Goal: Find contact information: Find contact information

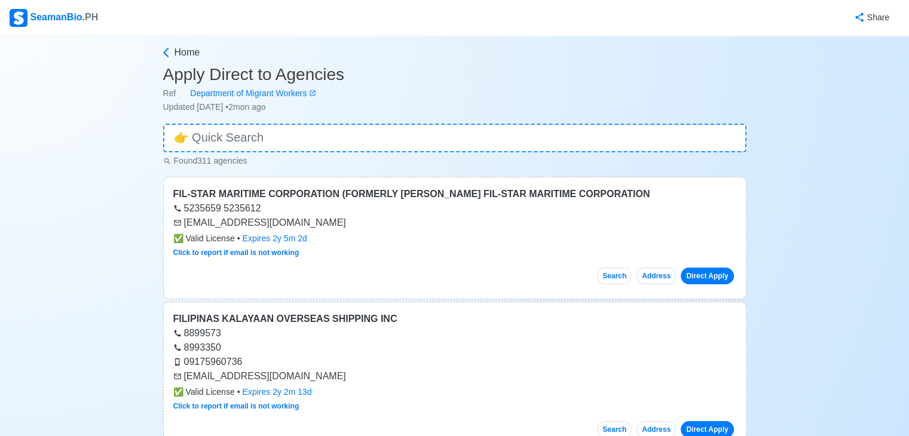
click at [363, 140] on input at bounding box center [454, 138] width 583 height 29
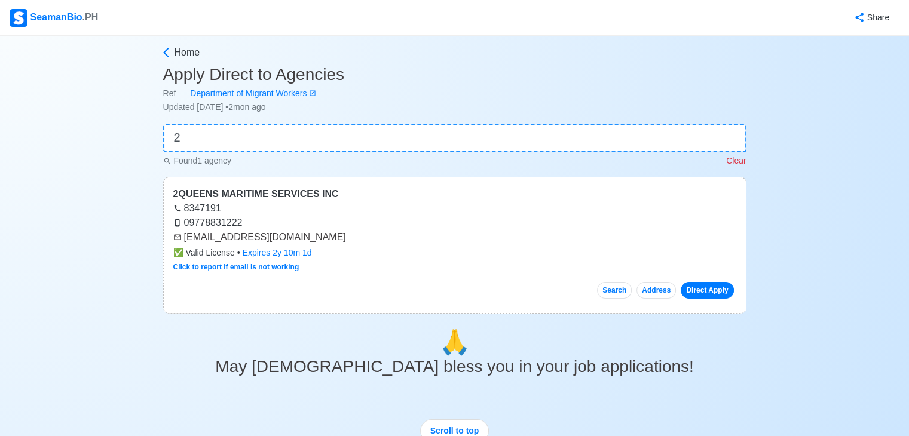
type input "2"
drag, startPoint x: 186, startPoint y: 238, endPoint x: 255, endPoint y: 240, distance: 68.7
click at [255, 240] on div "[EMAIL_ADDRESS][DOMAIN_NAME]" at bounding box center [454, 237] width 563 height 14
click at [318, 213] on div "8347191" at bounding box center [454, 208] width 563 height 14
drag, startPoint x: 208, startPoint y: 243, endPoint x: 296, endPoint y: 240, distance: 88.5
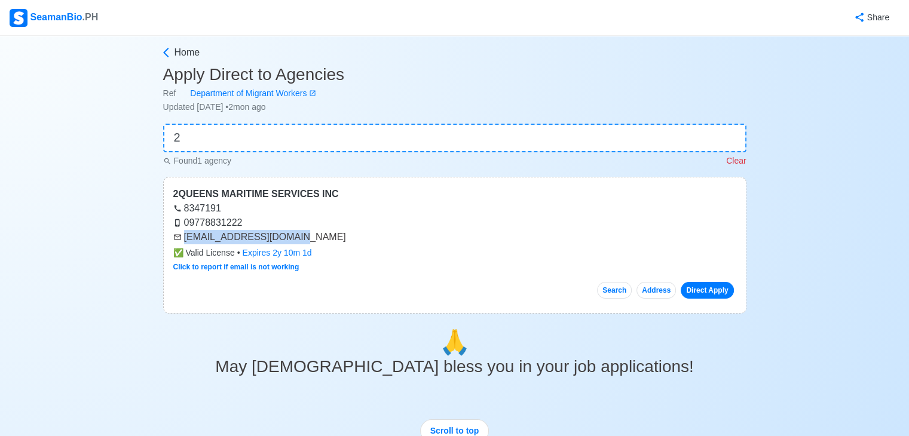
click at [296, 240] on div "[EMAIL_ADDRESS][DOMAIN_NAME]" at bounding box center [454, 237] width 563 height 14
copy div "[EMAIL_ADDRESS][DOMAIN_NAME]"
click at [265, 146] on input "2" at bounding box center [454, 138] width 583 height 29
drag, startPoint x: 185, startPoint y: 237, endPoint x: 249, endPoint y: 234, distance: 63.4
click at [249, 234] on div "[EMAIL_ADDRESS][DOMAIN_NAME]" at bounding box center [454, 237] width 563 height 14
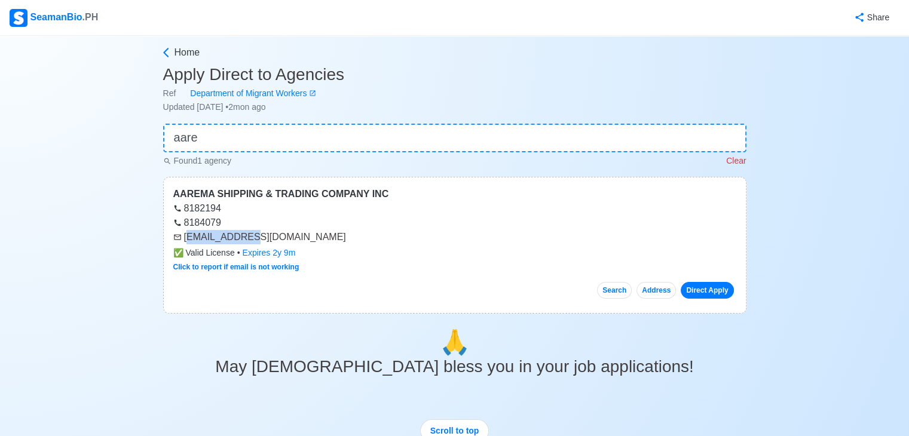
click at [249, 234] on div "[EMAIL_ADDRESS][DOMAIN_NAME]" at bounding box center [454, 237] width 563 height 14
drag, startPoint x: 183, startPoint y: 236, endPoint x: 273, endPoint y: 231, distance: 89.8
click at [273, 231] on div "[EMAIL_ADDRESS][DOMAIN_NAME]" at bounding box center [454, 237] width 563 height 14
copy div "[EMAIL_ADDRESS][DOMAIN_NAME]"
click at [213, 136] on input "aare" at bounding box center [454, 138] width 583 height 29
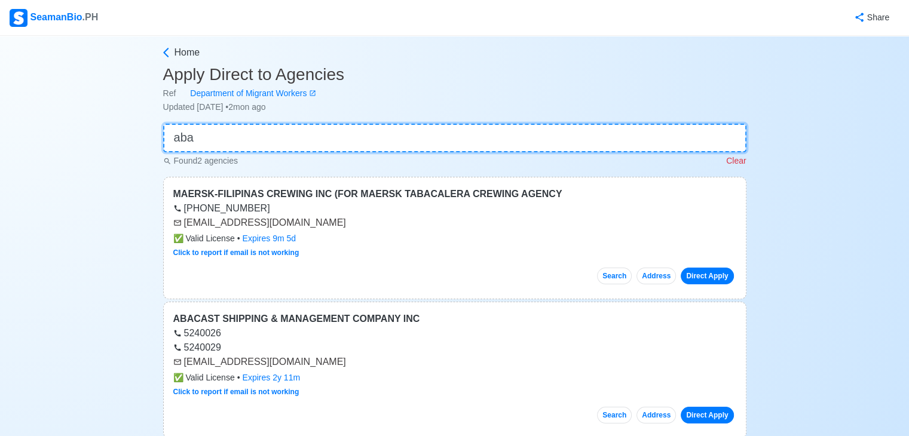
type input "aba"
drag, startPoint x: 184, startPoint y: 364, endPoint x: 272, endPoint y: 361, distance: 87.9
click at [272, 361] on div "[EMAIL_ADDRESS][DOMAIN_NAME]" at bounding box center [454, 362] width 563 height 14
copy div "[EMAIL_ADDRESS][DOMAIN_NAME]"
click at [347, 118] on main "Home Apply Direct to Agencies Ref Department of Migrant Workers Updated Jul 15,…" at bounding box center [454, 400] width 601 height 711
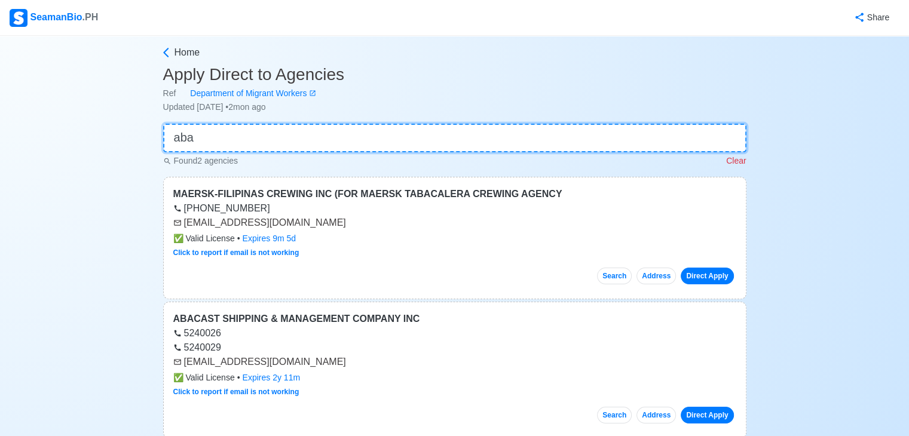
click at [344, 132] on input "aba" at bounding box center [454, 138] width 583 height 29
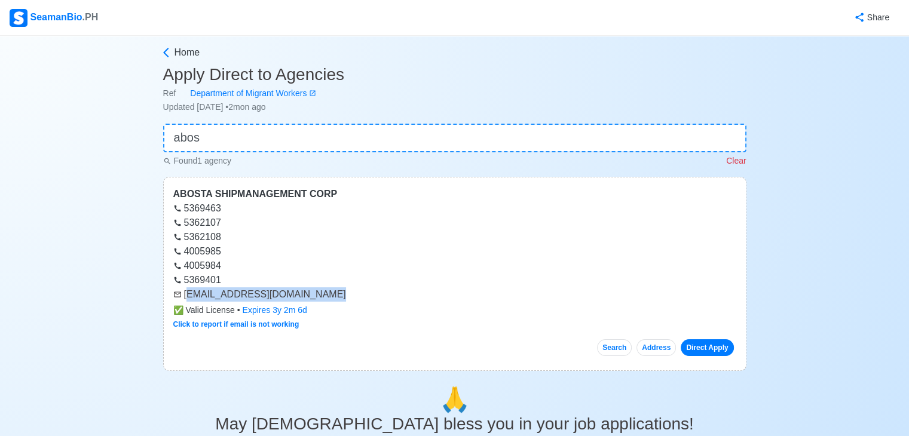
drag, startPoint x: 186, startPoint y: 296, endPoint x: 308, endPoint y: 300, distance: 122.0
click at [308, 300] on div "[EMAIL_ADDRESS][DOMAIN_NAME]" at bounding box center [454, 294] width 563 height 14
click at [307, 266] on div "4005984" at bounding box center [454, 266] width 563 height 14
drag, startPoint x: 184, startPoint y: 292, endPoint x: 315, endPoint y: 304, distance: 131.9
click at [315, 304] on div "ABOSTA SHIPMANAGEMENT CORP 5369463 5362107 5362108 4005985 4005984 5369401 recr…" at bounding box center [454, 274] width 583 height 194
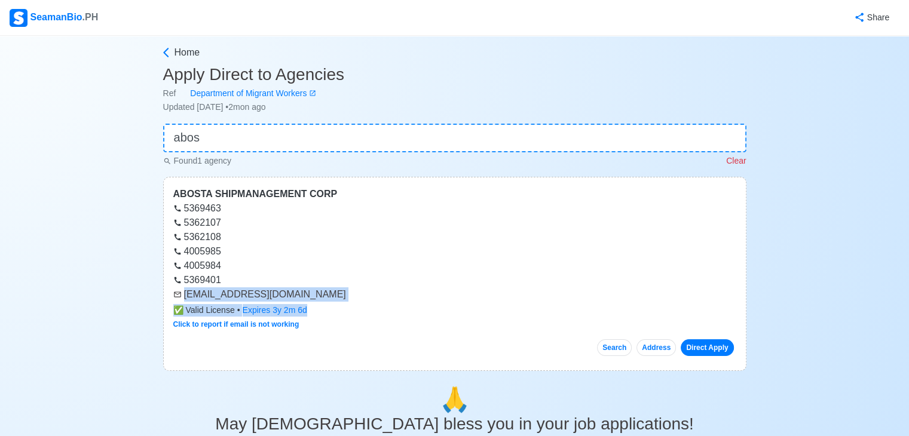
click at [315, 304] on div "✅ Valid License • Expires 3y 2m 6d" at bounding box center [454, 310] width 563 height 13
click at [313, 299] on div "[EMAIL_ADDRESS][DOMAIN_NAME]" at bounding box center [454, 294] width 563 height 14
click at [270, 295] on div "[EMAIL_ADDRESS][DOMAIN_NAME]" at bounding box center [454, 294] width 563 height 14
click at [183, 299] on div "[EMAIL_ADDRESS][DOMAIN_NAME]" at bounding box center [454, 294] width 563 height 14
drag, startPoint x: 183, startPoint y: 295, endPoint x: 308, endPoint y: 295, distance: 124.9
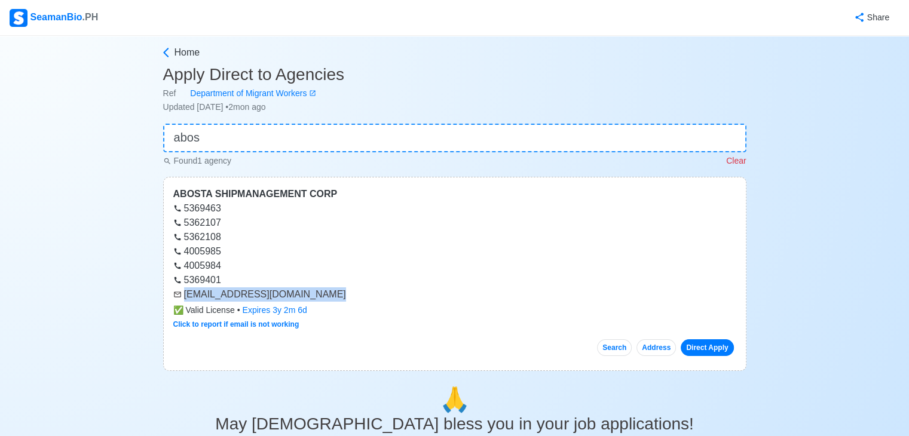
click at [308, 295] on div "[EMAIL_ADDRESS][DOMAIN_NAME]" at bounding box center [454, 294] width 563 height 14
copy div "[EMAIL_ADDRESS][DOMAIN_NAME]"
click at [254, 135] on input "abos" at bounding box center [454, 138] width 583 height 29
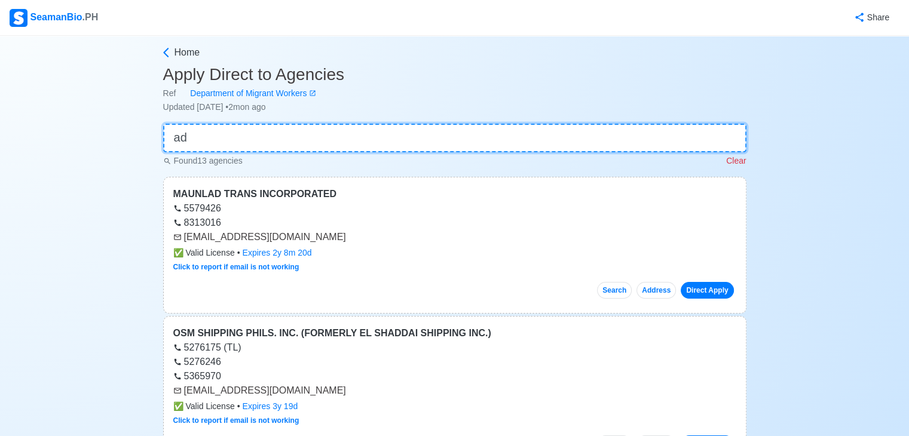
type input "a"
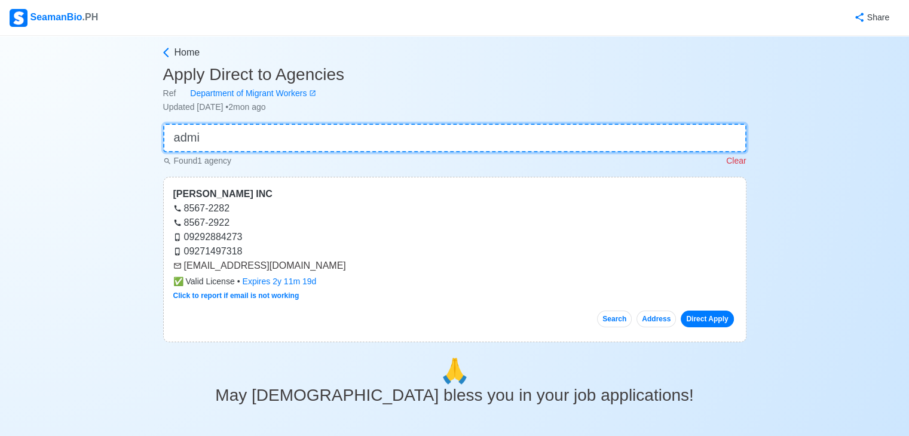
type input "admi"
drag, startPoint x: 184, startPoint y: 266, endPoint x: 296, endPoint y: 266, distance: 112.3
click at [296, 266] on div "[EMAIL_ADDRESS][DOMAIN_NAME]" at bounding box center [454, 266] width 563 height 14
copy div "[EMAIL_ADDRESS][DOMAIN_NAME]"
click at [323, 143] on input "admi" at bounding box center [454, 138] width 583 height 29
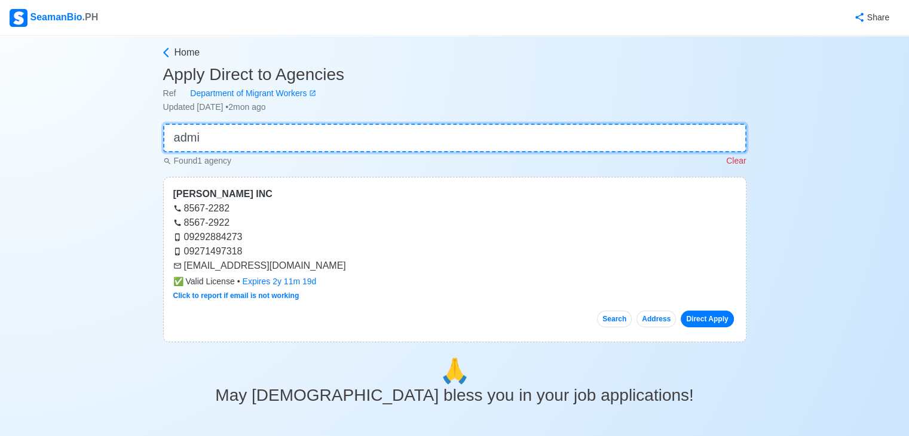
click at [323, 143] on input "admi" at bounding box center [454, 138] width 583 height 29
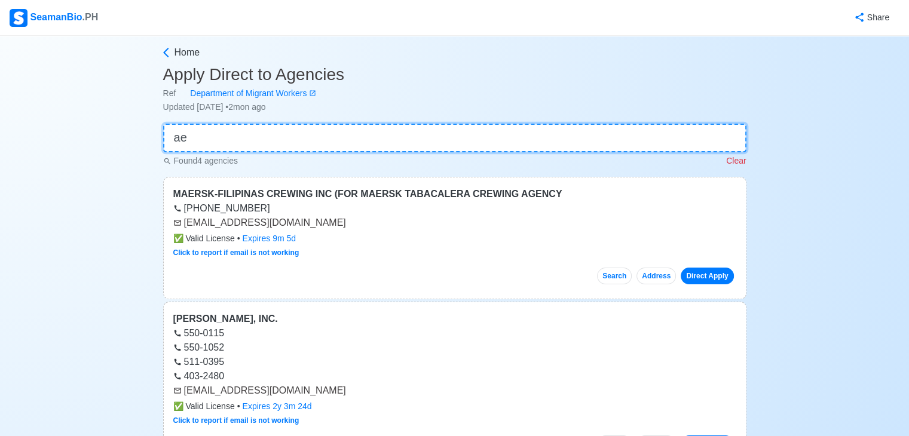
type input "a"
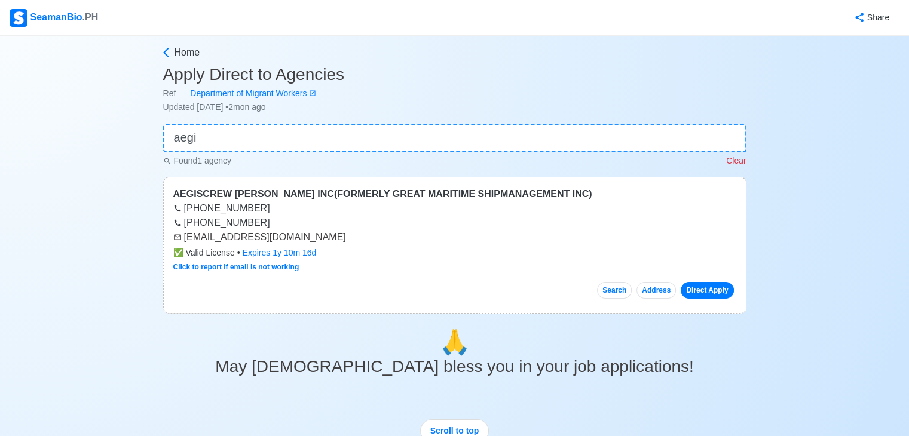
drag, startPoint x: 182, startPoint y: 237, endPoint x: 330, endPoint y: 241, distance: 148.2
click at [330, 241] on div "[EMAIL_ADDRESS][DOMAIN_NAME]" at bounding box center [454, 237] width 563 height 14
copy div "[EMAIL_ADDRESS][DOMAIN_NAME]"
click at [394, 139] on input "aegi" at bounding box center [454, 138] width 583 height 29
type input "a"
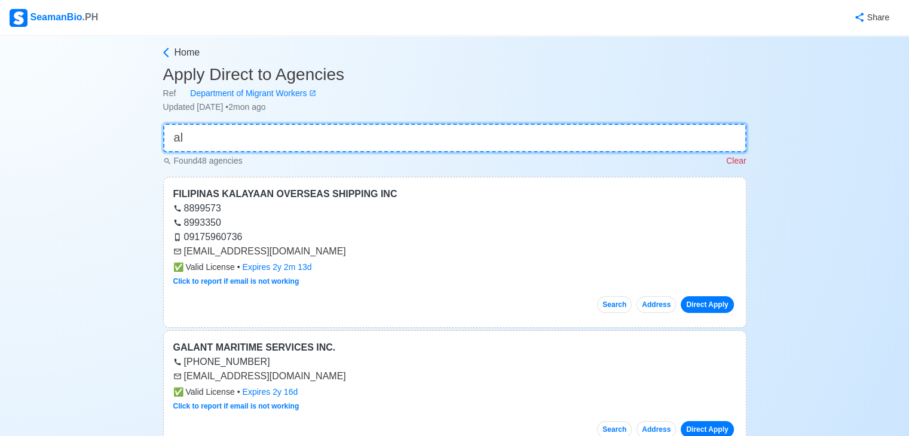
type input "a"
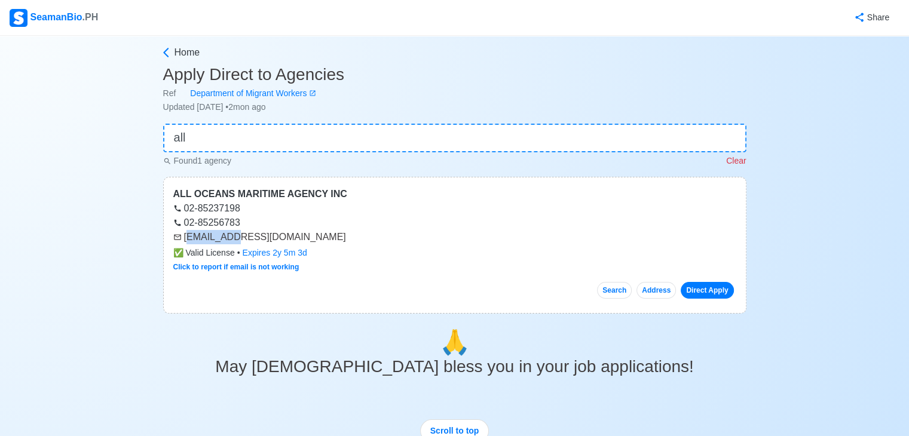
drag, startPoint x: 186, startPoint y: 238, endPoint x: 236, endPoint y: 231, distance: 50.1
click at [236, 231] on div "[EMAIL_ADDRESS][DOMAIN_NAME]" at bounding box center [454, 237] width 563 height 14
click at [317, 208] on div "02-85237198" at bounding box center [454, 208] width 563 height 14
drag, startPoint x: 184, startPoint y: 238, endPoint x: 277, endPoint y: 239, distance: 93.2
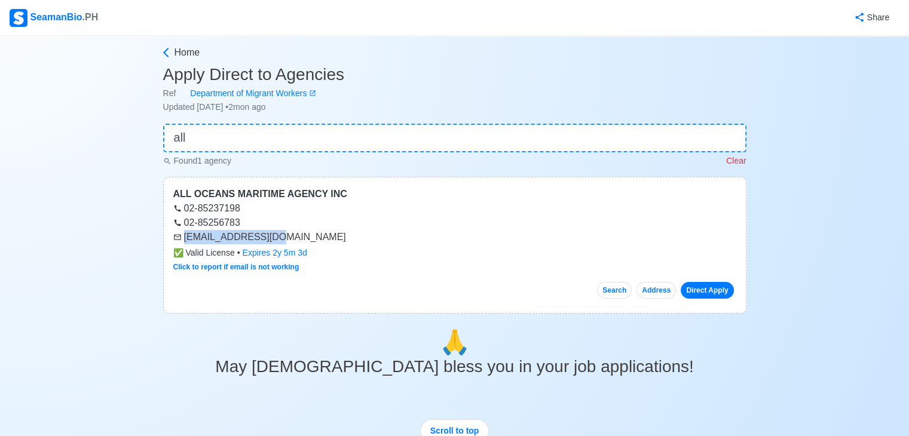
click at [277, 239] on div "[EMAIL_ADDRESS][DOMAIN_NAME]" at bounding box center [454, 237] width 563 height 14
drag, startPoint x: 184, startPoint y: 237, endPoint x: 280, endPoint y: 241, distance: 95.7
click at [280, 241] on div "[EMAIL_ADDRESS][DOMAIN_NAME]" at bounding box center [454, 237] width 563 height 14
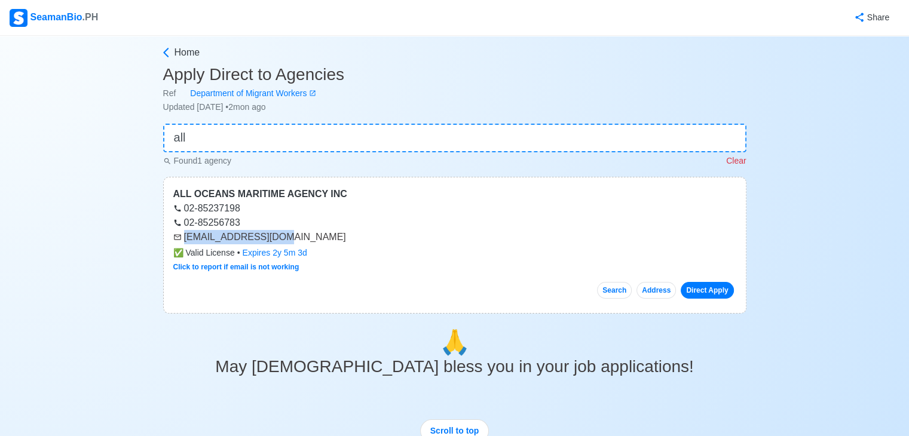
click at [280, 241] on div "[EMAIL_ADDRESS][DOMAIN_NAME]" at bounding box center [454, 237] width 563 height 14
drag, startPoint x: 187, startPoint y: 235, endPoint x: 214, endPoint y: 239, distance: 27.2
click at [214, 239] on div "[EMAIL_ADDRESS][DOMAIN_NAME]" at bounding box center [454, 237] width 563 height 14
drag, startPoint x: 186, startPoint y: 238, endPoint x: 278, endPoint y: 234, distance: 92.7
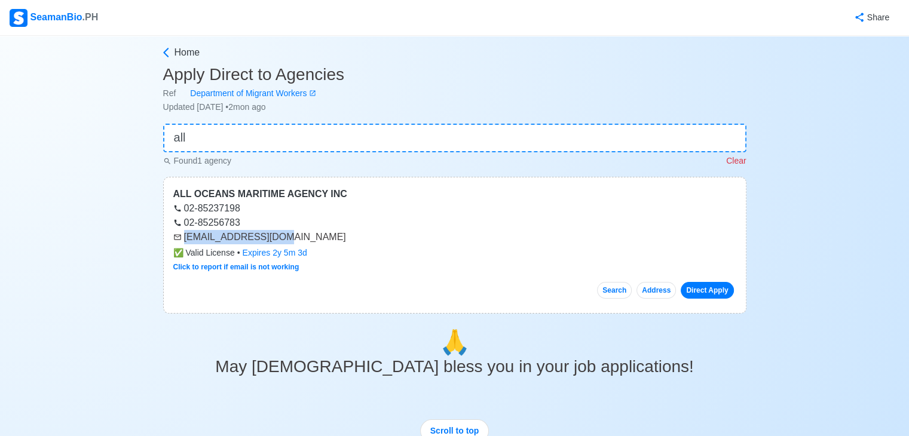
click at [278, 234] on div "[EMAIL_ADDRESS][DOMAIN_NAME]" at bounding box center [454, 237] width 563 height 14
copy div "[EMAIL_ADDRESS][DOMAIN_NAME]"
click at [268, 138] on input "all" at bounding box center [454, 138] width 583 height 29
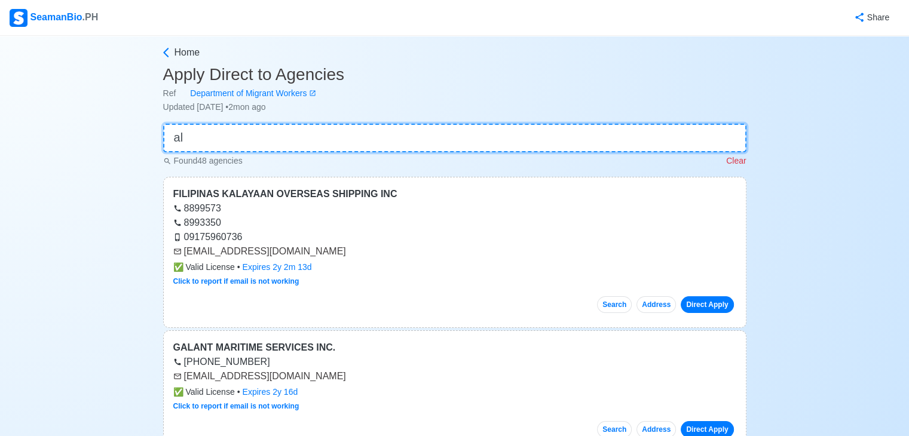
type input "a"
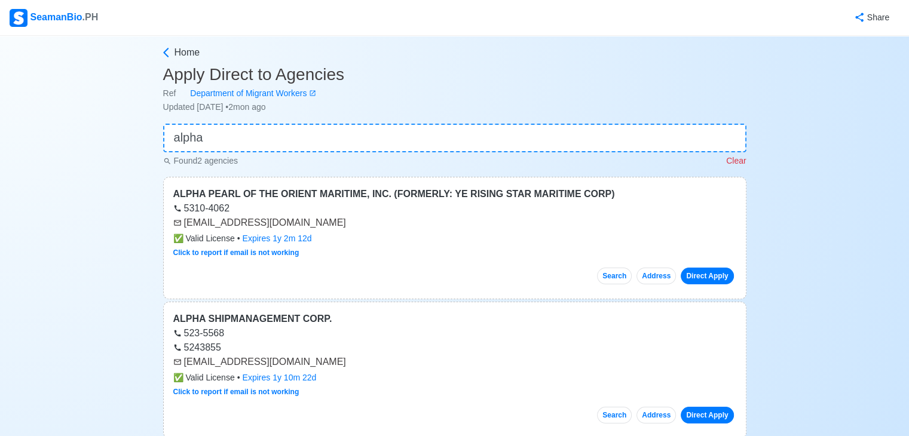
type input "alpha"
drag, startPoint x: 183, startPoint y: 225, endPoint x: 286, endPoint y: 225, distance: 102.2
click at [286, 225] on div "[EMAIL_ADDRESS][DOMAIN_NAME]" at bounding box center [454, 223] width 563 height 14
drag, startPoint x: 184, startPoint y: 223, endPoint x: 291, endPoint y: 220, distance: 107.0
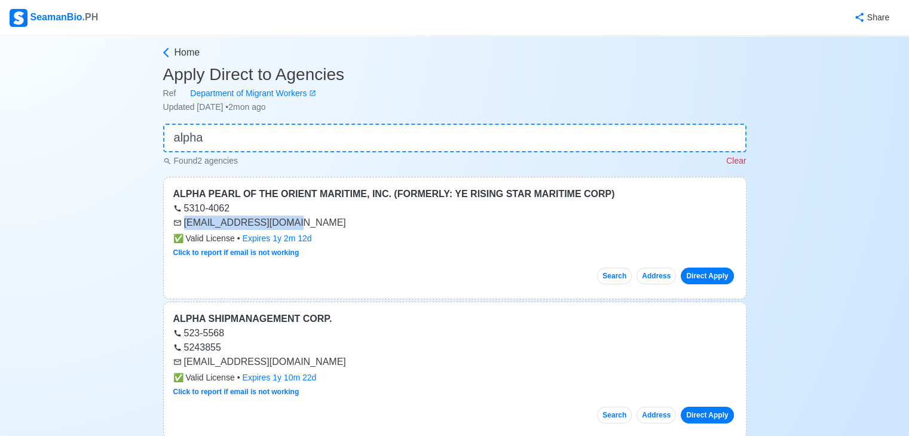
click at [291, 220] on div "[EMAIL_ADDRESS][DOMAIN_NAME]" at bounding box center [454, 223] width 563 height 14
copy div "[EMAIL_ADDRESS][DOMAIN_NAME]"
click at [332, 263] on div "Search Address Direct Apply" at bounding box center [454, 271] width 563 height 26
drag, startPoint x: 186, startPoint y: 361, endPoint x: 332, endPoint y: 366, distance: 146.5
click at [324, 365] on div "[EMAIL_ADDRESS][DOMAIN_NAME]" at bounding box center [454, 362] width 563 height 14
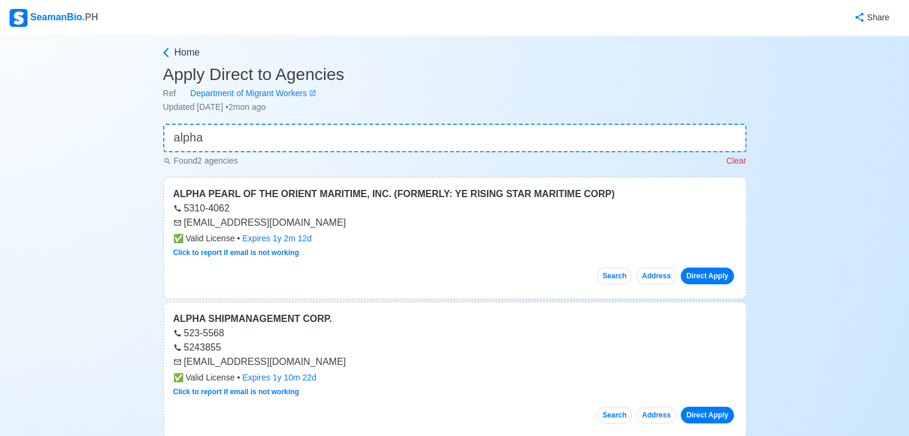
copy div "[EMAIL_ADDRESS][DOMAIN_NAME]"
click at [293, 146] on input "alpha" at bounding box center [454, 138] width 583 height 29
click at [289, 144] on input "alpha" at bounding box center [454, 138] width 583 height 29
click at [290, 144] on input "alpha" at bounding box center [454, 138] width 583 height 29
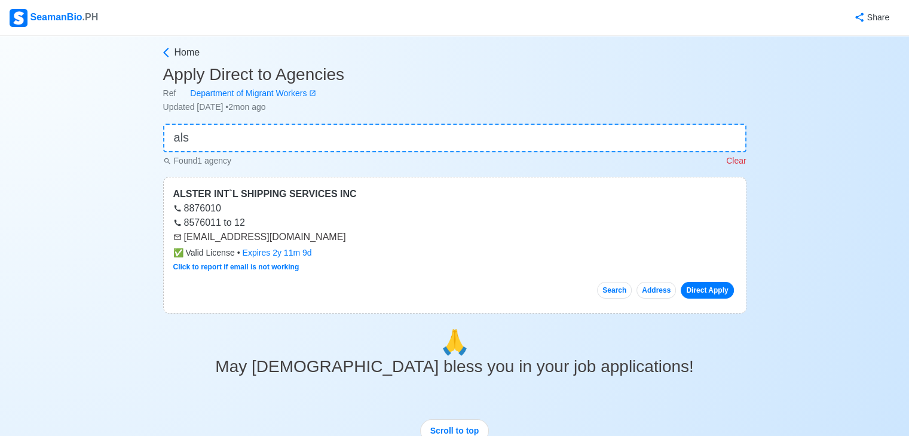
drag, startPoint x: 181, startPoint y: 238, endPoint x: 208, endPoint y: 232, distance: 27.5
click at [208, 232] on div "[EMAIL_ADDRESS][DOMAIN_NAME]" at bounding box center [454, 237] width 563 height 14
drag, startPoint x: 184, startPoint y: 238, endPoint x: 249, endPoint y: 234, distance: 64.7
click at [261, 232] on div "[EMAIL_ADDRESS][DOMAIN_NAME]" at bounding box center [454, 237] width 563 height 14
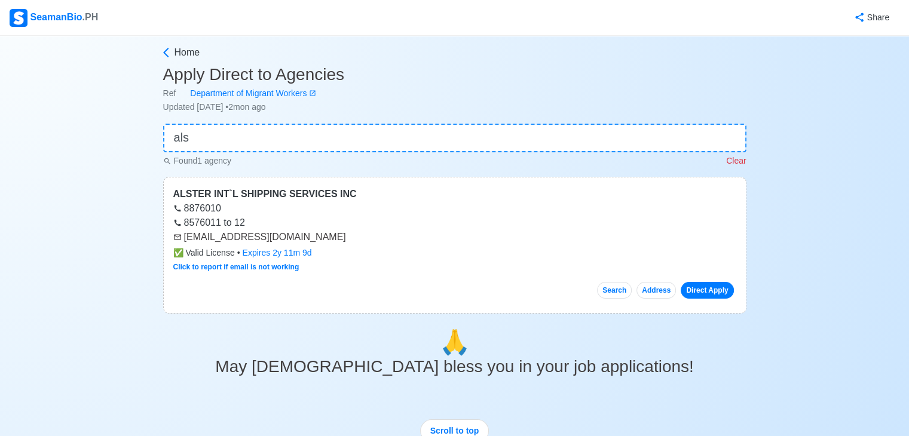
click at [287, 220] on div "8576011 to 12" at bounding box center [454, 223] width 563 height 14
drag, startPoint x: 184, startPoint y: 238, endPoint x: 293, endPoint y: 238, distance: 108.7
click at [293, 238] on div "[EMAIL_ADDRESS][DOMAIN_NAME]" at bounding box center [454, 237] width 563 height 14
copy div "[EMAIL_ADDRESS][DOMAIN_NAME]"
click at [318, 141] on input "als" at bounding box center [454, 138] width 583 height 29
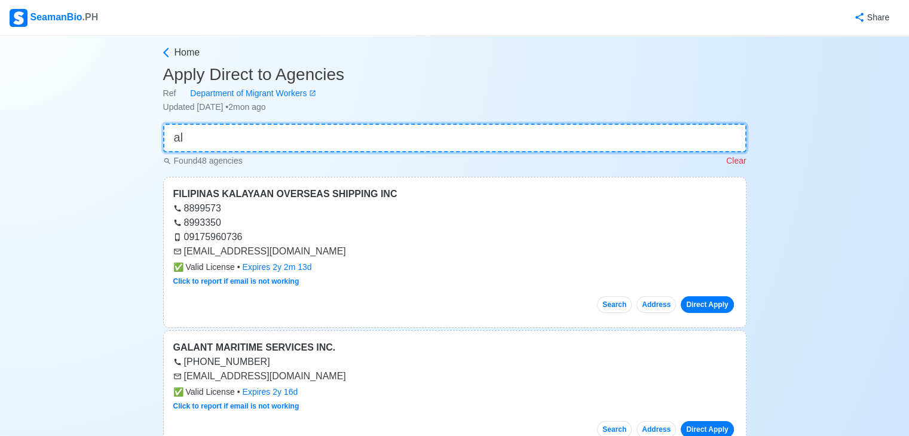
type input "a"
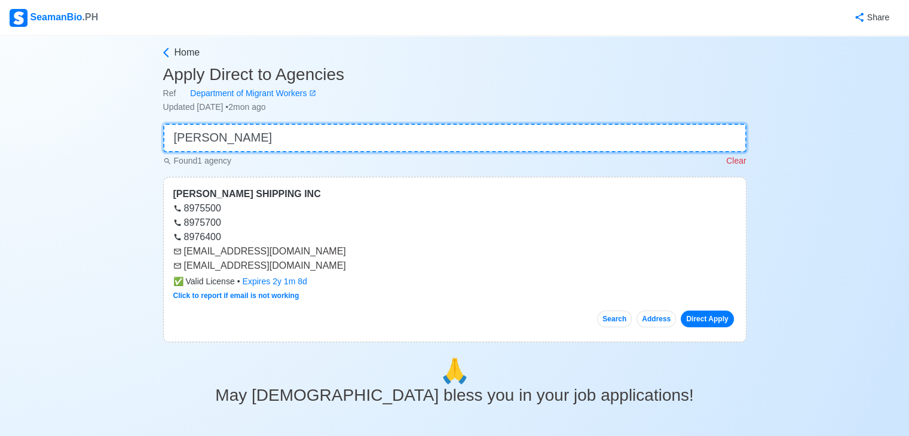
type input "amaya"
drag, startPoint x: 186, startPoint y: 252, endPoint x: 268, endPoint y: 242, distance: 82.4
click at [268, 242] on div "AMAYA SHIPPING INC 8975500 8975700 8976400 mail@amayashipping.com asi@amayaship…" at bounding box center [454, 260] width 583 height 166
click at [287, 225] on div "8975700" at bounding box center [454, 223] width 563 height 14
drag, startPoint x: 185, startPoint y: 253, endPoint x: 300, endPoint y: 253, distance: 115.3
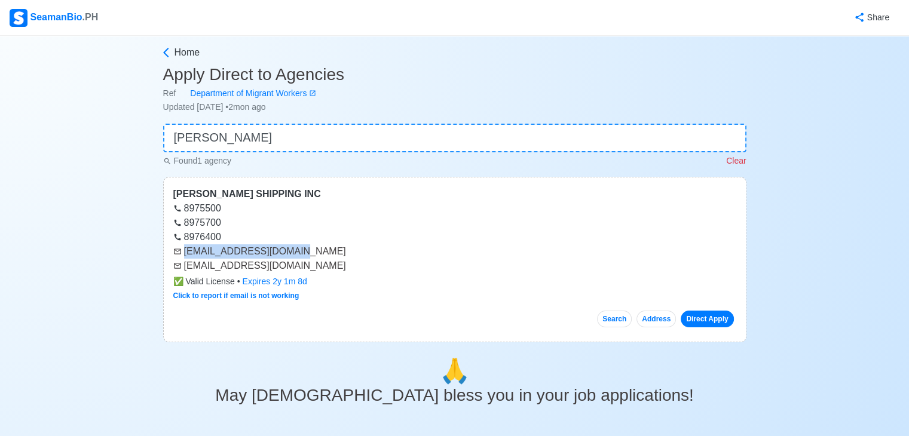
click at [300, 253] on div "[EMAIL_ADDRESS][DOMAIN_NAME]" at bounding box center [454, 251] width 563 height 14
drag, startPoint x: 186, startPoint y: 252, endPoint x: 246, endPoint y: 255, distance: 59.2
click at [244, 255] on div "[EMAIL_ADDRESS][DOMAIN_NAME]" at bounding box center [454, 251] width 563 height 14
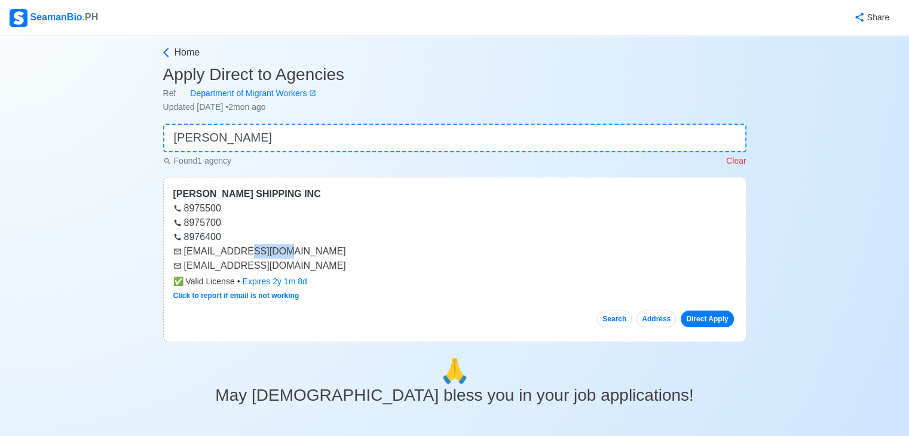
drag, startPoint x: 248, startPoint y: 255, endPoint x: 278, endPoint y: 255, distance: 29.9
click at [278, 255] on div "[EMAIL_ADDRESS][DOMAIN_NAME]" at bounding box center [454, 251] width 563 height 14
click at [277, 255] on div "[EMAIL_ADDRESS][DOMAIN_NAME]" at bounding box center [454, 251] width 563 height 14
click at [274, 224] on div "8975700" at bounding box center [454, 223] width 563 height 14
drag, startPoint x: 185, startPoint y: 250, endPoint x: 292, endPoint y: 250, distance: 107.0
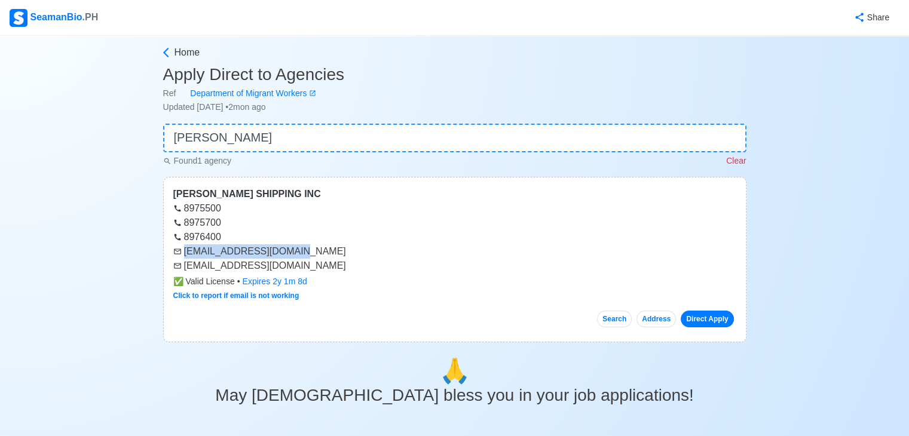
click at [292, 250] on div "[EMAIL_ADDRESS][DOMAIN_NAME]" at bounding box center [454, 251] width 563 height 14
copy div "[EMAIL_ADDRESS][DOMAIN_NAME]"
drag, startPoint x: 183, startPoint y: 268, endPoint x: 285, endPoint y: 271, distance: 102.2
click at [285, 271] on div "[EMAIL_ADDRESS][DOMAIN_NAME]" at bounding box center [454, 266] width 563 height 14
copy div "[EMAIL_ADDRESS][DOMAIN_NAME]"
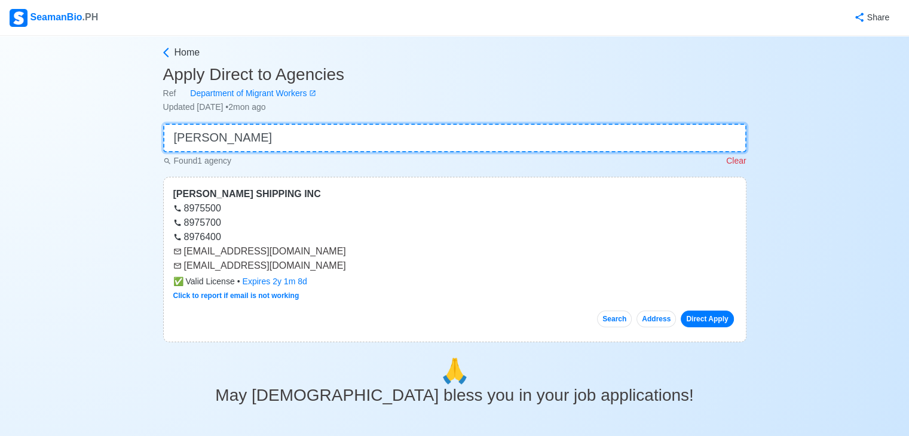
click at [329, 131] on input "amaya" at bounding box center [454, 138] width 583 height 29
drag, startPoint x: 329, startPoint y: 131, endPoint x: 324, endPoint y: 125, distance: 7.7
click at [329, 131] on input "amaya" at bounding box center [454, 138] width 583 height 29
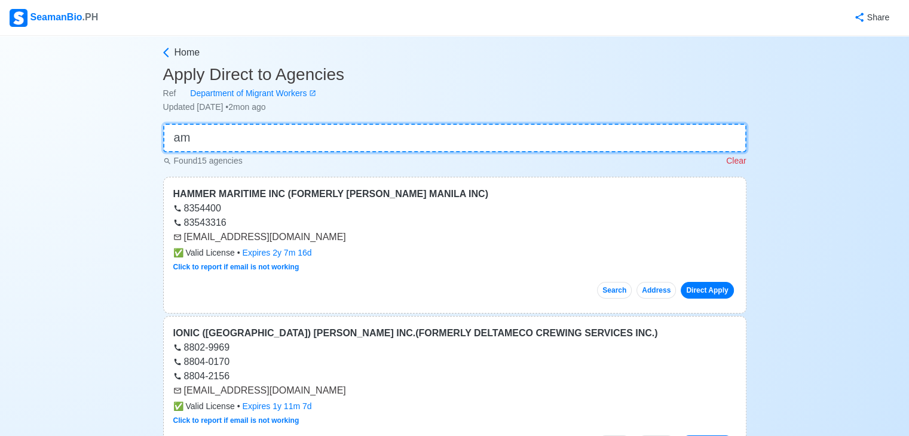
type input "a"
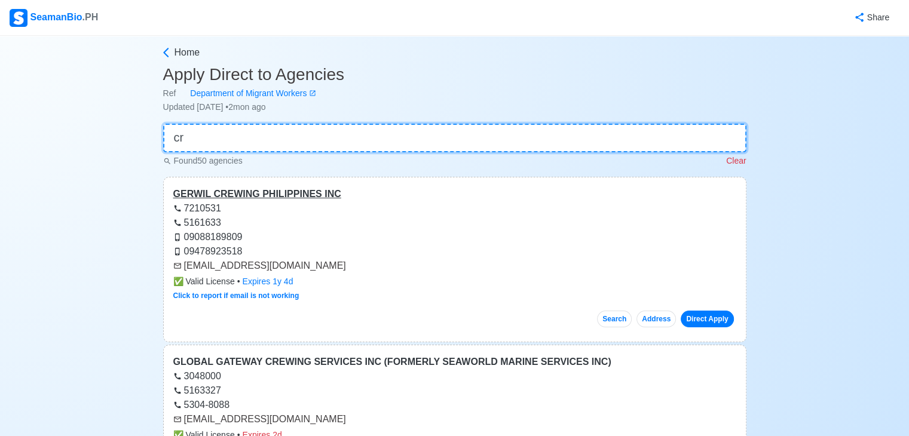
type input "c"
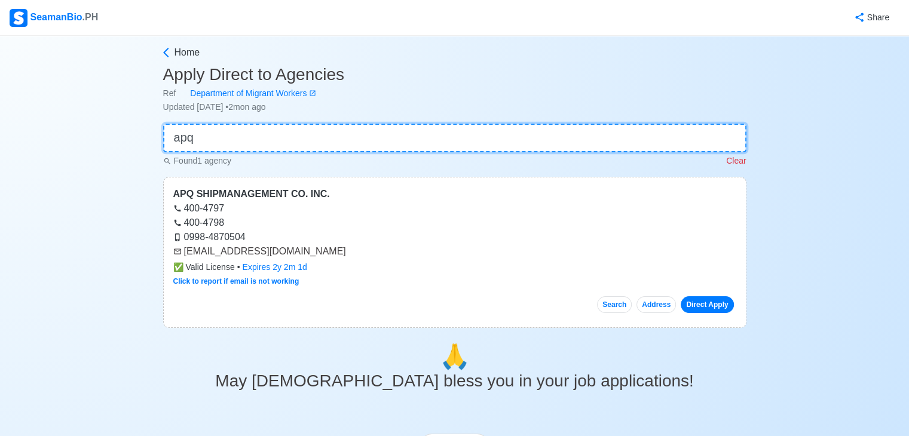
type input "apq"
drag, startPoint x: 184, startPoint y: 252, endPoint x: 286, endPoint y: 247, distance: 102.3
click at [286, 247] on div "[EMAIL_ADDRESS][DOMAIN_NAME]" at bounding box center [454, 251] width 563 height 14
copy div "[EMAIL_ADDRESS][DOMAIN_NAME]"
click at [267, 134] on input "apq" at bounding box center [454, 138] width 583 height 29
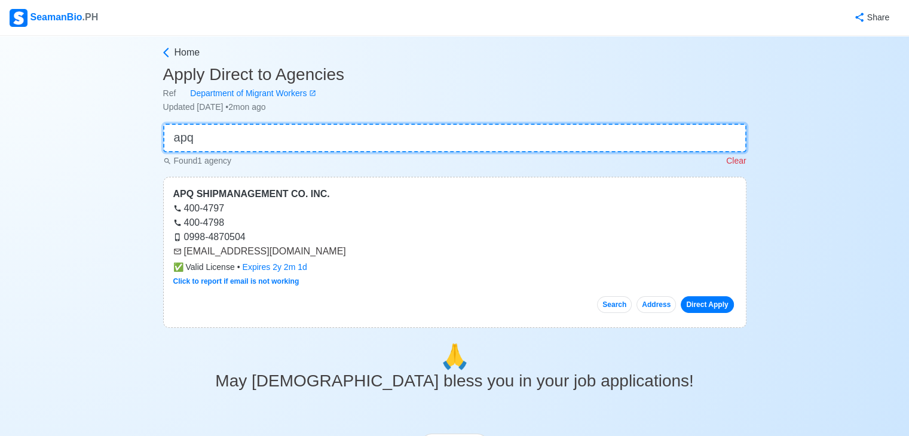
click at [267, 134] on input "apq" at bounding box center [454, 138] width 583 height 29
drag, startPoint x: 185, startPoint y: 238, endPoint x: 283, endPoint y: 234, distance: 98.1
click at [283, 234] on div "[EMAIL_ADDRESS][DOMAIN_NAME]" at bounding box center [454, 237] width 563 height 14
copy div "[EMAIL_ADDRESS][DOMAIN_NAME]"
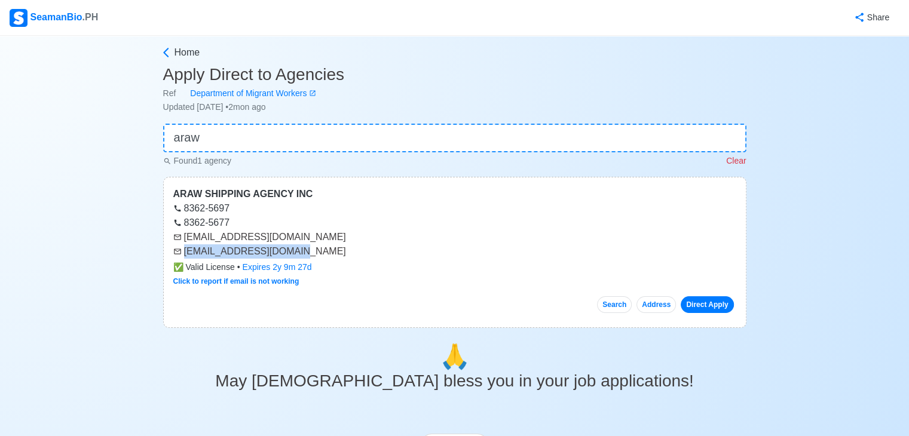
drag, startPoint x: 183, startPoint y: 252, endPoint x: 285, endPoint y: 253, distance: 101.6
click at [285, 253] on div "[EMAIL_ADDRESS][DOMAIN_NAME]" at bounding box center [454, 251] width 563 height 14
click at [305, 236] on div "[EMAIL_ADDRESS][DOMAIN_NAME]" at bounding box center [454, 237] width 563 height 14
drag, startPoint x: 183, startPoint y: 251, endPoint x: 289, endPoint y: 253, distance: 105.8
click at [289, 253] on div "[EMAIL_ADDRESS][DOMAIN_NAME]" at bounding box center [454, 251] width 563 height 14
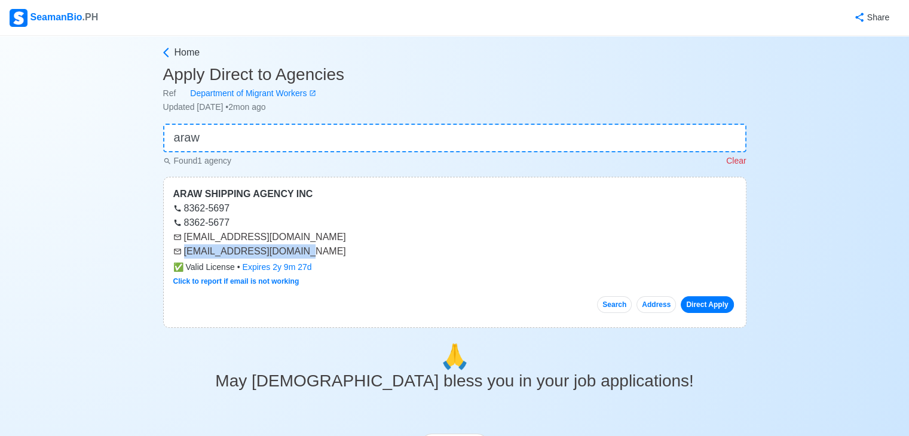
copy div "[EMAIL_ADDRESS][DOMAIN_NAME]"
click at [350, 126] on input "araw" at bounding box center [454, 138] width 583 height 29
click at [349, 125] on input "araw" at bounding box center [454, 138] width 583 height 29
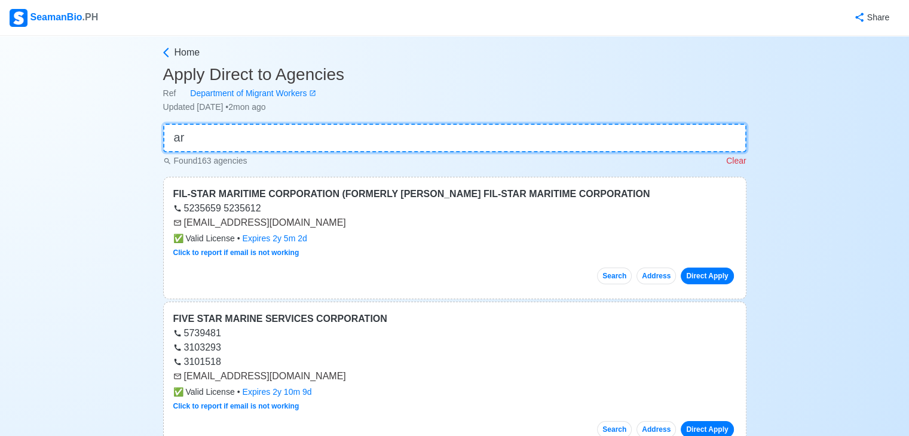
type input "a"
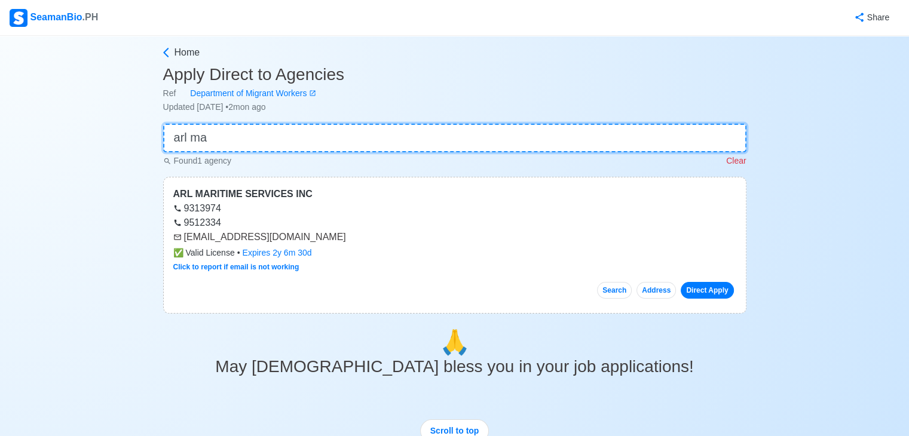
type input "arl ma"
drag, startPoint x: 183, startPoint y: 234, endPoint x: 275, endPoint y: 243, distance: 92.4
click at [275, 243] on div "[EMAIL_ADDRESS][DOMAIN_NAME]" at bounding box center [454, 237] width 563 height 14
drag, startPoint x: 183, startPoint y: 237, endPoint x: 278, endPoint y: 241, distance: 95.1
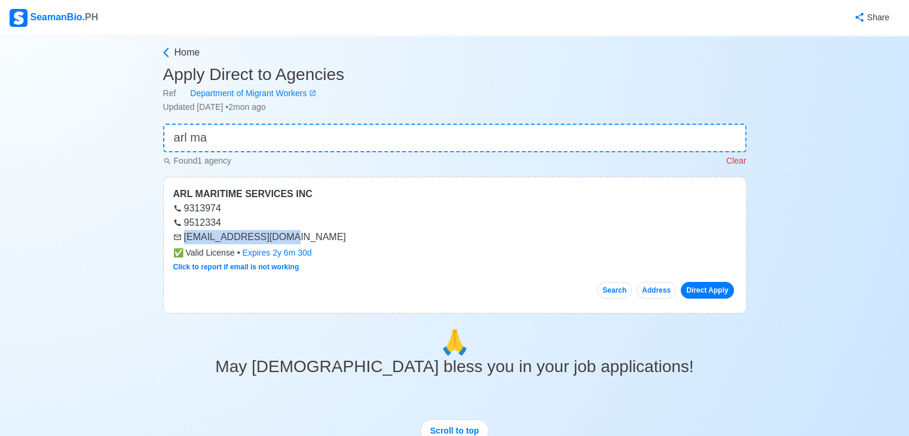
click at [278, 241] on div "[EMAIL_ADDRESS][DOMAIN_NAME]" at bounding box center [454, 237] width 563 height 14
drag, startPoint x: 183, startPoint y: 234, endPoint x: 274, endPoint y: 237, distance: 90.3
click at [274, 237] on div "[EMAIL_ADDRESS][DOMAIN_NAME]" at bounding box center [454, 237] width 563 height 14
copy div "[EMAIL_ADDRESS][DOMAIN_NAME]"
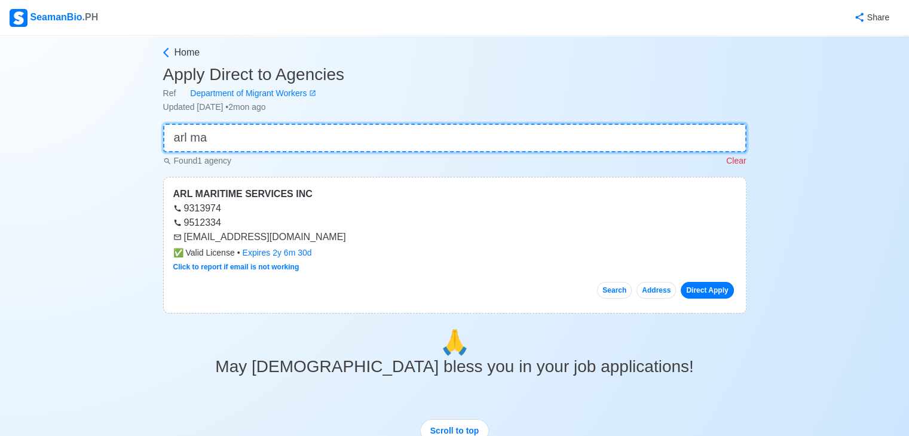
drag, startPoint x: 298, startPoint y: 145, endPoint x: 299, endPoint y: 138, distance: 6.7
click at [298, 144] on input "arl ma" at bounding box center [454, 138] width 583 height 29
click at [299, 138] on input "arl ma" at bounding box center [454, 138] width 583 height 29
click at [300, 138] on input "arl ma" at bounding box center [454, 138] width 583 height 29
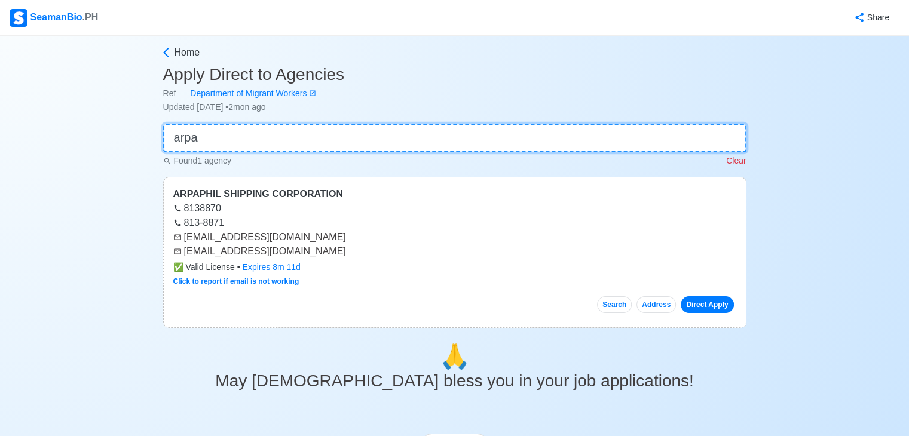
type input "arpa"
drag, startPoint x: 185, startPoint y: 237, endPoint x: 271, endPoint y: 235, distance: 85.5
click at [271, 235] on div "[EMAIL_ADDRESS][DOMAIN_NAME]" at bounding box center [454, 237] width 563 height 14
copy div "[EMAIL_ADDRESS][DOMAIN_NAME]"
drag, startPoint x: 182, startPoint y: 252, endPoint x: 271, endPoint y: 250, distance: 88.4
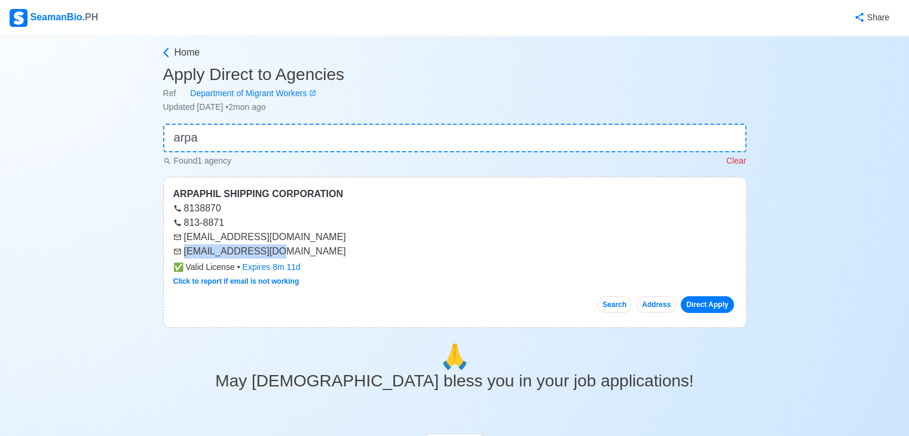
click at [271, 250] on div "[EMAIL_ADDRESS][DOMAIN_NAME]" at bounding box center [454, 251] width 563 height 14
copy div "[EMAIL_ADDRESS][DOMAIN_NAME]"
click at [260, 146] on input "arpa" at bounding box center [454, 138] width 583 height 29
click at [261, 146] on input "arpa" at bounding box center [454, 138] width 583 height 29
click at [261, 145] on input "arpa" at bounding box center [454, 138] width 583 height 29
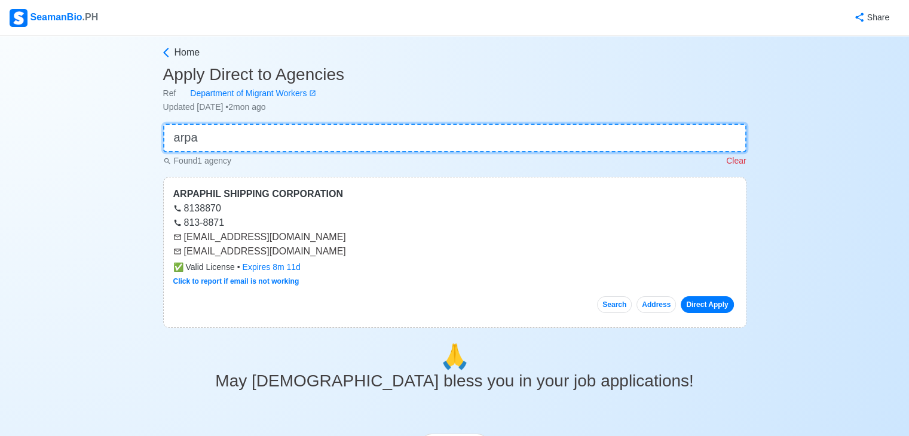
click at [261, 145] on input "arpa" at bounding box center [454, 138] width 583 height 29
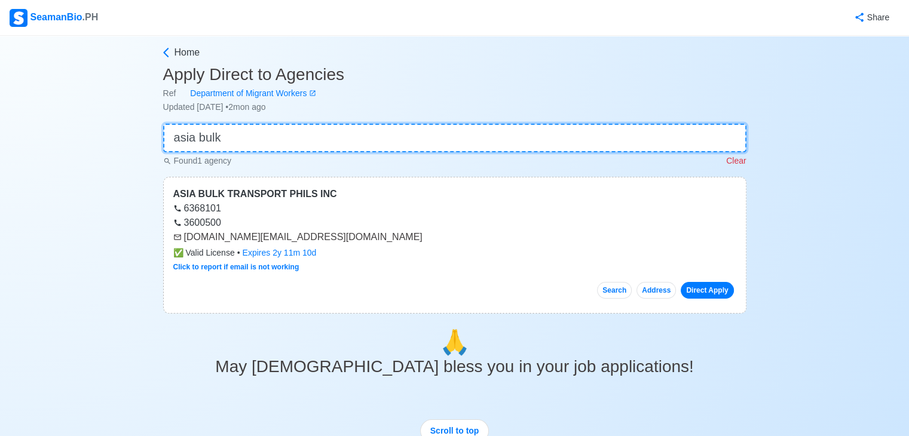
type input "asia bulk"
drag, startPoint x: 182, startPoint y: 235, endPoint x: 283, endPoint y: 240, distance: 100.5
click at [283, 240] on div "[DOMAIN_NAME][EMAIL_ADDRESS][DOMAIN_NAME]" at bounding box center [454, 237] width 563 height 14
drag, startPoint x: 185, startPoint y: 235, endPoint x: 278, endPoint y: 237, distance: 93.2
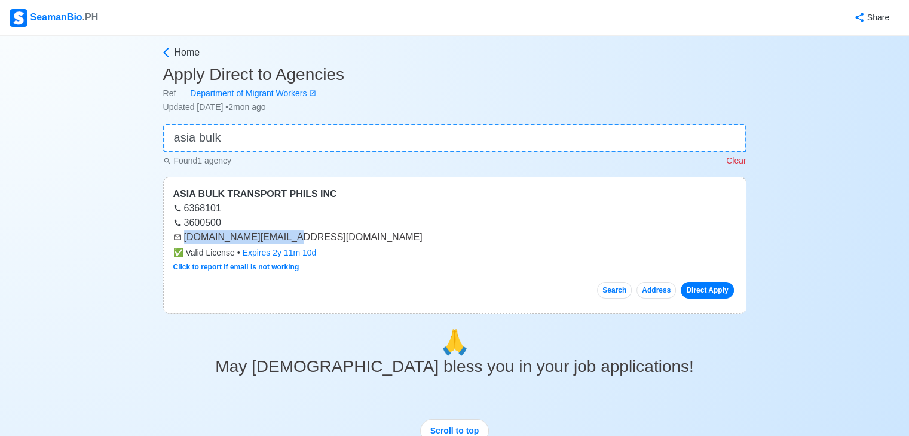
click at [278, 237] on div "[DOMAIN_NAME][EMAIL_ADDRESS][DOMAIN_NAME]" at bounding box center [454, 237] width 563 height 14
copy div "[DOMAIN_NAME][EMAIL_ADDRESS][DOMAIN_NAME]"
click at [277, 143] on input "asia bulk" at bounding box center [454, 138] width 583 height 29
click at [278, 143] on input "asia bulk" at bounding box center [454, 138] width 583 height 29
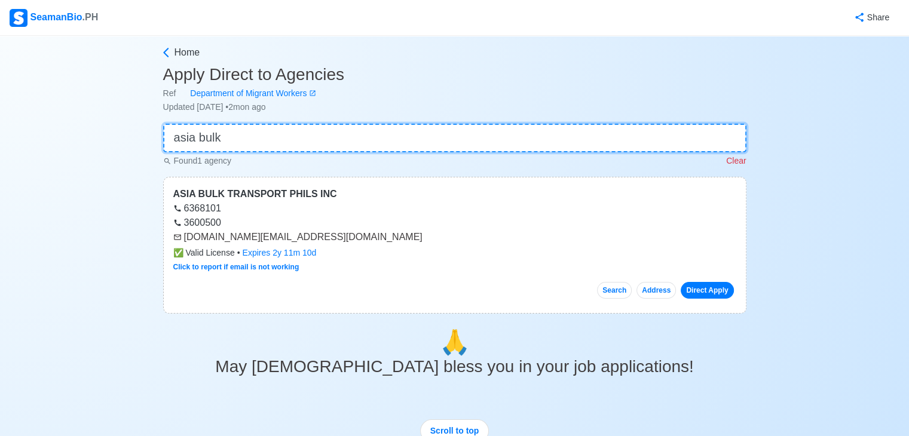
click at [278, 143] on input "asia bulk" at bounding box center [454, 138] width 583 height 29
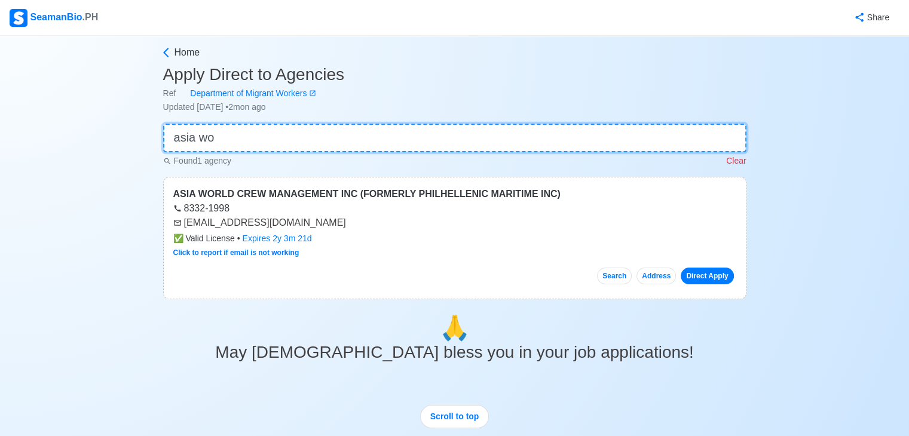
type input "asia wo"
drag, startPoint x: 184, startPoint y: 223, endPoint x: 287, endPoint y: 226, distance: 102.8
click at [287, 226] on div "[EMAIL_ADDRESS][DOMAIN_NAME]" at bounding box center [454, 223] width 563 height 14
copy div "[EMAIL_ADDRESS][DOMAIN_NAME]"
click at [318, 142] on input "asia wo" at bounding box center [454, 138] width 583 height 29
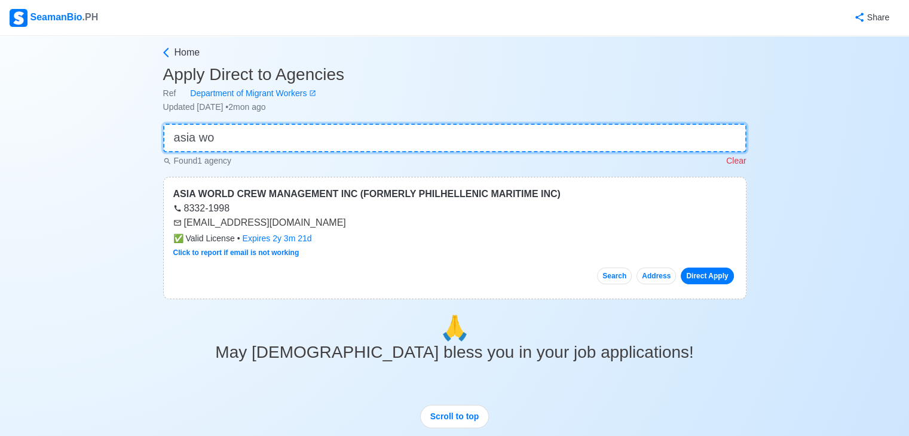
click at [318, 142] on input "asia wo" at bounding box center [454, 138] width 583 height 29
click at [313, 148] on input "asia wo" at bounding box center [454, 138] width 583 height 29
click at [313, 147] on input "asia wo" at bounding box center [454, 138] width 583 height 29
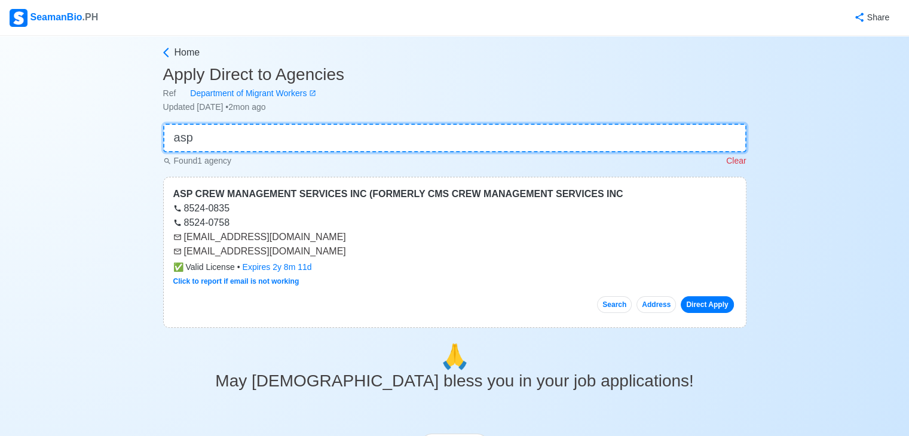
type input "asp"
drag, startPoint x: 185, startPoint y: 236, endPoint x: 283, endPoint y: 237, distance: 98.0
click at [283, 237] on div "[EMAIL_ADDRESS][DOMAIN_NAME]" at bounding box center [454, 237] width 563 height 14
click at [327, 135] on input "asp" at bounding box center [454, 138] width 583 height 29
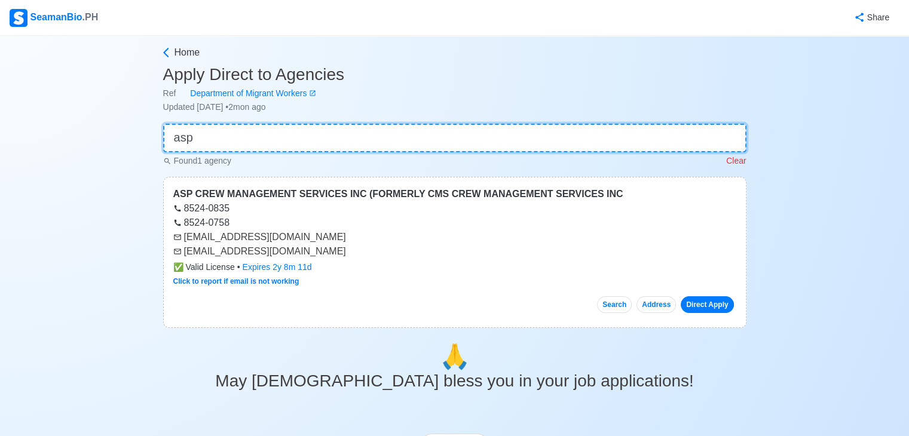
click at [327, 135] on input "asp" at bounding box center [454, 138] width 583 height 29
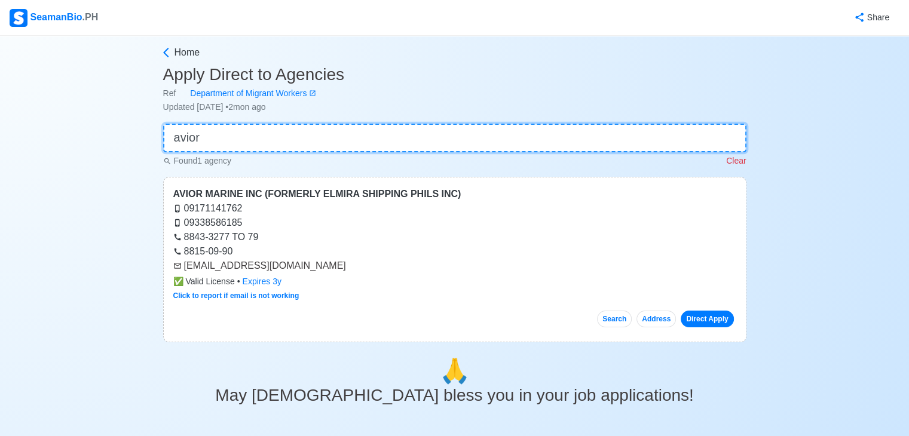
type input "avior"
drag, startPoint x: 184, startPoint y: 266, endPoint x: 325, endPoint y: 269, distance: 141.0
click at [325, 269] on div "[EMAIL_ADDRESS][DOMAIN_NAME]" at bounding box center [454, 266] width 563 height 14
drag, startPoint x: 183, startPoint y: 265, endPoint x: 308, endPoint y: 270, distance: 125.6
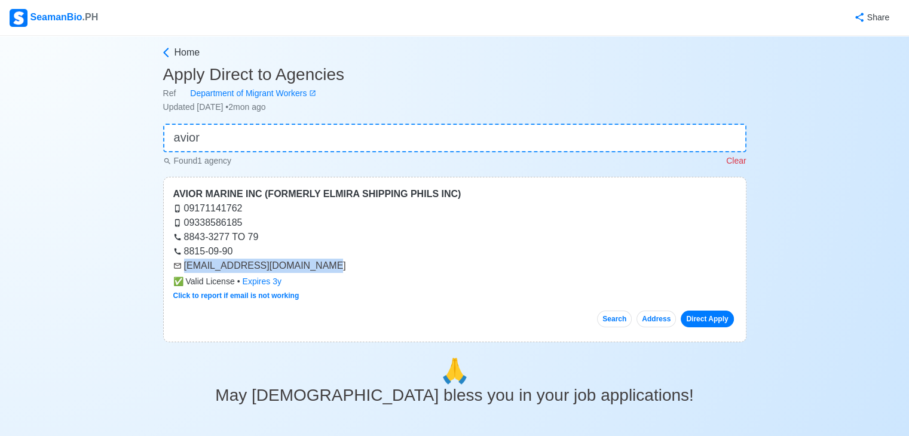
click at [308, 270] on div "[EMAIL_ADDRESS][DOMAIN_NAME]" at bounding box center [454, 266] width 563 height 14
copy div "[EMAIL_ADDRESS][DOMAIN_NAME]"
click at [301, 121] on main "Home Apply Direct to Agencies Ref Department of Migrant Workers Updated Jul 15,…" at bounding box center [454, 352] width 601 height 615
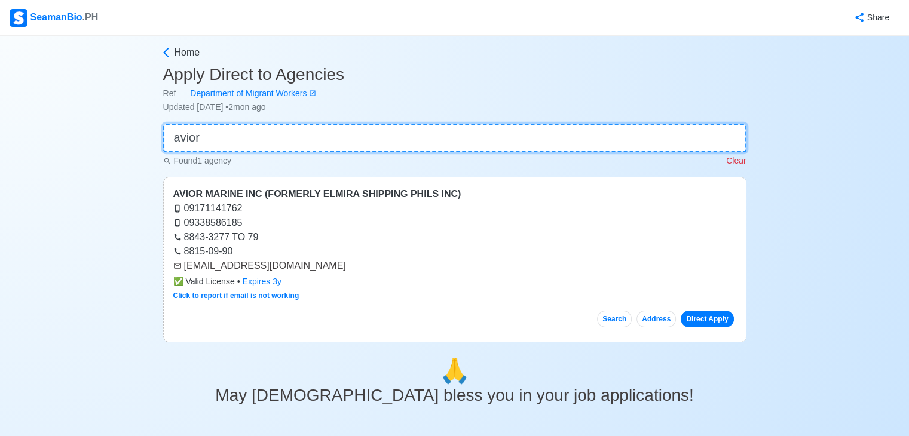
click at [303, 132] on input "avior" at bounding box center [454, 138] width 583 height 29
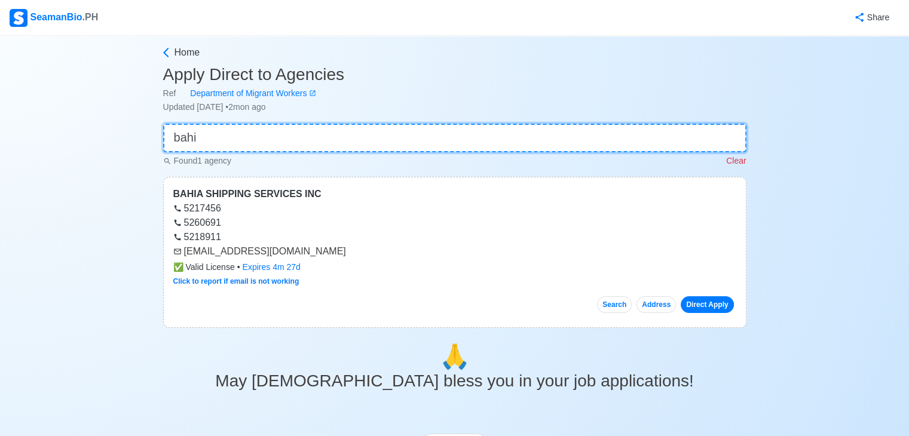
type input "bahi"
drag, startPoint x: 184, startPoint y: 250, endPoint x: 337, endPoint y: 252, distance: 153.0
click at [337, 252] on div "[EMAIL_ADDRESS][DOMAIN_NAME]" at bounding box center [454, 251] width 563 height 14
copy div "[EMAIL_ADDRESS][DOMAIN_NAME]"
click at [296, 115] on main "Home Apply Direct to Agencies Ref Department of Migrant Workers Updated Jul 15,…" at bounding box center [454, 345] width 601 height 600
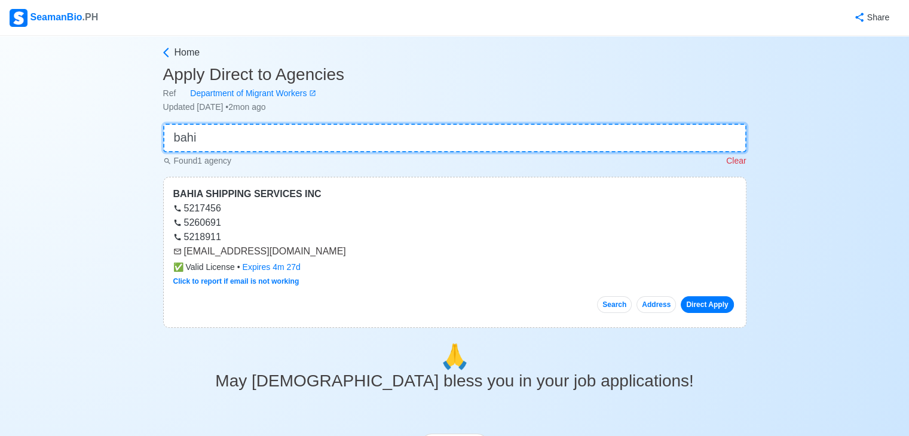
click at [289, 149] on input "bahi" at bounding box center [454, 138] width 583 height 29
click at [290, 146] on input "bahi" at bounding box center [454, 138] width 583 height 29
click at [290, 145] on input "bahi" at bounding box center [454, 138] width 583 height 29
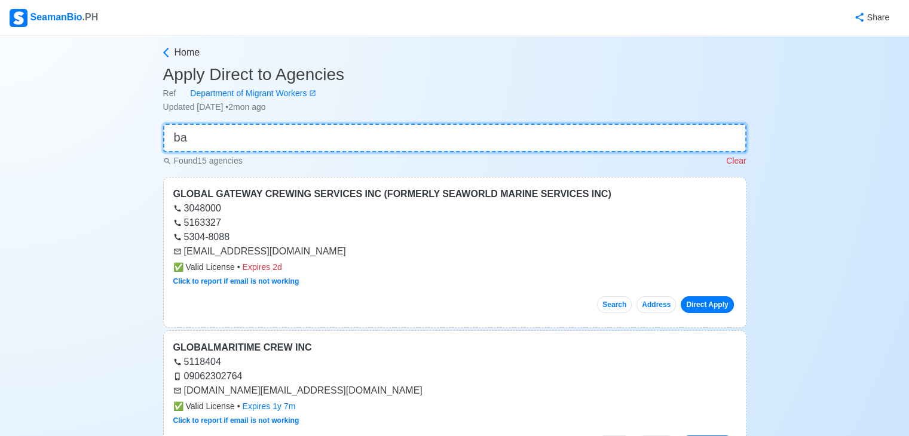
type input "b"
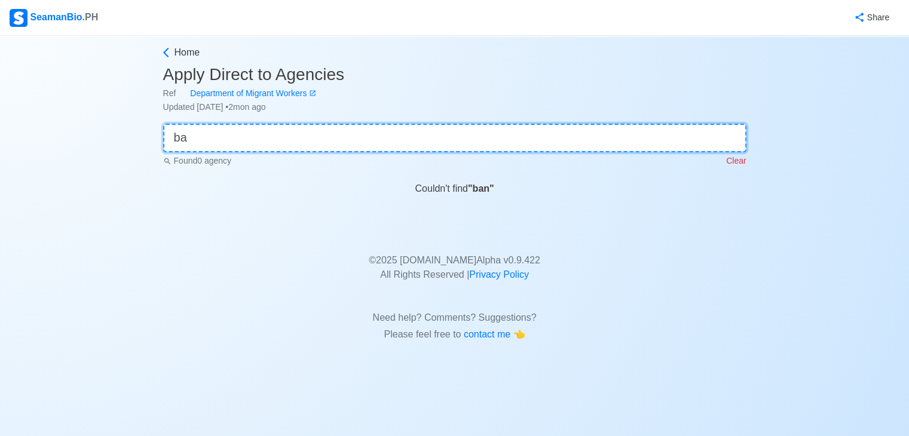
type input "b"
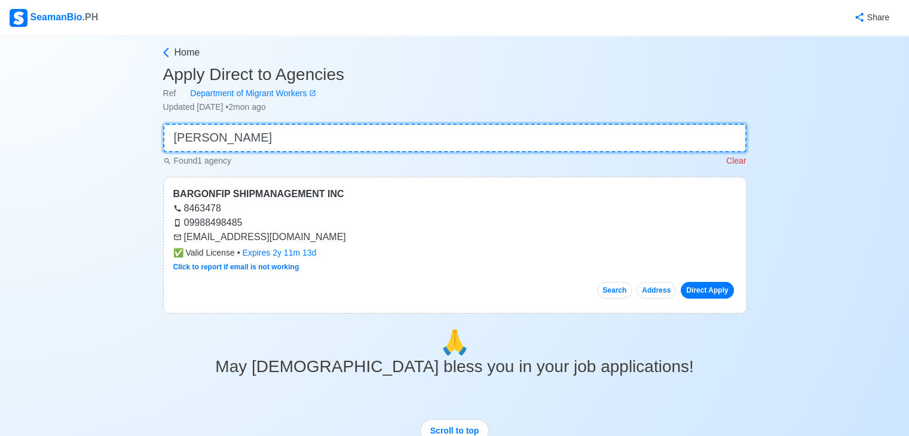
type input "barg"
drag, startPoint x: 185, startPoint y: 237, endPoint x: 289, endPoint y: 239, distance: 104.0
click at [289, 239] on div "[EMAIL_ADDRESS][DOMAIN_NAME]" at bounding box center [454, 237] width 563 height 14
copy div "[EMAIL_ADDRESS][DOMAIN_NAME]"
click at [277, 131] on input "barg" at bounding box center [454, 138] width 583 height 29
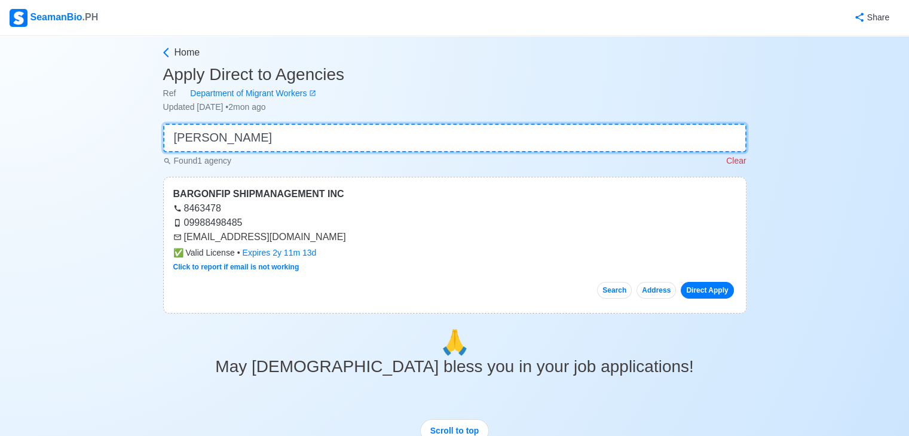
click at [277, 131] on input "barg" at bounding box center [454, 138] width 583 height 29
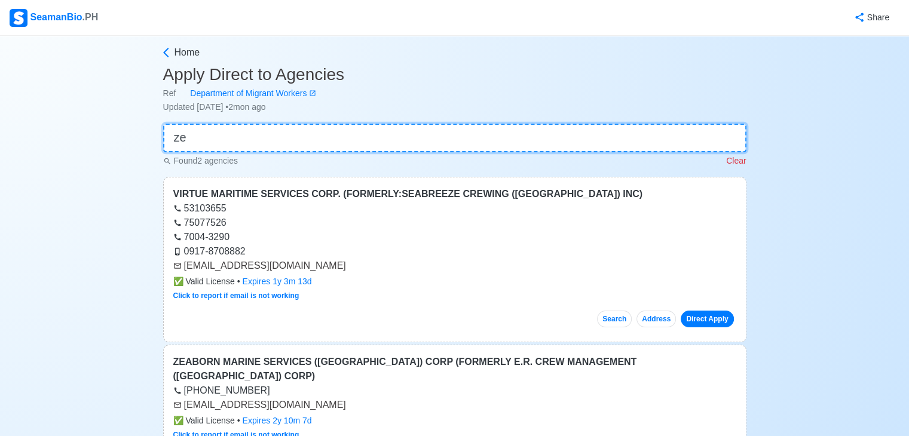
type input "z"
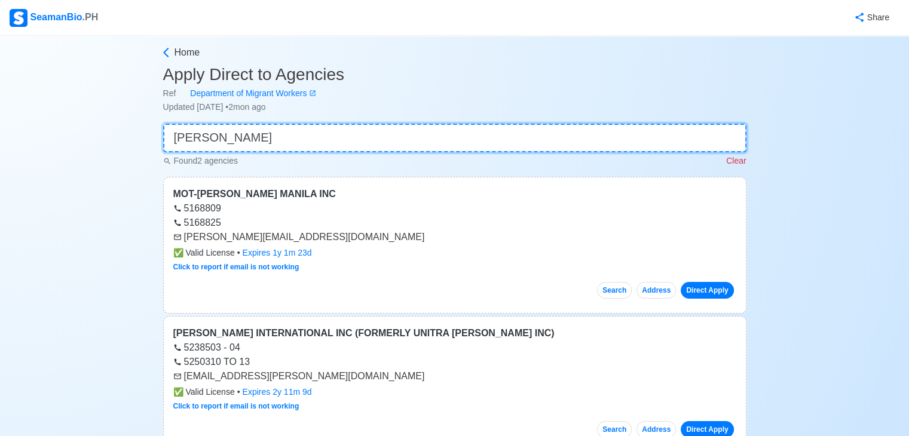
type input "barko"
drag, startPoint x: 185, startPoint y: 378, endPoint x: 299, endPoint y: 379, distance: 114.1
click at [299, 379] on div "[EMAIL_ADDRESS][PERSON_NAME][DOMAIN_NAME]" at bounding box center [454, 376] width 563 height 14
copy div "[EMAIL_ADDRESS][PERSON_NAME][DOMAIN_NAME]"
click at [280, 138] on input "barko" at bounding box center [454, 138] width 583 height 29
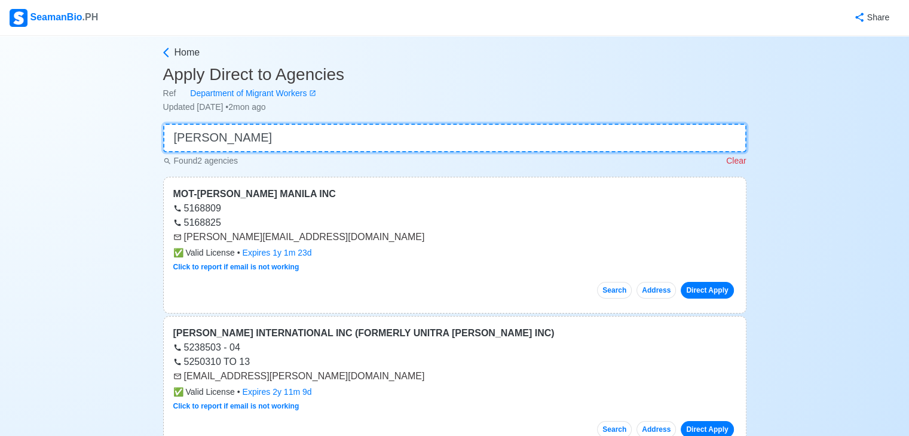
click at [280, 139] on input "barko" at bounding box center [454, 138] width 583 height 29
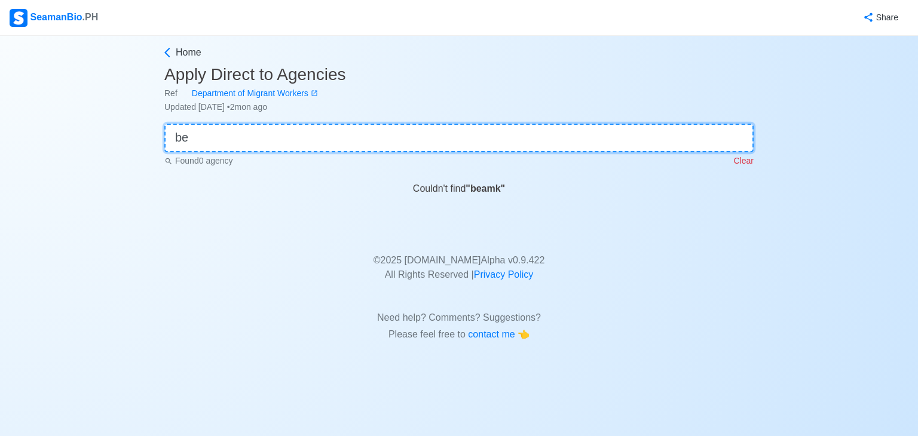
type input "b"
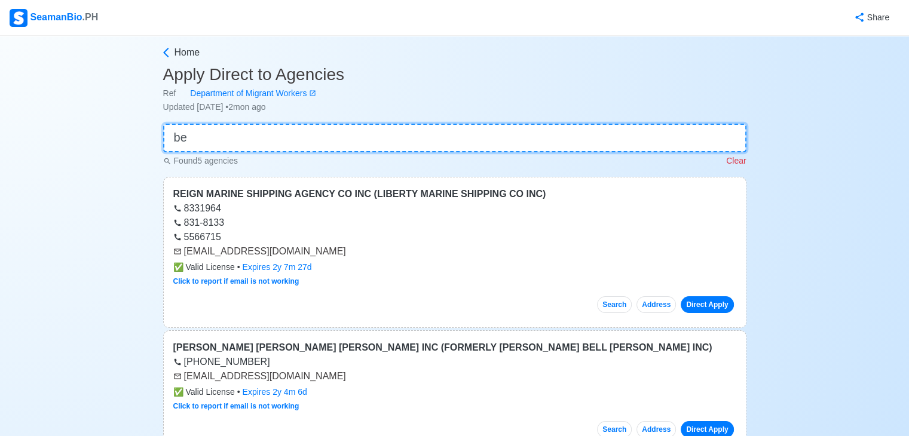
type input "b"
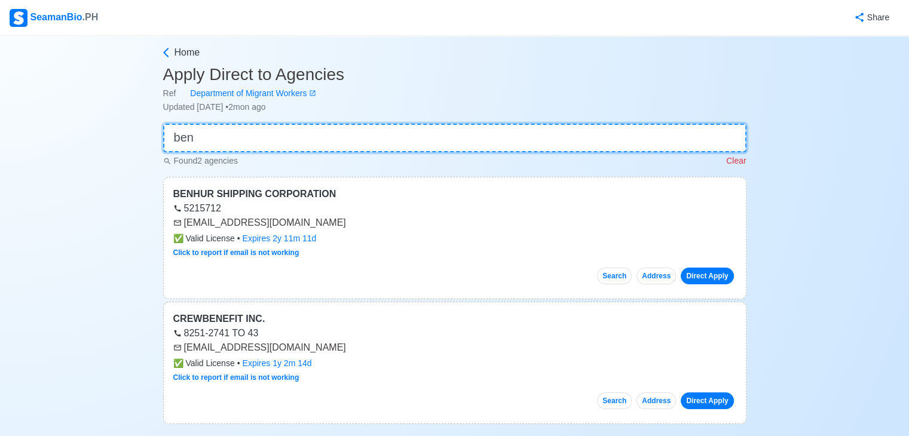
type input "ben"
drag, startPoint x: 185, startPoint y: 226, endPoint x: 287, endPoint y: 226, distance: 102.2
click at [287, 226] on div "[EMAIL_ADDRESS][DOMAIN_NAME]" at bounding box center [454, 223] width 563 height 14
copy div "[EMAIL_ADDRESS][DOMAIN_NAME]"
click at [298, 130] on input "ben" at bounding box center [454, 138] width 583 height 29
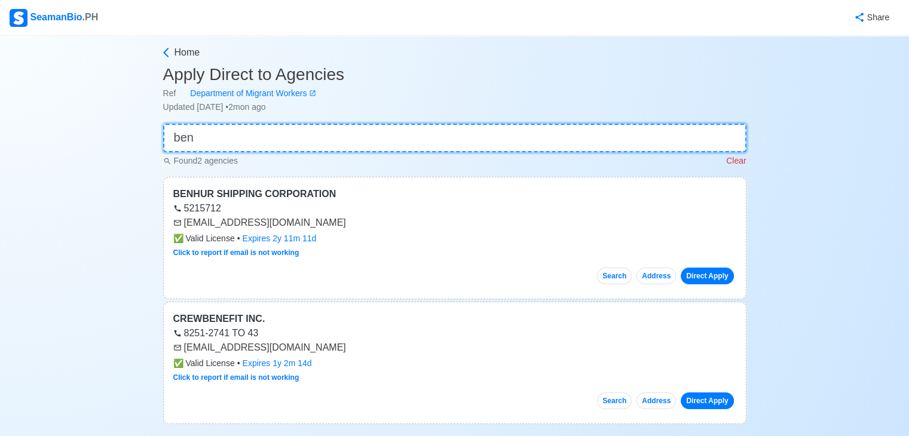
click at [298, 130] on input "ben" at bounding box center [454, 138] width 583 height 29
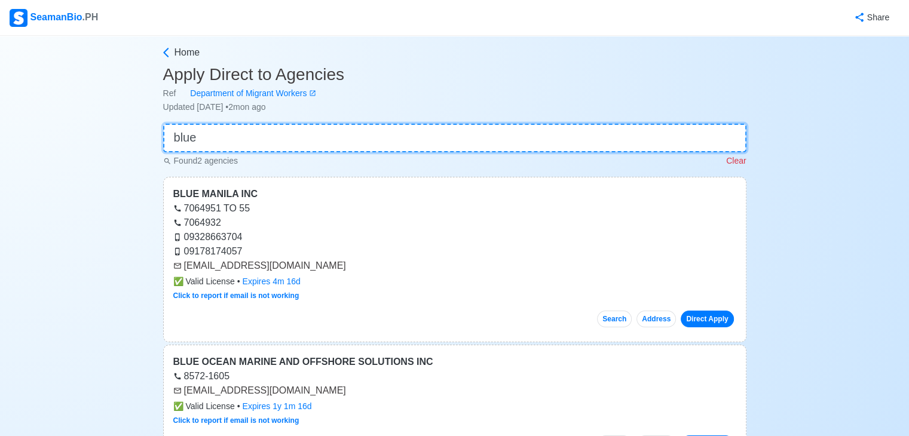
type input "blue"
drag, startPoint x: 194, startPoint y: 263, endPoint x: 299, endPoint y: 266, distance: 104.6
click at [299, 266] on div "[EMAIL_ADDRESS][DOMAIN_NAME]" at bounding box center [454, 266] width 563 height 14
copy div "[EMAIL_ADDRESS][DOMAIN_NAME]"
click at [267, 139] on input "blue" at bounding box center [454, 138] width 583 height 29
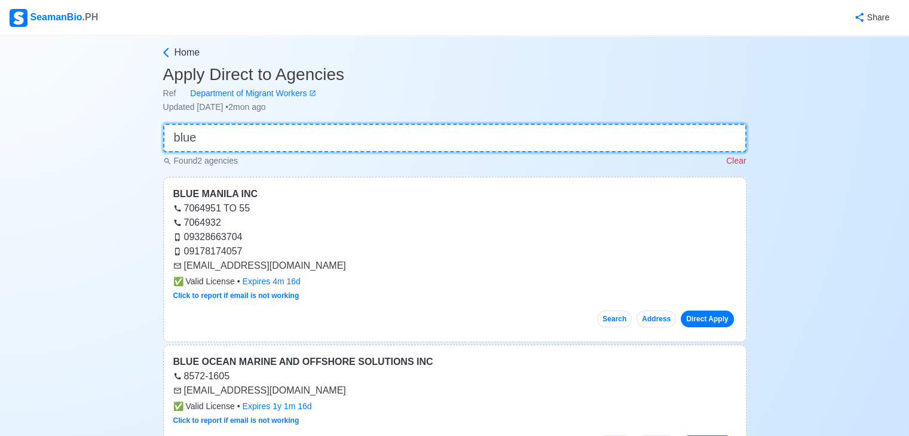
click at [267, 138] on input "blue" at bounding box center [454, 138] width 583 height 29
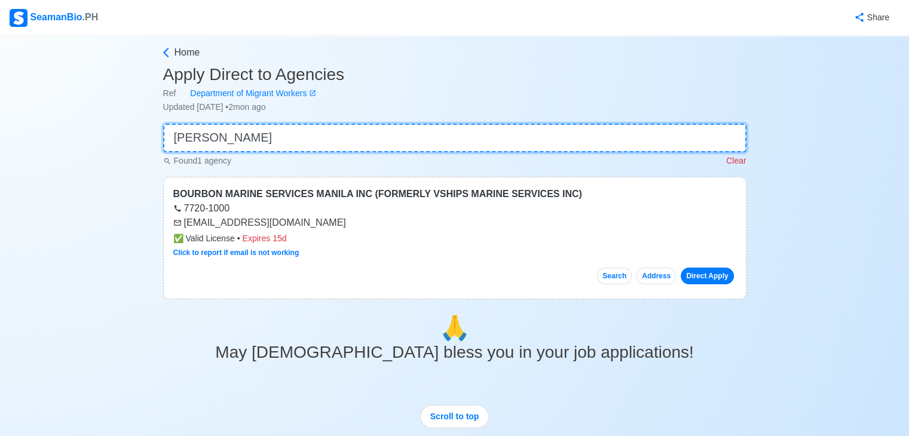
type input "bour"
drag, startPoint x: 185, startPoint y: 222, endPoint x: 351, endPoint y: 223, distance: 166.7
click at [351, 223] on div "[EMAIL_ADDRESS][DOMAIN_NAME]" at bounding box center [454, 223] width 563 height 14
copy div "[EMAIL_ADDRESS][DOMAIN_NAME]"
click at [240, 133] on input "bour" at bounding box center [454, 138] width 583 height 29
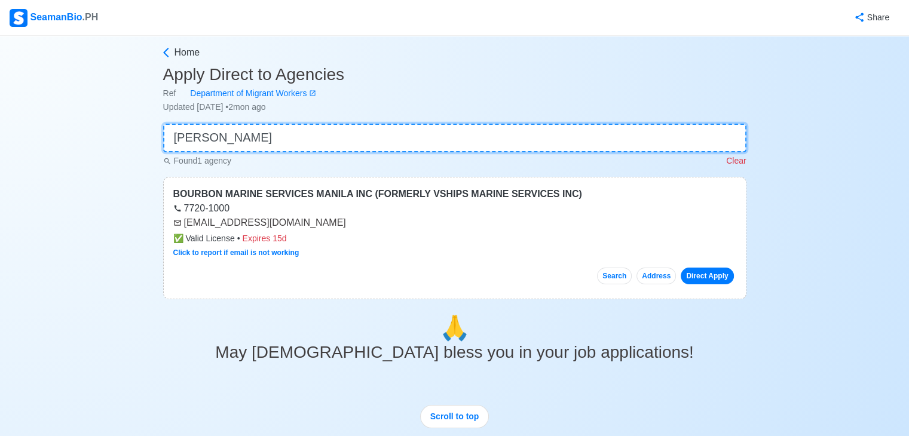
click at [244, 133] on input "bour" at bounding box center [454, 138] width 583 height 29
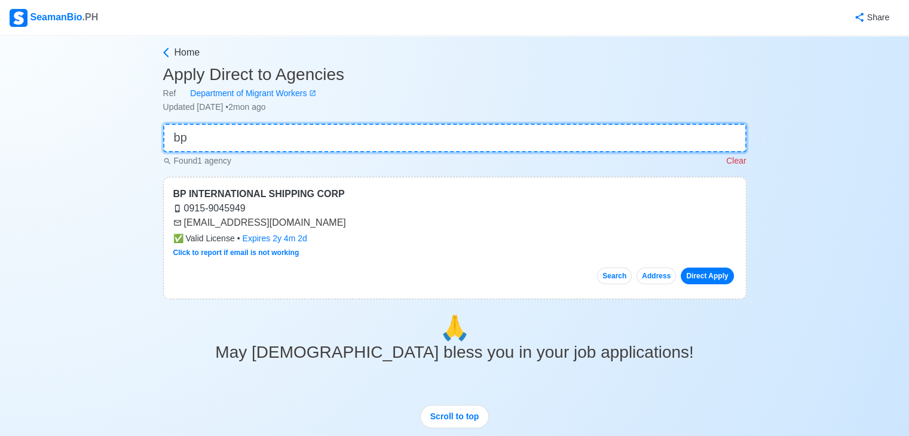
type input "bp"
drag, startPoint x: 182, startPoint y: 222, endPoint x: 249, endPoint y: 228, distance: 66.5
click at [249, 228] on div "[EMAIL_ADDRESS][DOMAIN_NAME]" at bounding box center [454, 223] width 563 height 14
click at [343, 146] on input "bp" at bounding box center [454, 138] width 583 height 29
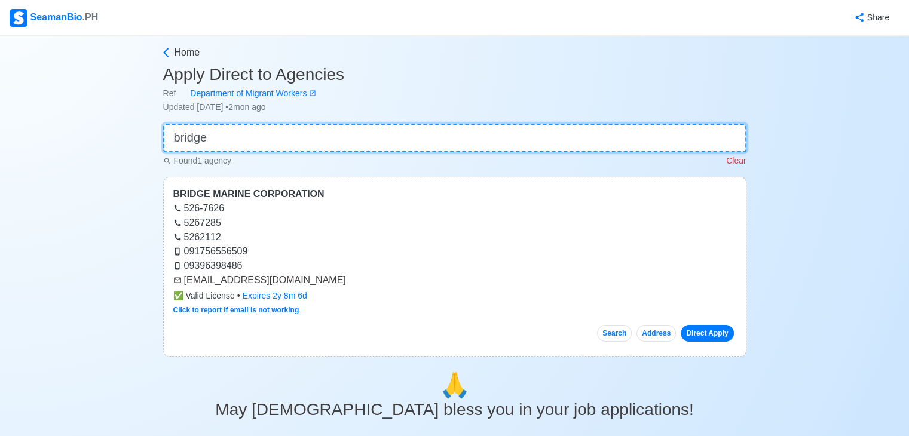
type input "bridge"
drag, startPoint x: 186, startPoint y: 279, endPoint x: 283, endPoint y: 279, distance: 96.2
click at [283, 279] on div "[EMAIL_ADDRESS][DOMAIN_NAME]" at bounding box center [454, 280] width 563 height 14
drag, startPoint x: 321, startPoint y: 257, endPoint x: 198, endPoint y: 266, distance: 123.5
click at [320, 256] on div "091756556509" at bounding box center [454, 251] width 563 height 14
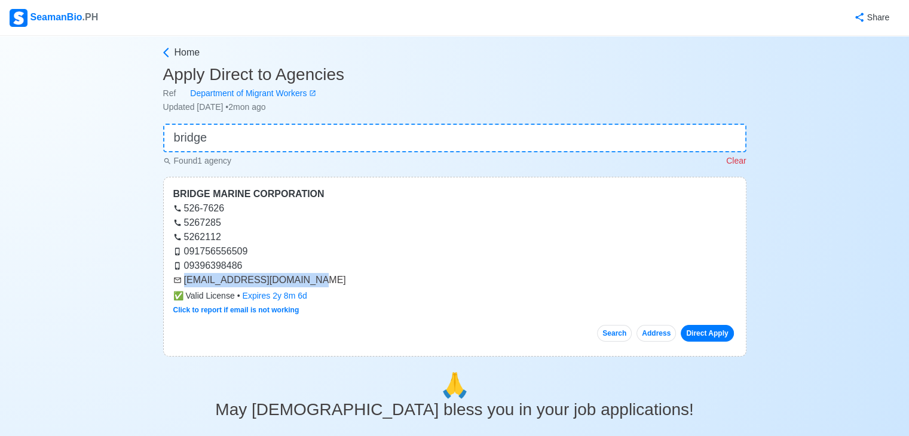
drag, startPoint x: 184, startPoint y: 280, endPoint x: 333, endPoint y: 284, distance: 149.4
click at [333, 284] on div "[EMAIL_ADDRESS][DOMAIN_NAME]" at bounding box center [454, 280] width 563 height 14
drag, startPoint x: 184, startPoint y: 277, endPoint x: 289, endPoint y: 275, distance: 104.6
click at [284, 275] on div "[EMAIL_ADDRESS][DOMAIN_NAME]" at bounding box center [454, 280] width 563 height 14
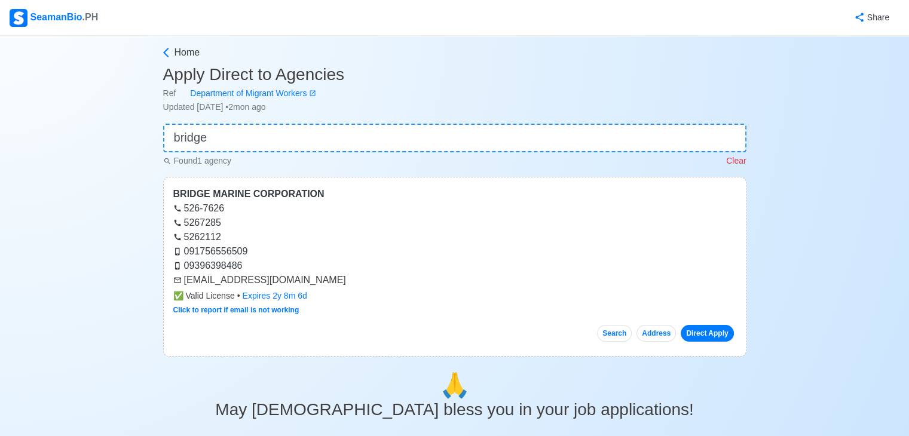
click at [299, 252] on div "091756556509" at bounding box center [454, 251] width 563 height 14
drag, startPoint x: 184, startPoint y: 279, endPoint x: 309, endPoint y: 284, distance: 125.0
click at [309, 284] on div "[EMAIL_ADDRESS][DOMAIN_NAME]" at bounding box center [454, 280] width 563 height 14
click at [268, 134] on input "bridge" at bounding box center [454, 138] width 583 height 29
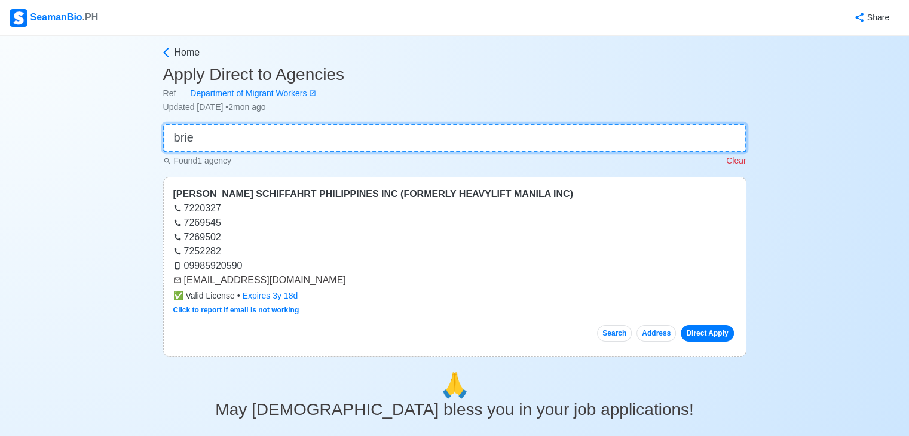
type input "brie"
drag, startPoint x: 183, startPoint y: 283, endPoint x: 324, endPoint y: 284, distance: 141.6
click at [324, 284] on div "[EMAIL_ADDRESS][DOMAIN_NAME]" at bounding box center [454, 280] width 563 height 14
click at [290, 144] on input "brie" at bounding box center [454, 138] width 583 height 29
click at [290, 143] on input "brie" at bounding box center [454, 138] width 583 height 29
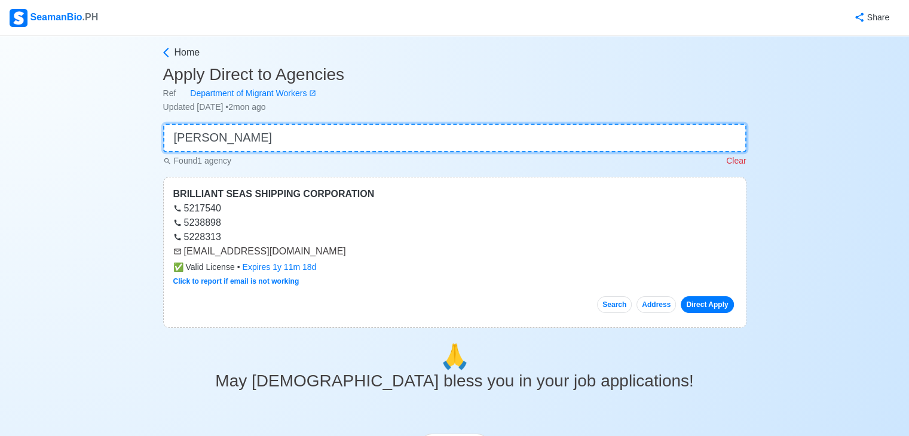
type input "brill"
drag, startPoint x: 185, startPoint y: 251, endPoint x: 225, endPoint y: 259, distance: 41.5
click at [314, 244] on div "[EMAIL_ADDRESS][DOMAIN_NAME]" at bounding box center [454, 251] width 563 height 14
click at [294, 124] on input "brill" at bounding box center [454, 138] width 583 height 29
click at [292, 133] on input "brill" at bounding box center [454, 138] width 583 height 29
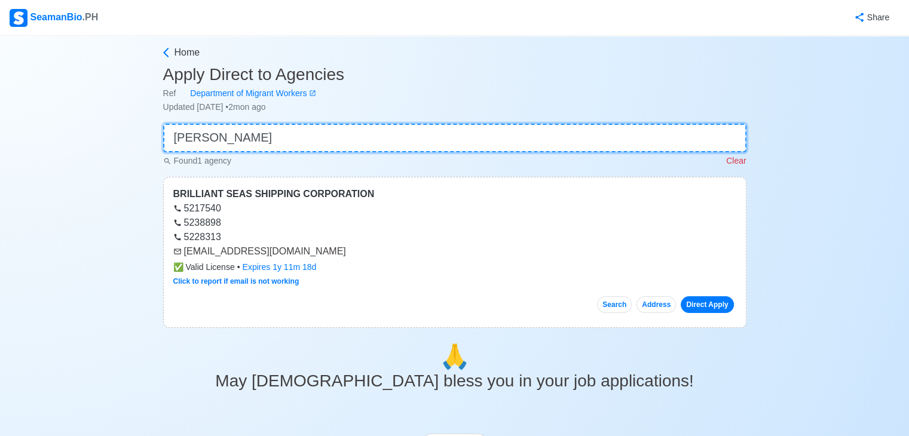
click at [293, 132] on input "brill" at bounding box center [454, 138] width 583 height 29
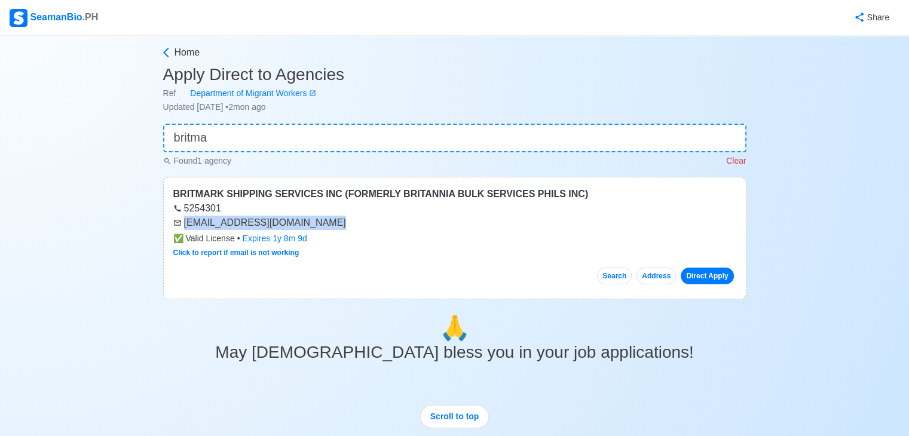
drag, startPoint x: 185, startPoint y: 222, endPoint x: 329, endPoint y: 221, distance: 144.6
click at [329, 221] on div "[EMAIL_ADDRESS][DOMAIN_NAME]" at bounding box center [454, 223] width 563 height 14
click at [287, 134] on input "britma" at bounding box center [454, 138] width 583 height 29
type input "b"
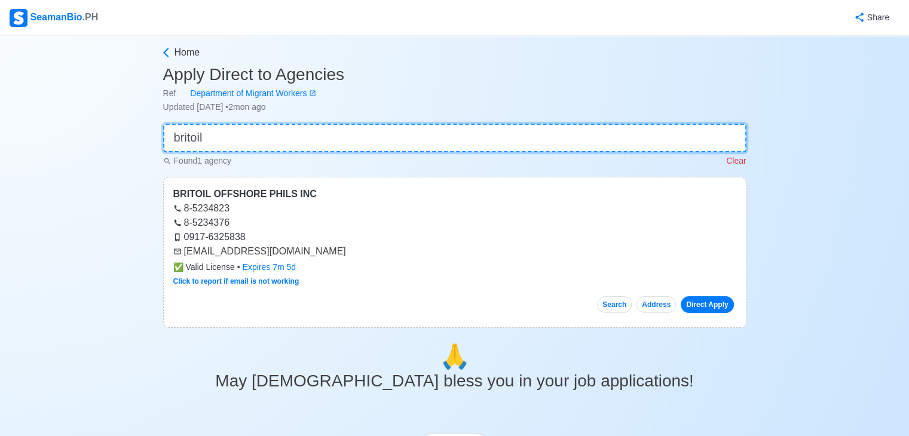
type input "britoil"
drag, startPoint x: 184, startPoint y: 252, endPoint x: 304, endPoint y: 252, distance: 119.5
click at [304, 252] on div "[EMAIL_ADDRESS][DOMAIN_NAME]" at bounding box center [454, 251] width 563 height 14
click at [296, 130] on input "britoil" at bounding box center [454, 138] width 583 height 29
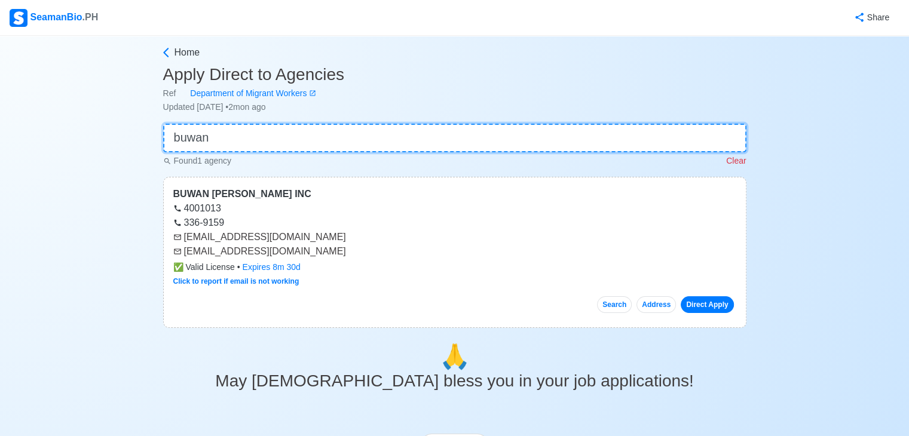
type input "buwan"
drag, startPoint x: 185, startPoint y: 236, endPoint x: 324, endPoint y: 234, distance: 139.2
click at [324, 234] on div "[EMAIL_ADDRESS][DOMAIN_NAME]" at bounding box center [454, 237] width 563 height 14
drag, startPoint x: 184, startPoint y: 251, endPoint x: 360, endPoint y: 249, distance: 175.7
click at [360, 249] on div "[EMAIL_ADDRESS][DOMAIN_NAME]" at bounding box center [454, 251] width 563 height 14
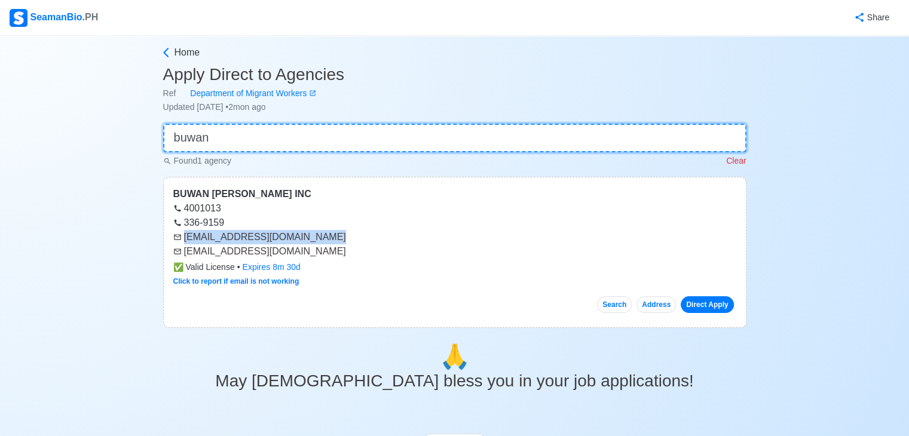
click at [359, 130] on input "buwan" at bounding box center [454, 138] width 583 height 29
click at [360, 131] on input "buwan" at bounding box center [454, 138] width 583 height 29
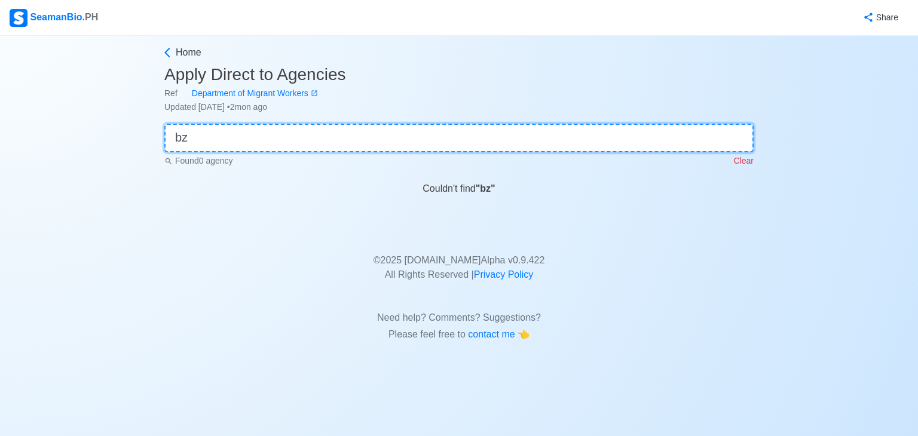
type input "b"
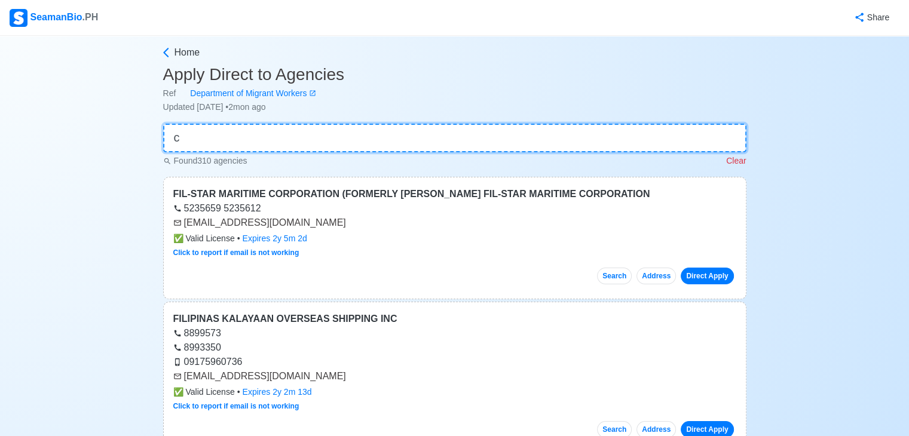
click at [358, 131] on input "c" at bounding box center [454, 138] width 583 height 29
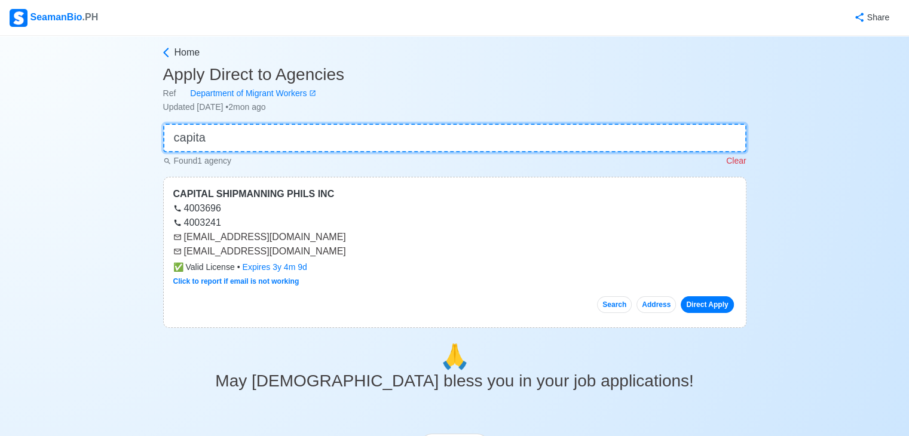
type input "capita"
drag, startPoint x: 185, startPoint y: 237, endPoint x: 290, endPoint y: 231, distance: 105.4
click at [327, 229] on div "CAPITAL SHIPMANNING PHILS INC 4003696 4003241 capitalshipmanning2020@gmail.com …" at bounding box center [454, 252] width 583 height 151
click at [325, 230] on div "[EMAIL_ADDRESS][DOMAIN_NAME]" at bounding box center [454, 237] width 563 height 14
drag, startPoint x: 200, startPoint y: 236, endPoint x: 356, endPoint y: 242, distance: 156.1
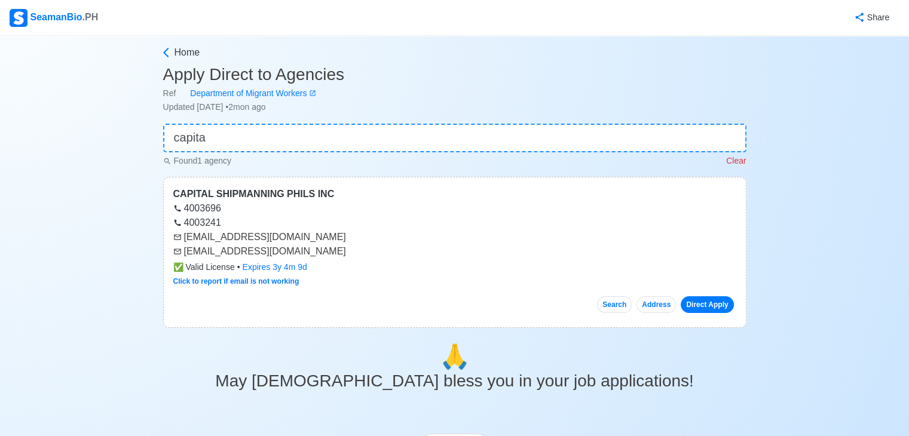
click at [356, 242] on div "[EMAIL_ADDRESS][DOMAIN_NAME]" at bounding box center [454, 237] width 563 height 14
click at [353, 244] on div "[EMAIL_ADDRESS][DOMAIN_NAME]" at bounding box center [454, 251] width 563 height 14
drag, startPoint x: 182, startPoint y: 252, endPoint x: 336, endPoint y: 255, distance: 154.2
click at [336, 255] on div "[EMAIL_ADDRESS][DOMAIN_NAME]" at bounding box center [454, 251] width 563 height 14
click at [382, 120] on main "Home Apply Direct to Agencies Ref Department of Migrant Workers Updated Jul 15,…" at bounding box center [454, 345] width 601 height 600
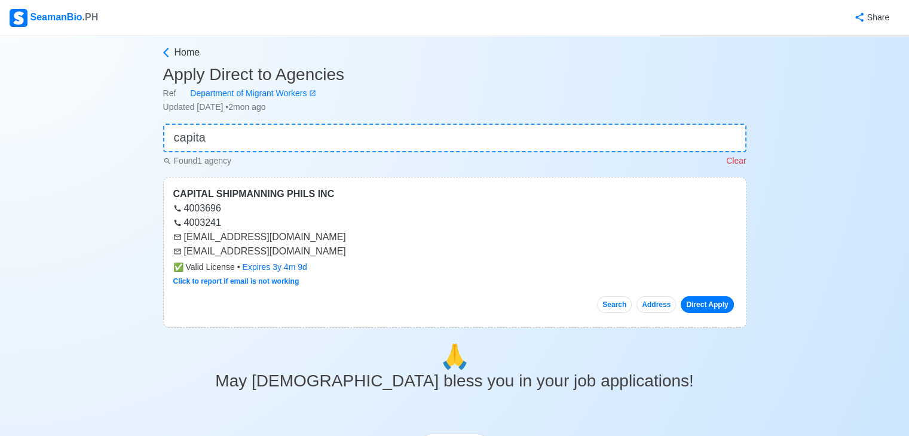
click at [378, 119] on main "Home Apply Direct to Agencies Ref Department of Migrant Workers Updated Jul 15,…" at bounding box center [454, 345] width 601 height 600
click at [368, 131] on input "capita" at bounding box center [454, 138] width 583 height 29
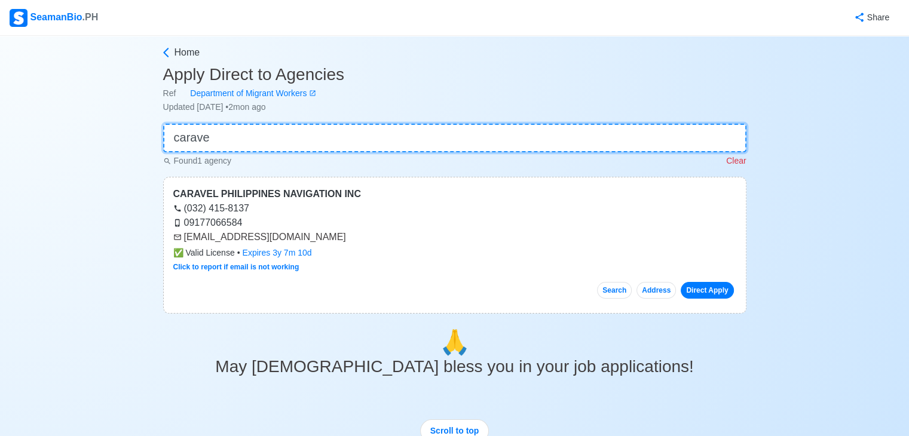
type input "carave"
drag, startPoint x: 184, startPoint y: 238, endPoint x: 305, endPoint y: 234, distance: 120.8
click at [305, 234] on div "[EMAIL_ADDRESS][DOMAIN_NAME]" at bounding box center [454, 237] width 563 height 14
copy div "[EMAIL_ADDRESS][DOMAIN_NAME]"
click at [315, 135] on input "carave" at bounding box center [454, 138] width 583 height 29
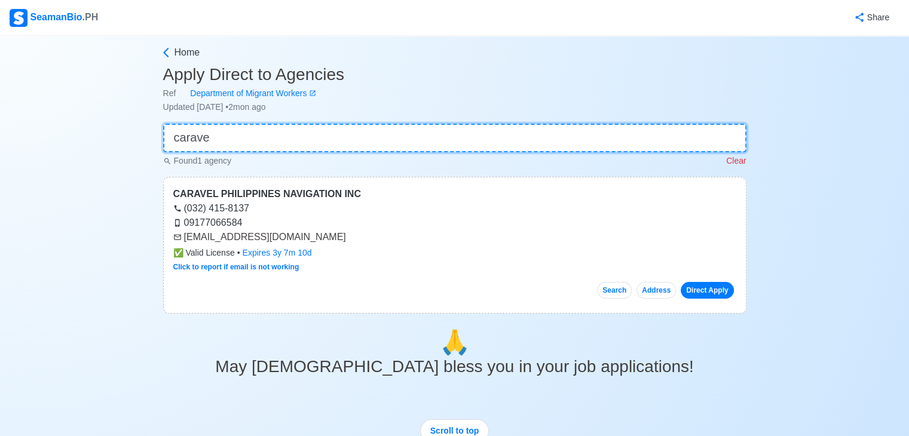
click at [308, 128] on input "carave" at bounding box center [454, 138] width 583 height 29
click at [308, 127] on input "carave" at bounding box center [454, 138] width 583 height 29
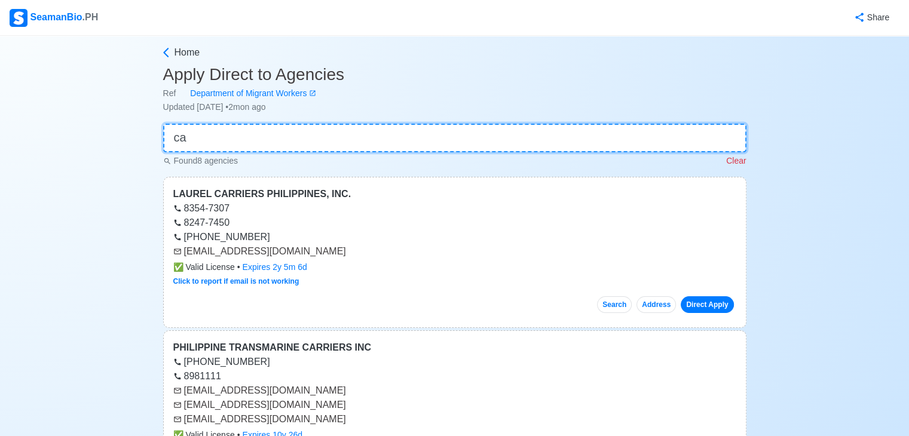
type input "c"
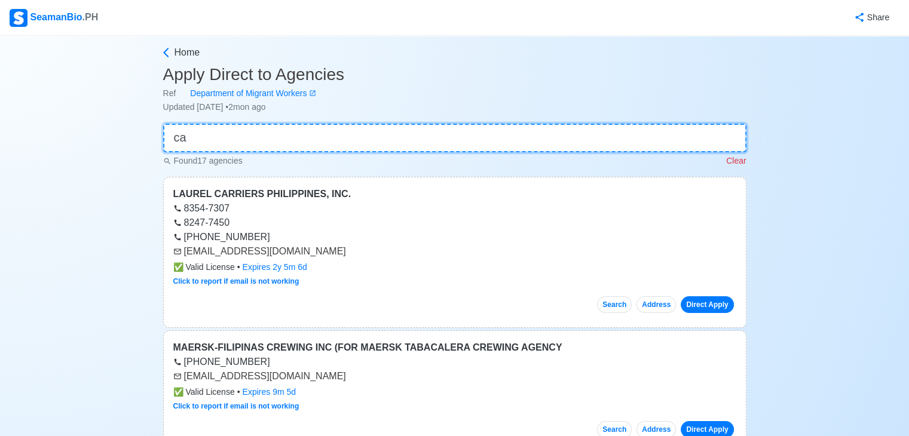
type input "c"
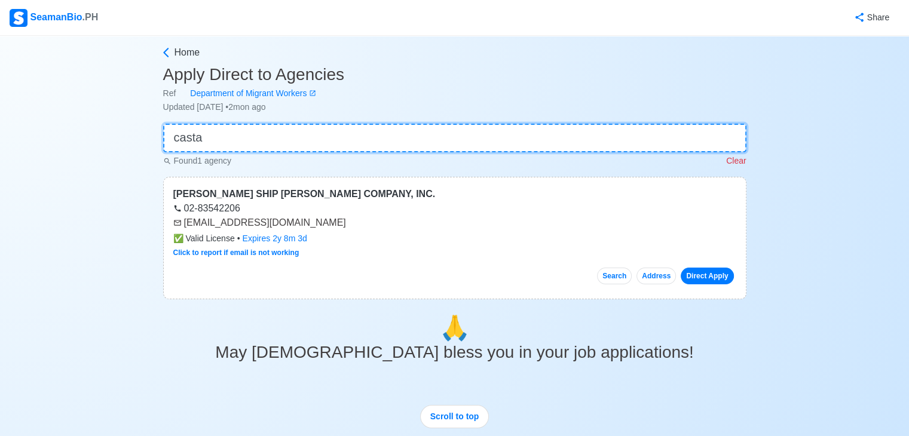
type input "casta"
drag, startPoint x: 185, startPoint y: 222, endPoint x: 294, endPoint y: 223, distance: 108.7
click at [294, 223] on div "[EMAIL_ADDRESS][DOMAIN_NAME]" at bounding box center [454, 223] width 563 height 14
copy div "[EMAIL_ADDRESS][DOMAIN_NAME]"
click at [360, 140] on input "casta" at bounding box center [454, 138] width 583 height 29
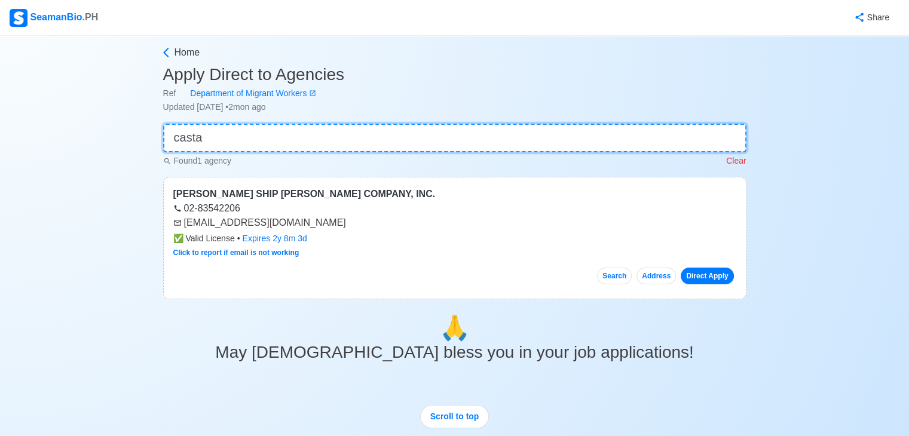
click at [360, 139] on input "casta" at bounding box center [454, 138] width 583 height 29
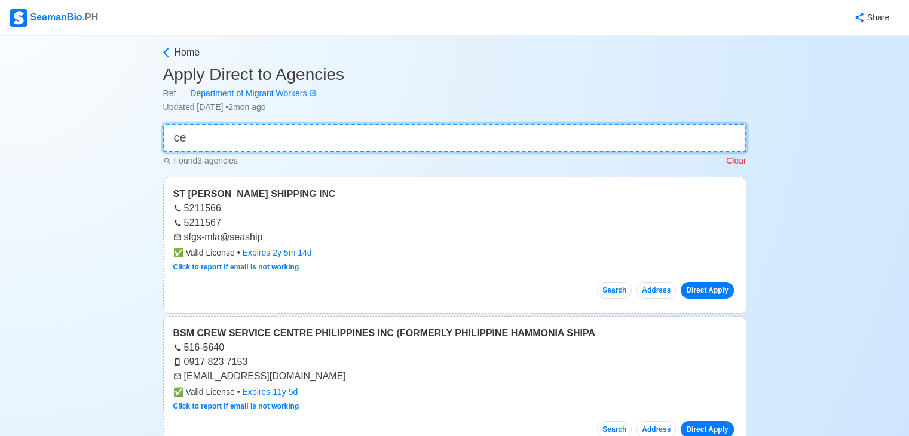
type input "c"
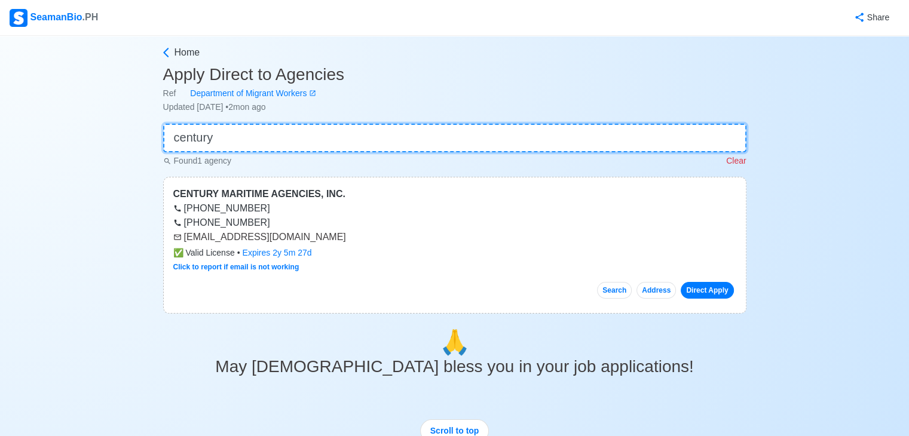
type input "century"
drag, startPoint x: 183, startPoint y: 238, endPoint x: 321, endPoint y: 242, distance: 138.1
click at [321, 242] on div "[EMAIL_ADDRESS][DOMAIN_NAME]" at bounding box center [454, 237] width 563 height 14
copy div "[EMAIL_ADDRESS][DOMAIN_NAME]"
click at [301, 139] on input "century" at bounding box center [454, 138] width 583 height 29
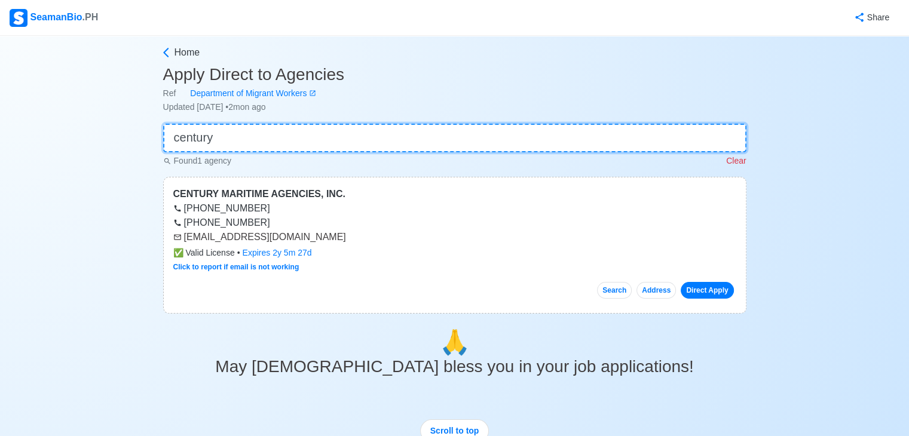
click at [301, 139] on input "century" at bounding box center [454, 138] width 583 height 29
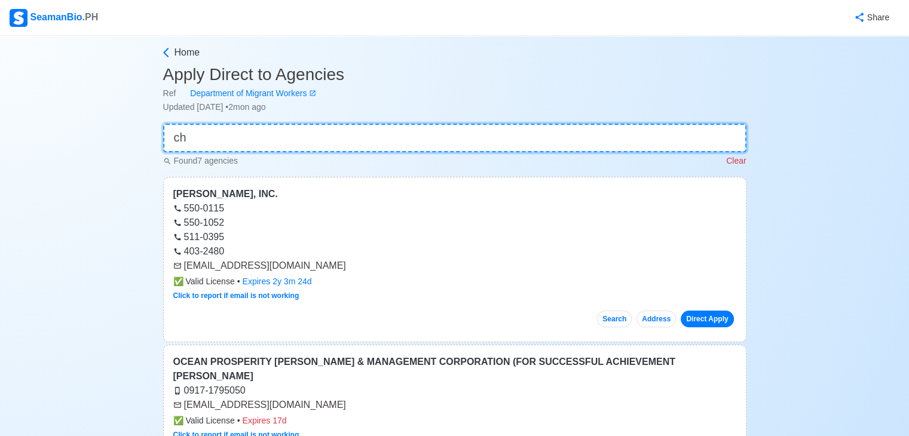
type input "c"
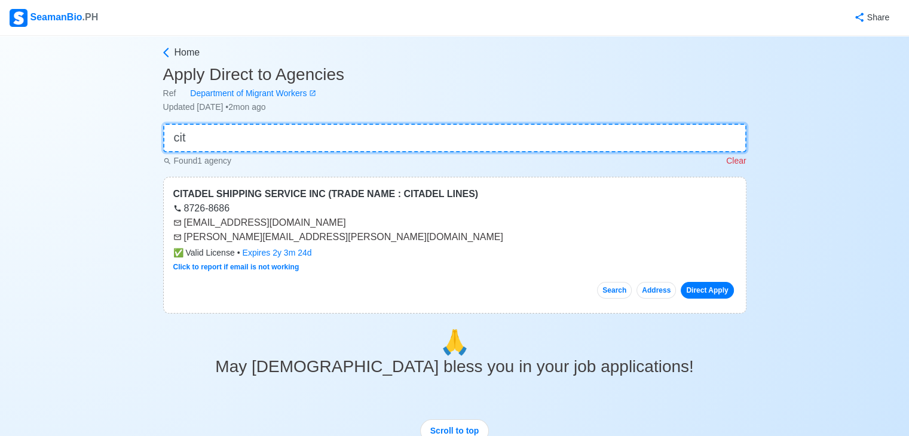
type input "cit"
drag, startPoint x: 186, startPoint y: 236, endPoint x: 287, endPoint y: 228, distance: 101.3
click at [299, 228] on div "info.cssi@citadel.com.ph marianne.isales@citadel.com.ph" at bounding box center [454, 230] width 563 height 29
drag, startPoint x: 370, startPoint y: 213, endPoint x: 361, endPoint y: 219, distance: 11.3
click at [369, 214] on div "8726-8686" at bounding box center [454, 208] width 563 height 14
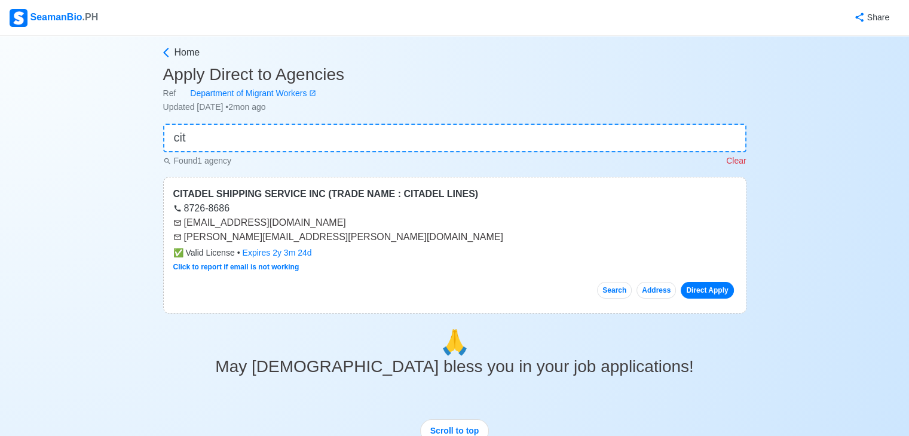
drag, startPoint x: 361, startPoint y: 219, endPoint x: 336, endPoint y: 225, distance: 25.8
click at [361, 220] on div "[EMAIL_ADDRESS][DOMAIN_NAME]" at bounding box center [454, 223] width 563 height 14
drag, startPoint x: 182, startPoint y: 235, endPoint x: 315, endPoint y: 234, distance: 133.8
click at [315, 234] on div "[PERSON_NAME][EMAIL_ADDRESS][PERSON_NAME][DOMAIN_NAME]" at bounding box center [454, 237] width 563 height 14
copy div "[PERSON_NAME][EMAIL_ADDRESS][PERSON_NAME][DOMAIN_NAME]"
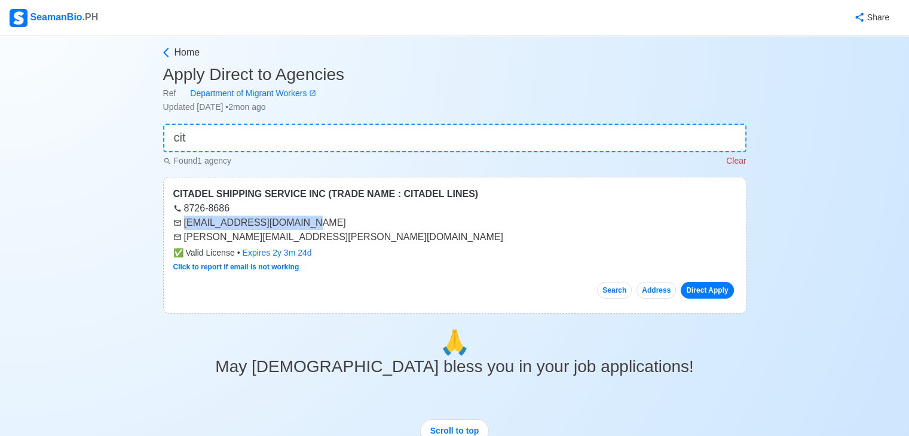
drag, startPoint x: 184, startPoint y: 223, endPoint x: 297, endPoint y: 221, distance: 112.9
click at [297, 221] on div "[EMAIL_ADDRESS][DOMAIN_NAME]" at bounding box center [454, 223] width 563 height 14
copy div "[EMAIL_ADDRESS][DOMAIN_NAME]"
click at [292, 130] on input "cit" at bounding box center [454, 138] width 583 height 29
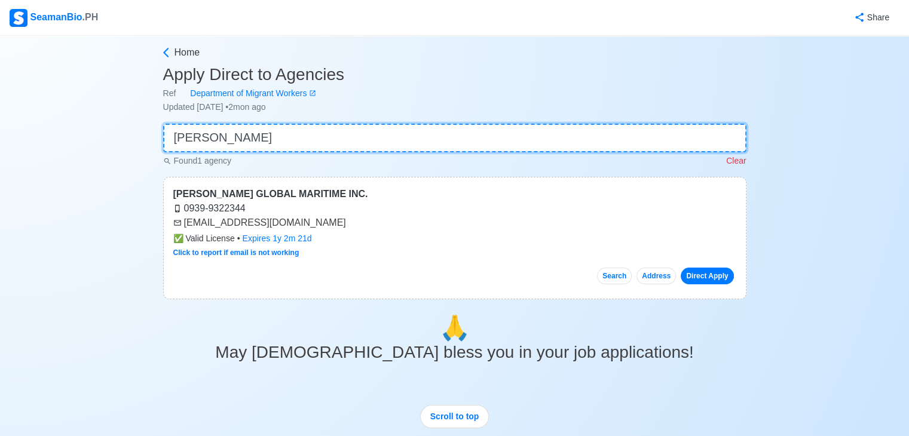
type input "cohen"
drag, startPoint x: 182, startPoint y: 220, endPoint x: 350, endPoint y: 228, distance: 168.1
click at [350, 228] on div "[EMAIL_ADDRESS][DOMAIN_NAME]" at bounding box center [454, 223] width 563 height 14
copy div "[EMAIL_ADDRESS][DOMAIN_NAME]"
click at [239, 127] on input "cohen" at bounding box center [454, 138] width 583 height 29
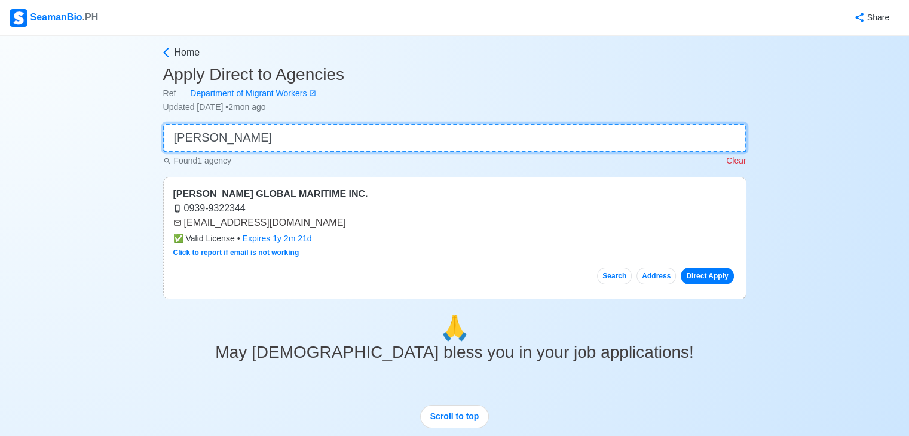
click at [239, 127] on input "cohen" at bounding box center [454, 138] width 583 height 29
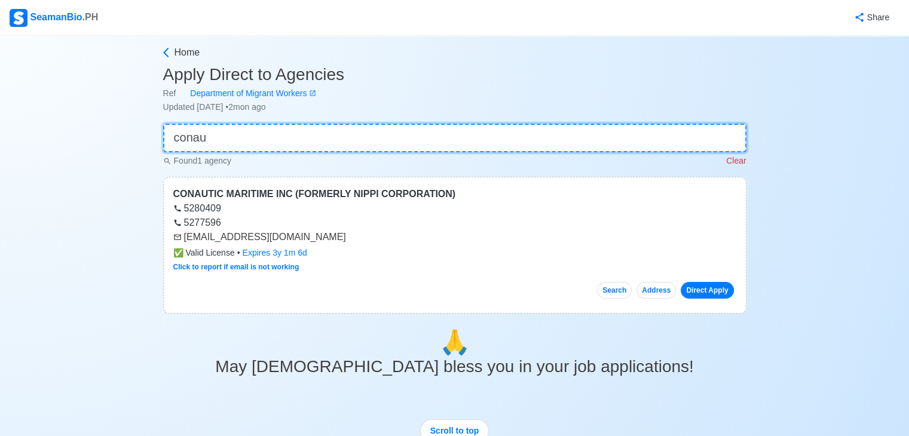
type input "conau"
drag, startPoint x: 184, startPoint y: 235, endPoint x: 297, endPoint y: 235, distance: 112.9
click at [297, 235] on div "[EMAIL_ADDRESS][DOMAIN_NAME]" at bounding box center [454, 237] width 563 height 14
copy div "[EMAIL_ADDRESS][DOMAIN_NAME]"
click at [255, 131] on input "conau" at bounding box center [454, 138] width 583 height 29
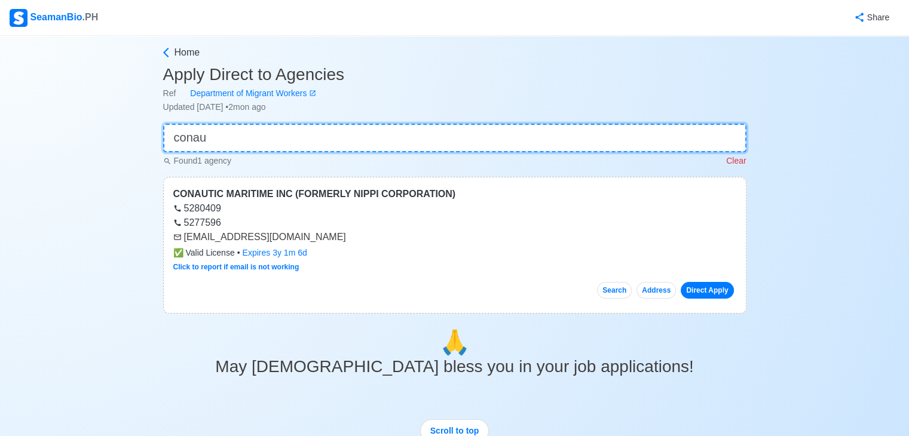
click at [255, 131] on input "conau" at bounding box center [454, 138] width 583 height 29
type input "cord"
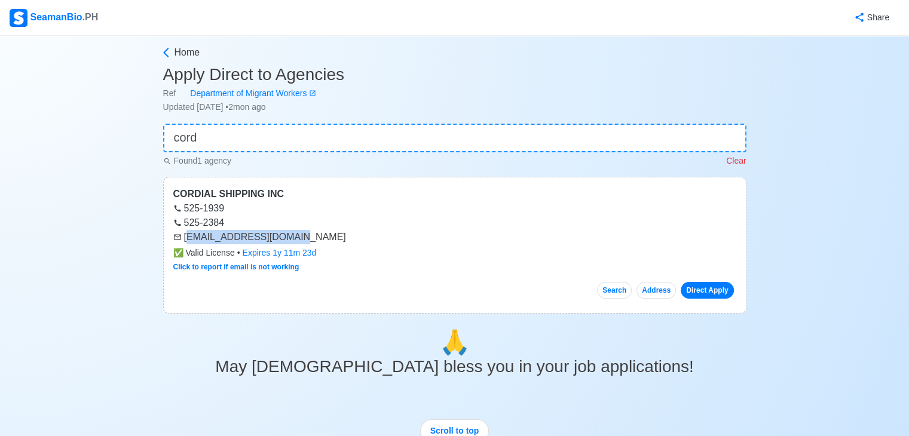
drag, startPoint x: 219, startPoint y: 242, endPoint x: 286, endPoint y: 244, distance: 67.0
click at [286, 244] on div "CORDIAL SHIPPING INC 525-1939 525-2384 cordial@cordial.com.ph ✅ Valid License •…" at bounding box center [454, 245] width 583 height 137
copy div "ordial@cordial.com.ph"
click at [301, 127] on input "cord" at bounding box center [454, 138] width 583 height 29
click at [300, 127] on input "cord" at bounding box center [454, 138] width 583 height 29
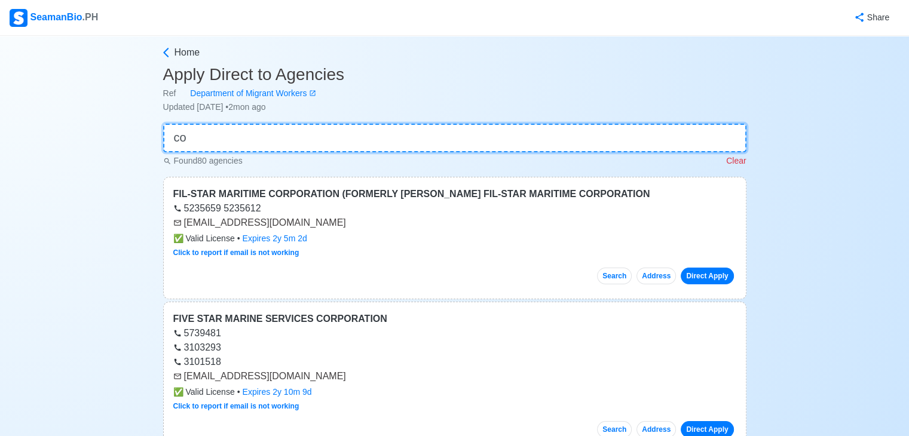
type input "c"
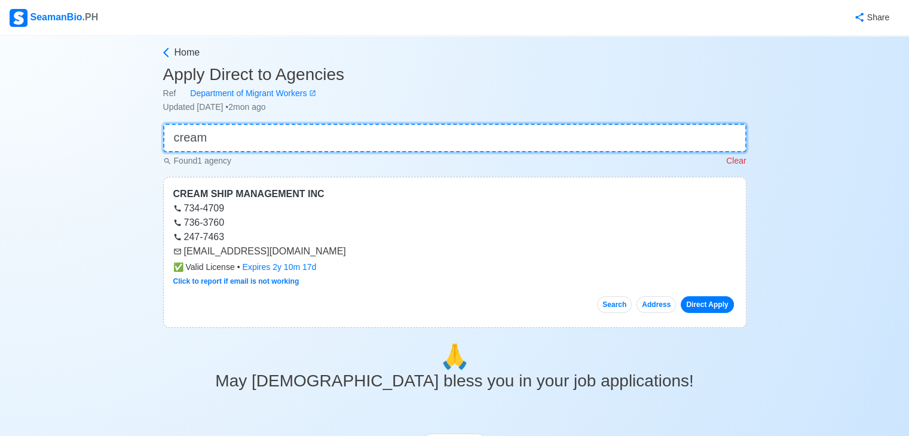
type input "cream"
drag, startPoint x: 185, startPoint y: 250, endPoint x: 323, endPoint y: 249, distance: 138.0
click at [323, 249] on div "[EMAIL_ADDRESS][DOMAIN_NAME]" at bounding box center [454, 251] width 563 height 14
drag, startPoint x: 185, startPoint y: 256, endPoint x: 342, endPoint y: 253, distance: 157.8
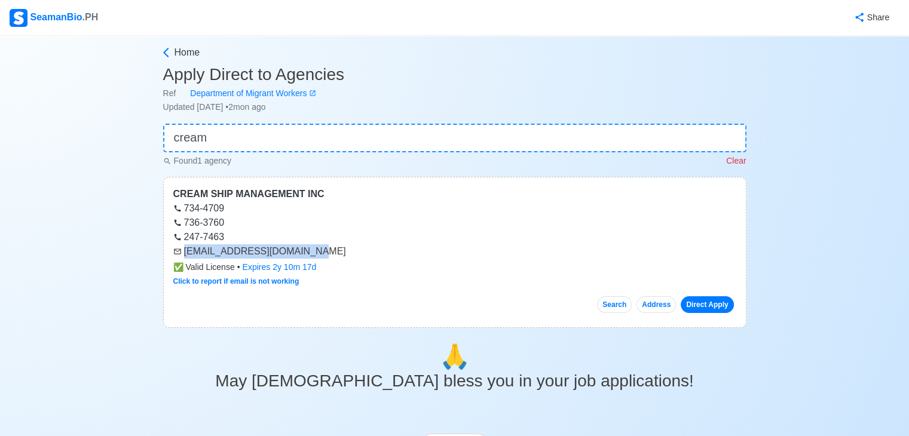
click at [342, 253] on div "[EMAIL_ADDRESS][DOMAIN_NAME]" at bounding box center [454, 251] width 563 height 14
copy div "[EMAIL_ADDRESS][DOMAIN_NAME]"
click at [311, 149] on input "cream" at bounding box center [454, 138] width 583 height 29
click at [311, 146] on input "cream" at bounding box center [454, 138] width 583 height 29
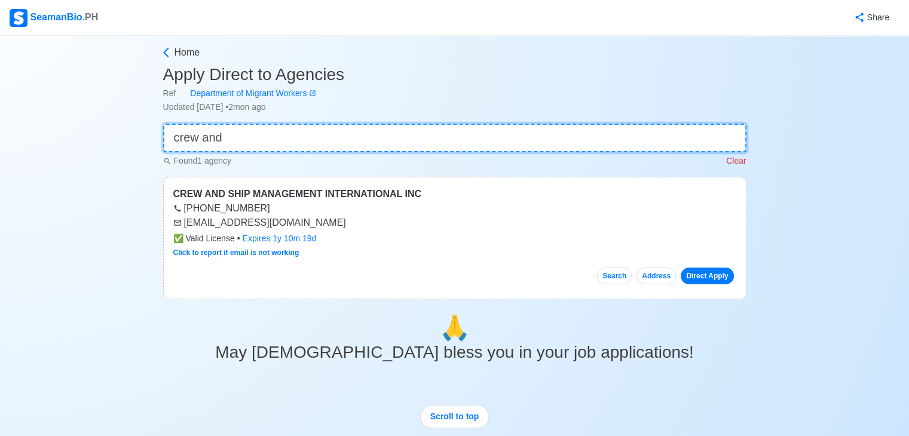
type input "crew and"
drag, startPoint x: 185, startPoint y: 227, endPoint x: 263, endPoint y: 223, distance: 77.8
click at [263, 223] on div "[EMAIL_ADDRESS][DOMAIN_NAME]" at bounding box center [454, 223] width 563 height 14
click at [185, 223] on div "[EMAIL_ADDRESS][DOMAIN_NAME]" at bounding box center [454, 223] width 563 height 14
drag, startPoint x: 182, startPoint y: 225, endPoint x: 268, endPoint y: 229, distance: 86.1
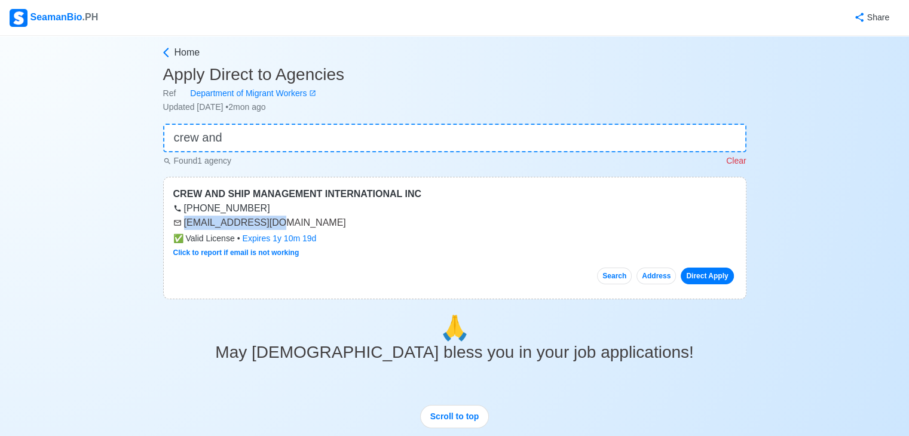
click at [268, 229] on div "[EMAIL_ADDRESS][DOMAIN_NAME]" at bounding box center [454, 223] width 563 height 14
copy div "[EMAIL_ADDRESS][DOMAIN_NAME]"
click at [302, 132] on input "crew and" at bounding box center [454, 138] width 583 height 29
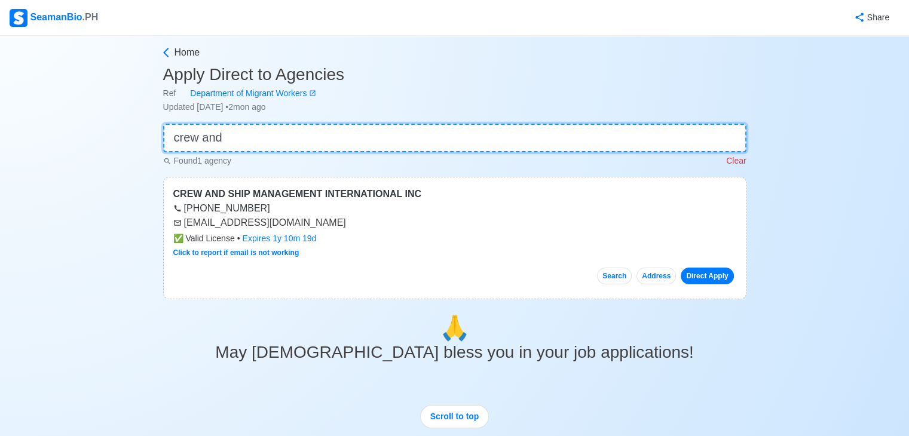
click at [302, 132] on input "crew and" at bounding box center [454, 138] width 583 height 29
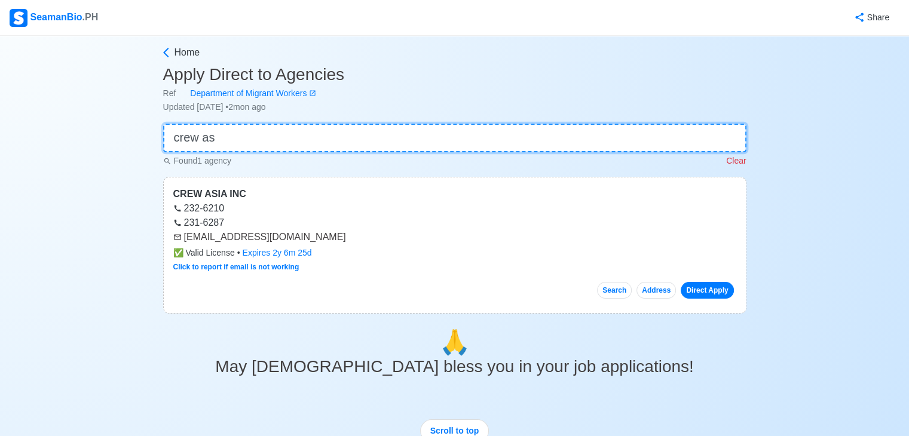
type input "crew as"
drag, startPoint x: 184, startPoint y: 235, endPoint x: 292, endPoint y: 235, distance: 107.5
click at [292, 235] on div "[EMAIL_ADDRESS][DOMAIN_NAME]" at bounding box center [454, 237] width 563 height 14
copy div "[EMAIL_ADDRESS][DOMAIN_NAME]"
click at [308, 140] on input "crew as" at bounding box center [454, 138] width 583 height 29
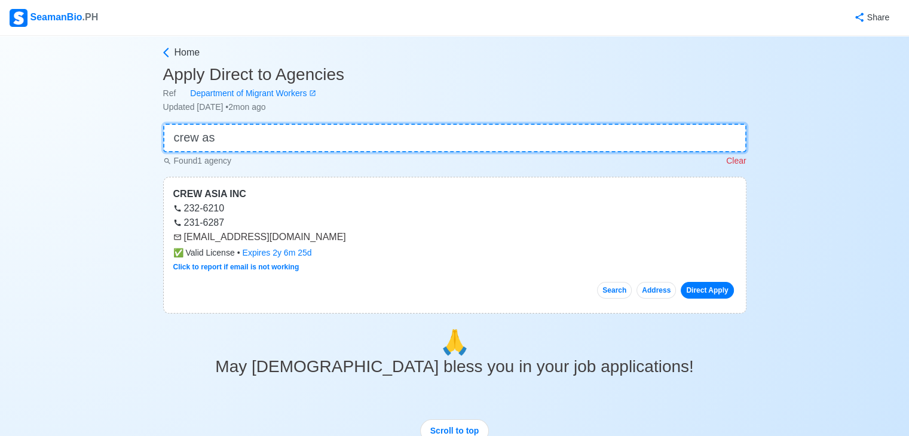
click at [308, 140] on input "crew as" at bounding box center [454, 138] width 583 height 29
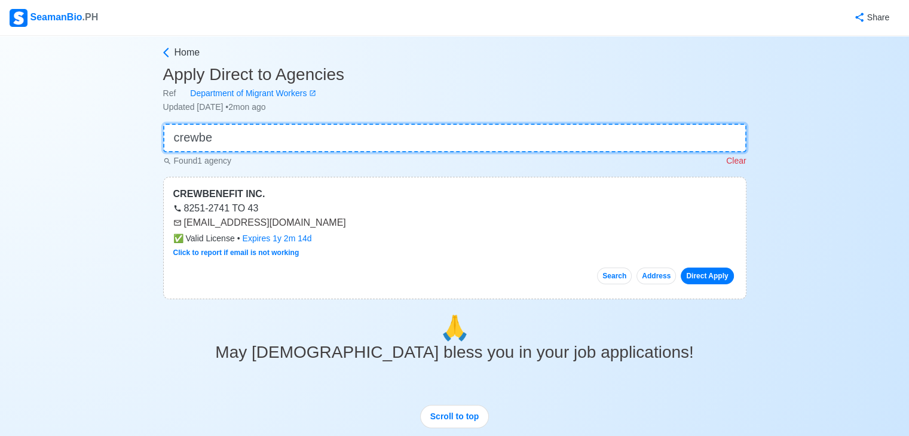
type input "crewbe"
drag, startPoint x: 182, startPoint y: 223, endPoint x: 282, endPoint y: 230, distance: 100.6
click at [282, 230] on div "CREWBENEFIT INC. 8251-2741 TO 43 agm@crewbenefit.net ✅ Valid License • Expires …" at bounding box center [454, 238] width 583 height 122
copy div "[EMAIL_ADDRESS][DOMAIN_NAME]"
click at [263, 125] on input "crewbe" at bounding box center [454, 138] width 583 height 29
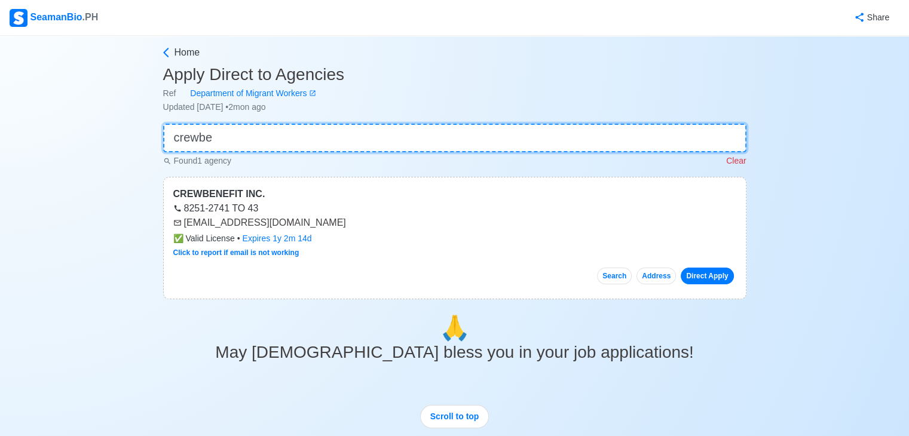
click at [263, 125] on input "crewbe" at bounding box center [454, 138] width 583 height 29
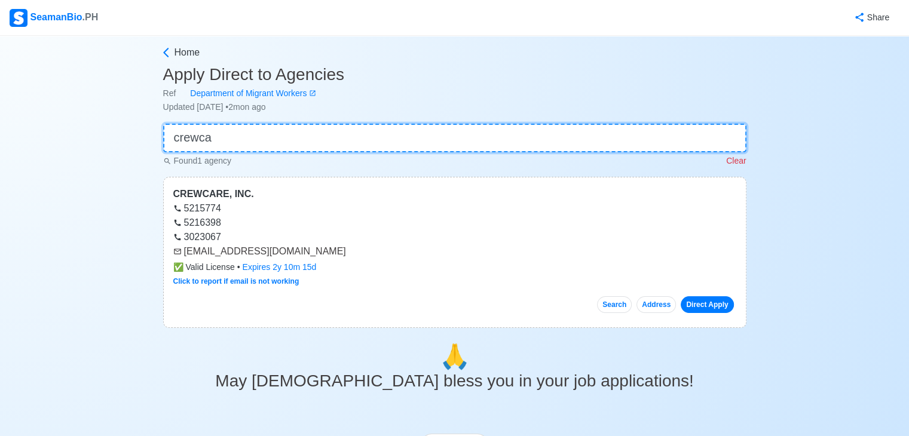
type input "crewca"
drag, startPoint x: 184, startPoint y: 251, endPoint x: 284, endPoint y: 258, distance: 100.6
click at [284, 258] on div "[EMAIL_ADDRESS][DOMAIN_NAME]" at bounding box center [454, 251] width 563 height 14
copy div "[EMAIL_ADDRESS][DOMAIN_NAME]"
click at [258, 138] on input "crewca" at bounding box center [454, 138] width 583 height 29
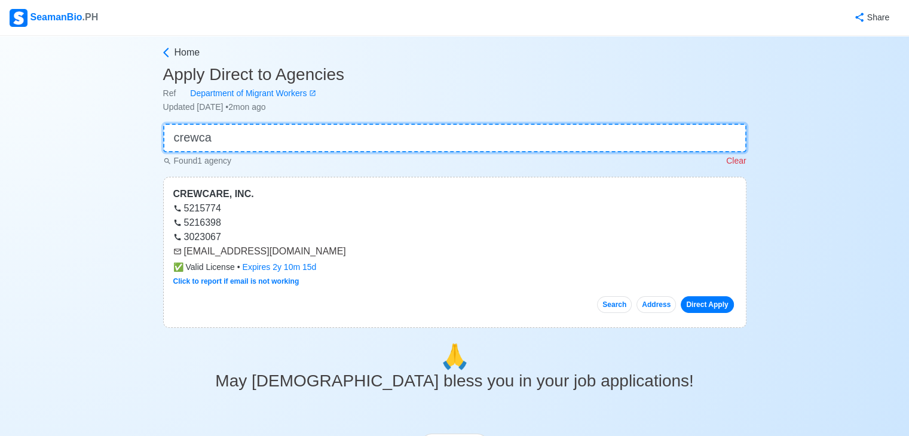
click at [258, 138] on input "crewca" at bounding box center [454, 138] width 583 height 29
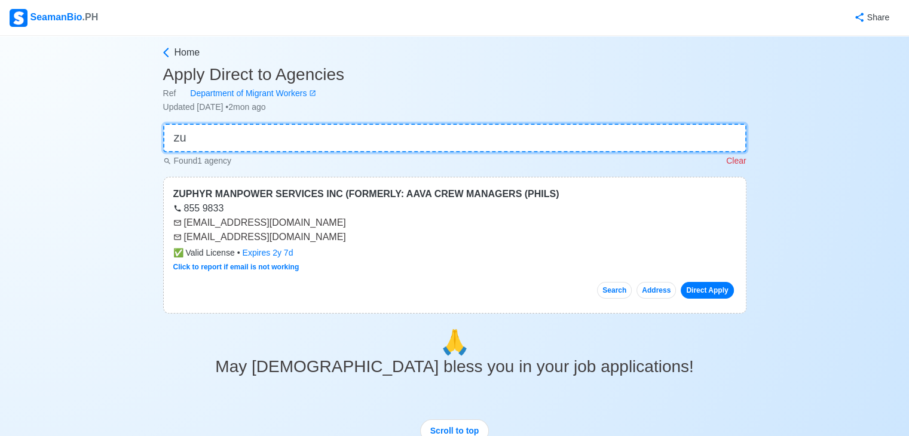
type input "zu"
drag, startPoint x: 185, startPoint y: 240, endPoint x: 339, endPoint y: 243, distance: 154.2
click at [339, 243] on div "[EMAIL_ADDRESS][DOMAIN_NAME]" at bounding box center [454, 237] width 563 height 14
copy div "[EMAIL_ADDRESS][DOMAIN_NAME]"
drag, startPoint x: 185, startPoint y: 223, endPoint x: 330, endPoint y: 224, distance: 145.2
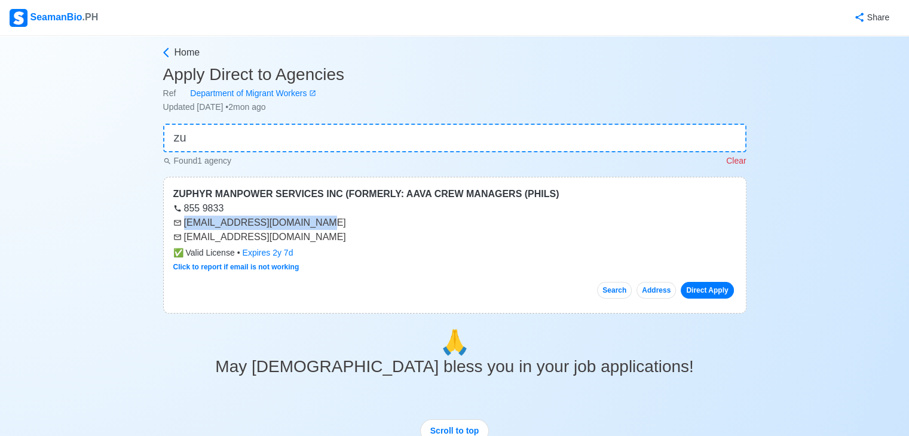
click at [330, 224] on div "[EMAIL_ADDRESS][DOMAIN_NAME]" at bounding box center [454, 223] width 563 height 14
copy div "[EMAIL_ADDRESS][DOMAIN_NAME]"
click at [311, 157] on div "Found 1 agency Clear" at bounding box center [454, 159] width 583 height 15
click at [308, 142] on input "zu" at bounding box center [454, 138] width 583 height 29
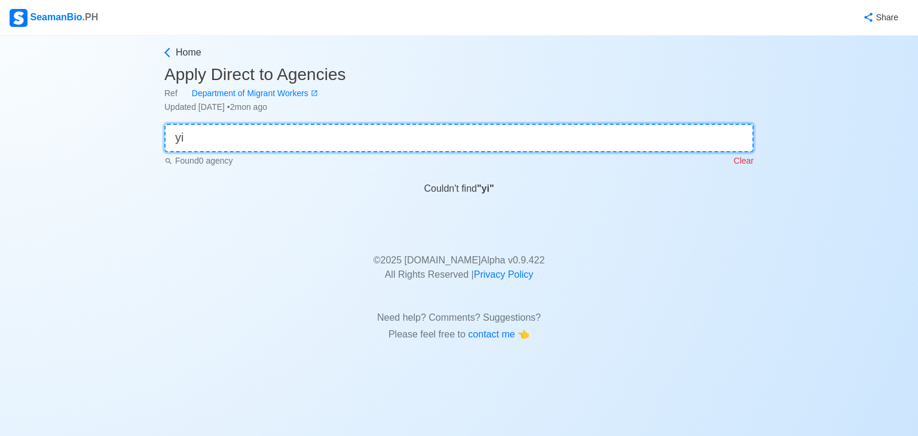
type input "y"
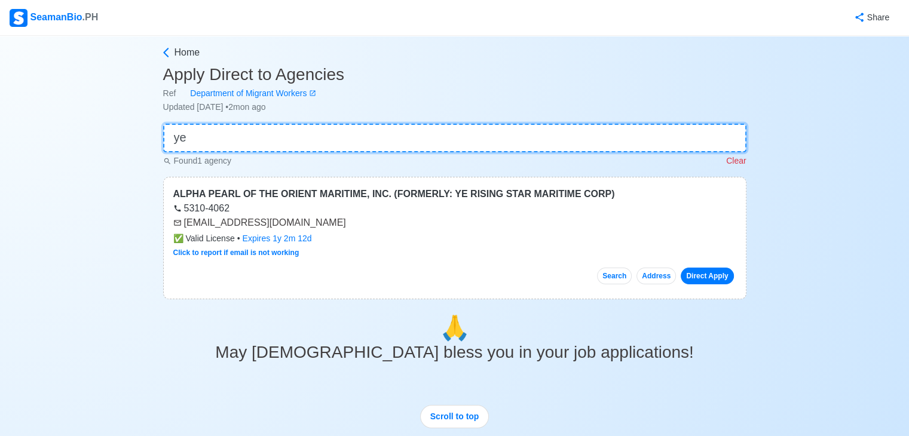
type input "y"
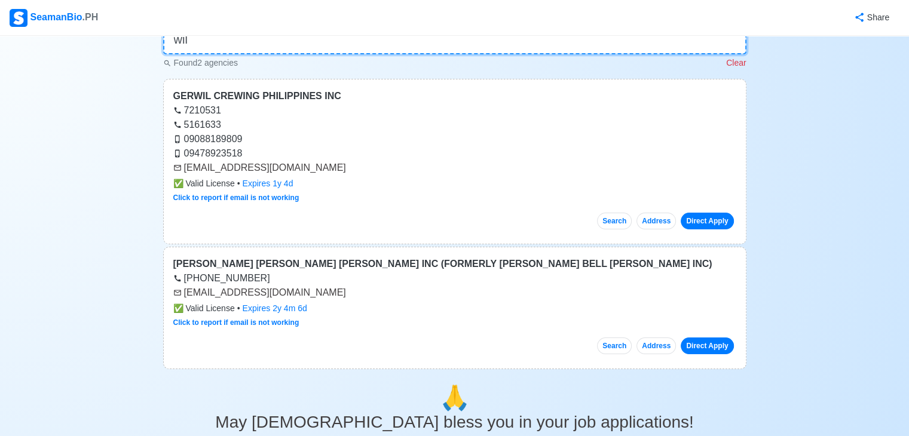
scroll to position [111, 0]
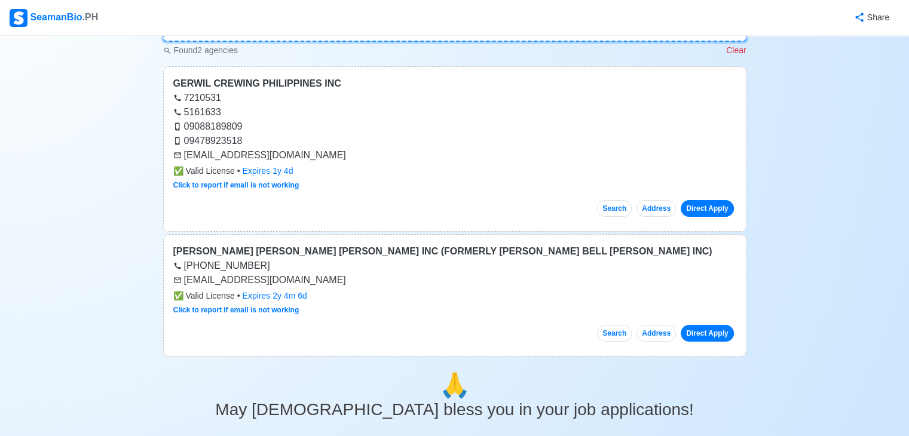
type input "wil"
drag, startPoint x: 183, startPoint y: 282, endPoint x: 345, endPoint y: 282, distance: 161.9
click at [345, 282] on div "[EMAIL_ADDRESS][DOMAIN_NAME]" at bounding box center [454, 280] width 563 height 14
copy div "[EMAIL_ADDRESS][DOMAIN_NAME]"
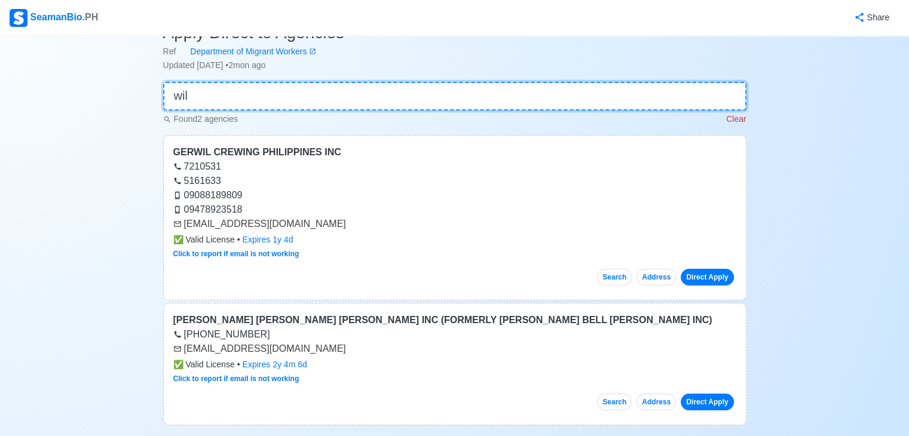
click at [271, 88] on input "wil" at bounding box center [454, 96] width 583 height 29
click at [270, 89] on input "wil" at bounding box center [454, 96] width 583 height 29
click at [270, 90] on input "wil" at bounding box center [454, 96] width 583 height 29
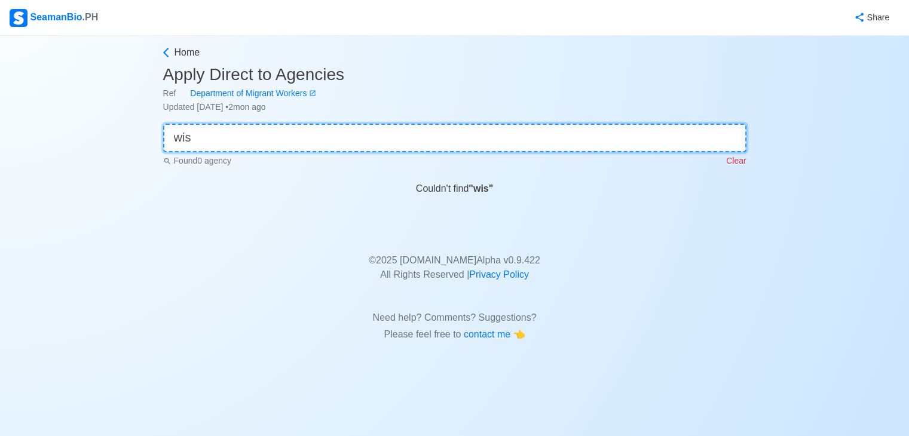
scroll to position [0, 0]
type input "w"
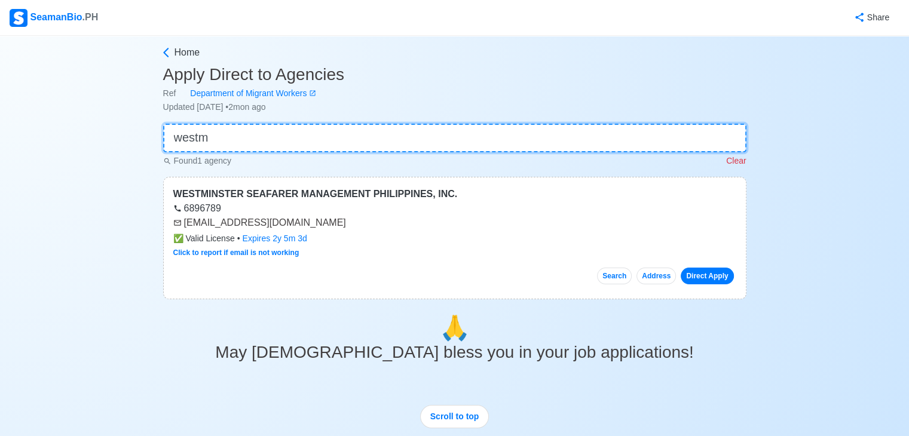
type input "westm"
drag, startPoint x: 186, startPoint y: 223, endPoint x: 299, endPoint y: 218, distance: 113.1
click at [299, 218] on div "[EMAIL_ADDRESS][DOMAIN_NAME]" at bounding box center [454, 223] width 563 height 14
copy div "[EMAIL_ADDRESS][DOMAIN_NAME]"
click at [268, 140] on input "westm" at bounding box center [454, 138] width 583 height 29
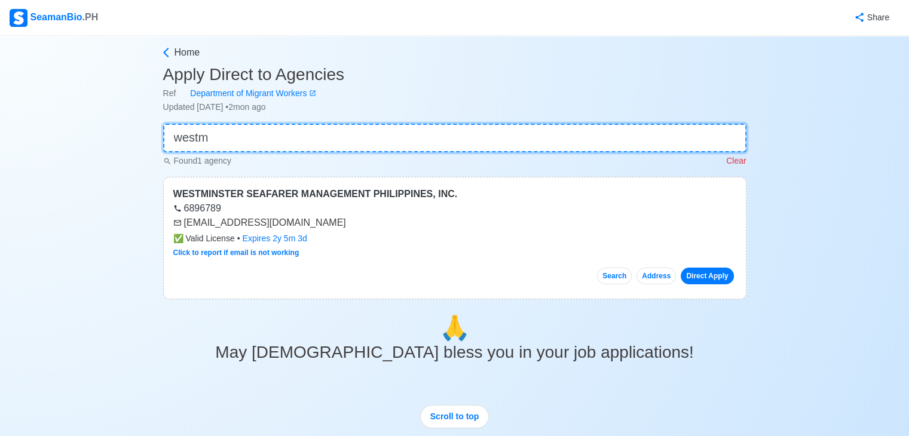
click at [268, 140] on input "westm" at bounding box center [454, 138] width 583 height 29
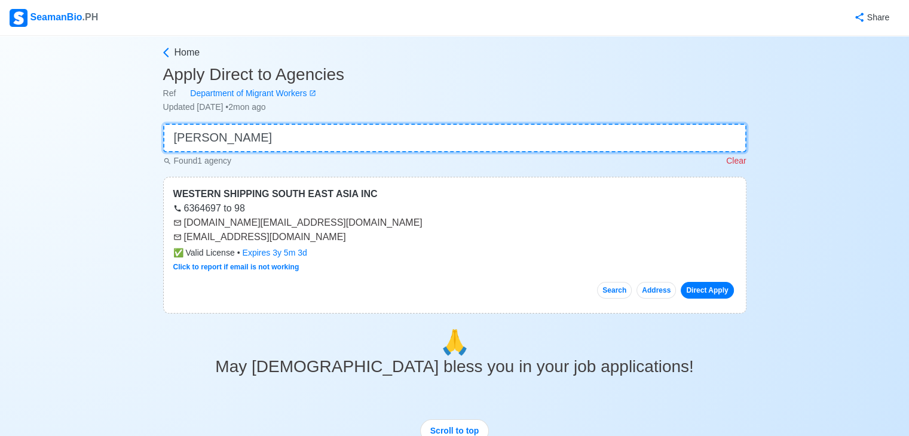
type input "wester"
drag, startPoint x: 182, startPoint y: 237, endPoint x: 313, endPoint y: 239, distance: 131.5
click at [313, 239] on div "[EMAIL_ADDRESS][DOMAIN_NAME]" at bounding box center [454, 237] width 563 height 14
drag, startPoint x: 180, startPoint y: 236, endPoint x: 232, endPoint y: 246, distance: 53.0
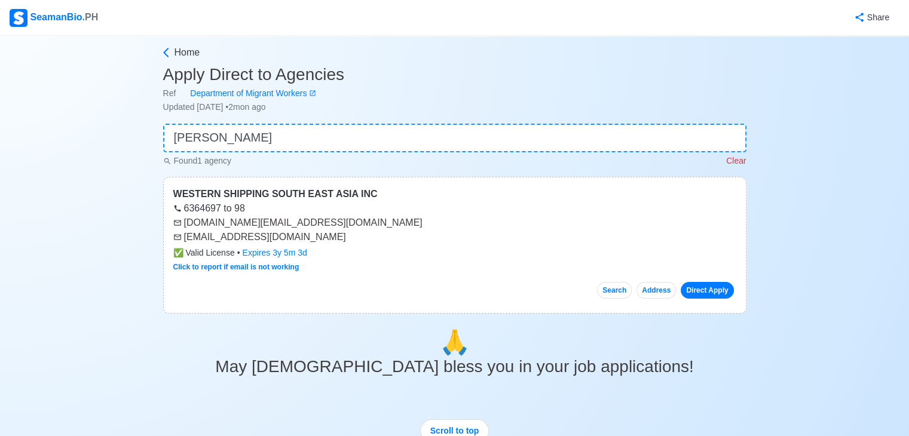
click at [232, 246] on div "WESTERN SHIPPING SOUTH EAST ASIA INC 6364697 to 98 wsseai.info@westship.com.sg …" at bounding box center [454, 245] width 583 height 137
drag, startPoint x: 183, startPoint y: 237, endPoint x: 308, endPoint y: 243, distance: 125.0
click at [308, 243] on div "[EMAIL_ADDRESS][DOMAIN_NAME]" at bounding box center [454, 237] width 563 height 14
copy div "[EMAIL_ADDRESS][DOMAIN_NAME]"
drag, startPoint x: 184, startPoint y: 223, endPoint x: 308, endPoint y: 222, distance: 124.3
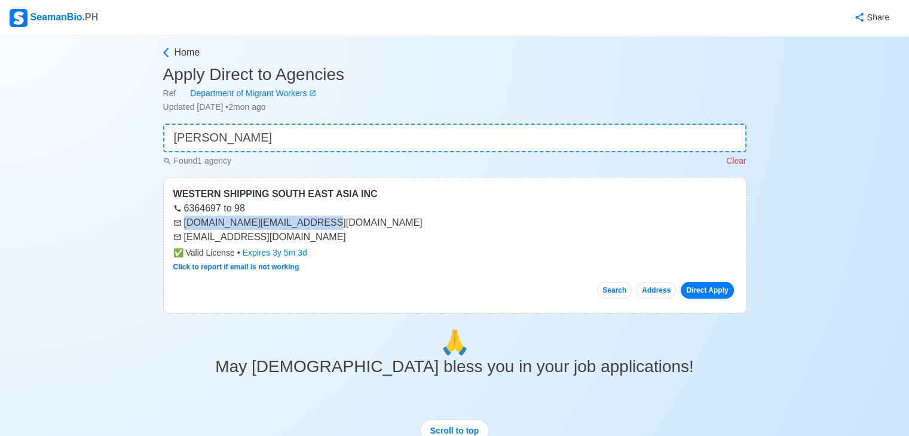
click at [308, 222] on div "[DOMAIN_NAME][EMAIL_ADDRESS][DOMAIN_NAME]" at bounding box center [454, 223] width 563 height 14
click at [316, 125] on input "wester" at bounding box center [454, 138] width 583 height 29
click at [315, 125] on input "wester" at bounding box center [454, 138] width 583 height 29
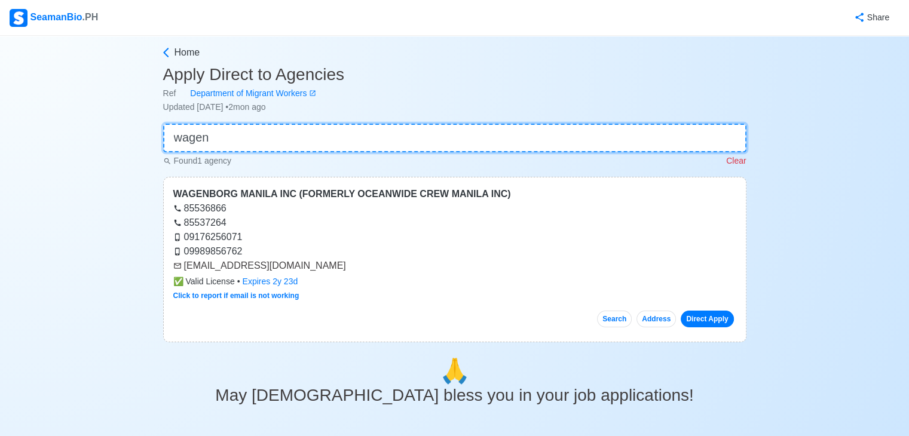
type input "wagen"
drag, startPoint x: 186, startPoint y: 266, endPoint x: 342, endPoint y: 264, distance: 155.4
click at [342, 264] on div "[EMAIL_ADDRESS][DOMAIN_NAME]" at bounding box center [454, 266] width 563 height 14
click at [323, 230] on div "09176256071" at bounding box center [454, 237] width 563 height 14
drag, startPoint x: 184, startPoint y: 266, endPoint x: 346, endPoint y: 260, distance: 162.0
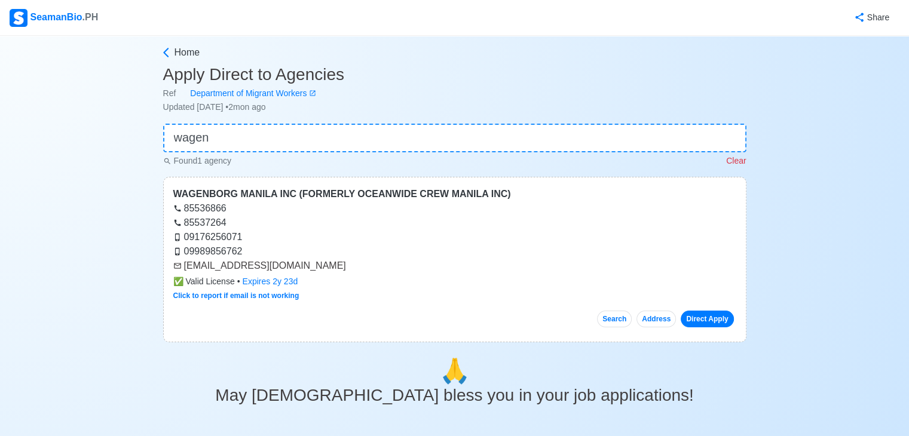
click at [346, 260] on div "[EMAIL_ADDRESS][DOMAIN_NAME]" at bounding box center [454, 266] width 563 height 14
drag, startPoint x: 183, startPoint y: 266, endPoint x: 337, endPoint y: 268, distance: 154.2
click at [337, 268] on div "[EMAIL_ADDRESS][DOMAIN_NAME]" at bounding box center [454, 266] width 563 height 14
click at [246, 132] on input "wagen" at bounding box center [454, 138] width 583 height 29
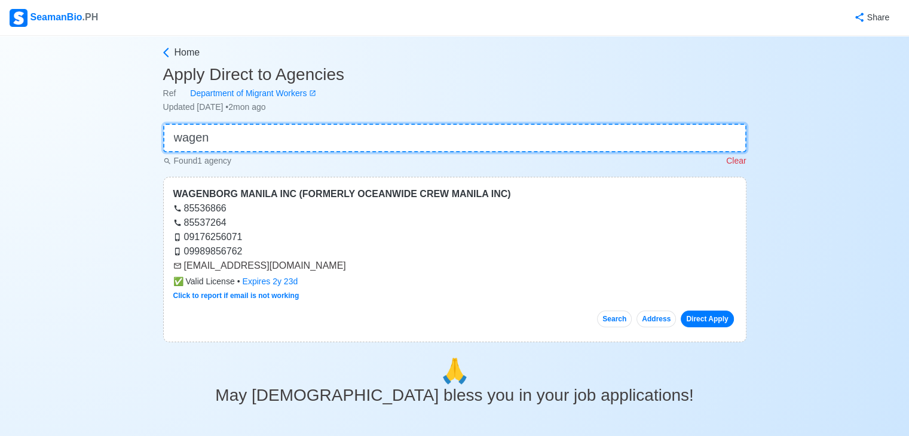
click at [246, 132] on input "wagen" at bounding box center [454, 138] width 583 height 29
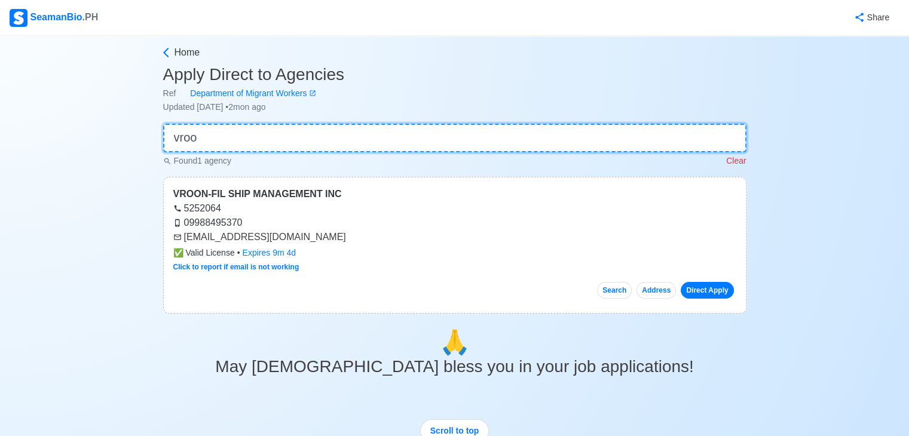
type input "vroo"
drag, startPoint x: 190, startPoint y: 238, endPoint x: 320, endPoint y: 236, distance: 130.3
click at [318, 235] on div "[EMAIL_ADDRESS][DOMAIN_NAME]" at bounding box center [454, 237] width 563 height 14
drag, startPoint x: 343, startPoint y: 214, endPoint x: 176, endPoint y: 250, distance: 171.2
click at [342, 214] on div "5252064" at bounding box center [454, 208] width 563 height 14
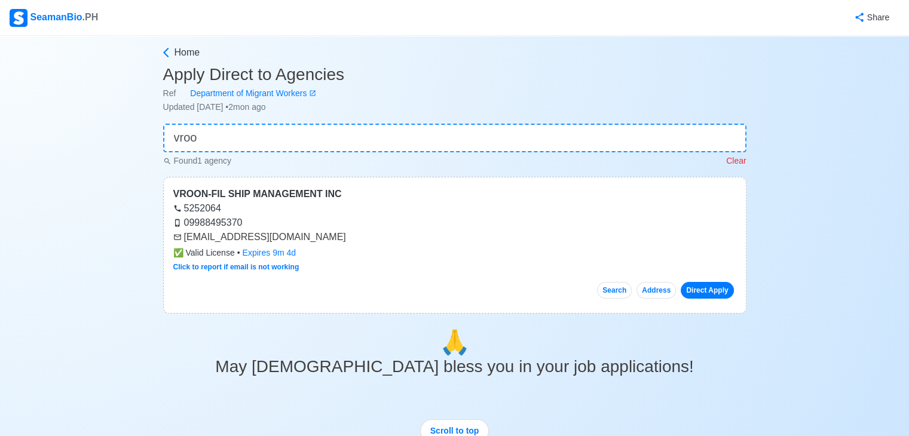
drag, startPoint x: 184, startPoint y: 238, endPoint x: 379, endPoint y: 241, distance: 195.4
click at [379, 241] on div "[EMAIL_ADDRESS][DOMAIN_NAME]" at bounding box center [454, 237] width 563 height 14
click at [316, 131] on input "vroo" at bounding box center [454, 138] width 583 height 29
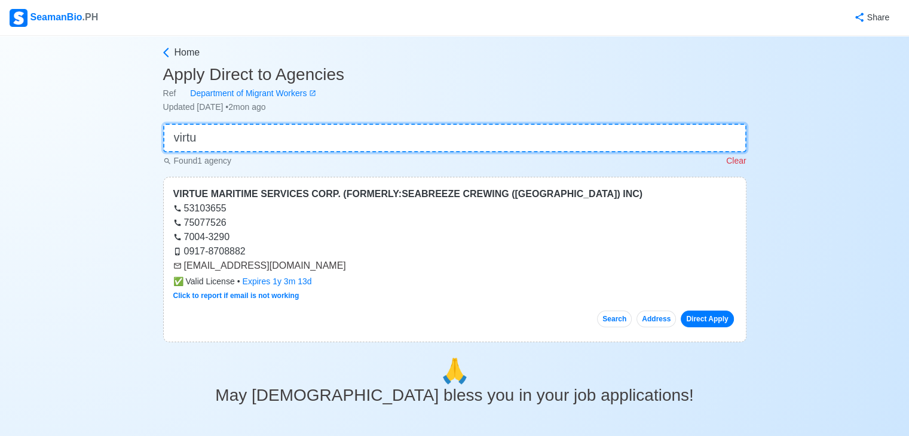
type input "virtu"
drag, startPoint x: 184, startPoint y: 264, endPoint x: 340, endPoint y: 266, distance: 156.0
click at [340, 266] on div "[EMAIL_ADDRESS][DOMAIN_NAME]" at bounding box center [454, 266] width 563 height 14
click at [250, 138] on input "virtu" at bounding box center [454, 138] width 583 height 29
click at [251, 138] on input "virtu" at bounding box center [454, 138] width 583 height 29
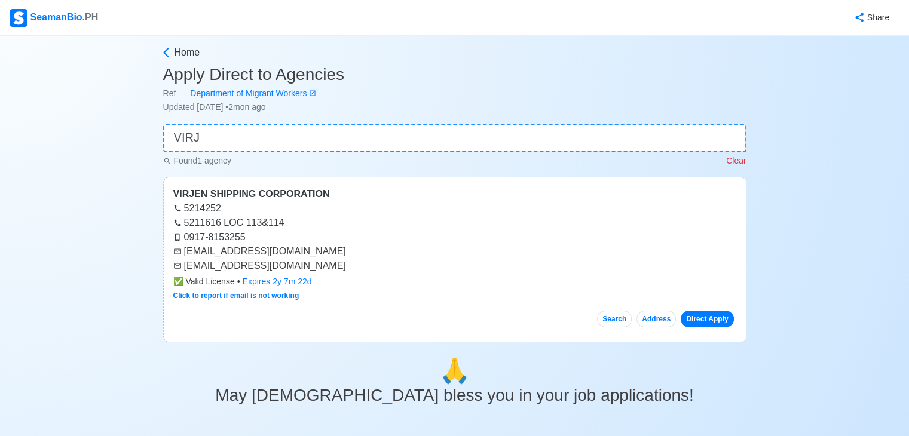
type input "VIRJ"
drag, startPoint x: 185, startPoint y: 252, endPoint x: 315, endPoint y: 252, distance: 130.3
click at [315, 252] on div "[EMAIL_ADDRESS][DOMAIN_NAME]" at bounding box center [454, 251] width 563 height 14
copy div "[EMAIL_ADDRESS][DOMAIN_NAME]"
click at [268, 142] on input "VIRJ" at bounding box center [454, 138] width 583 height 29
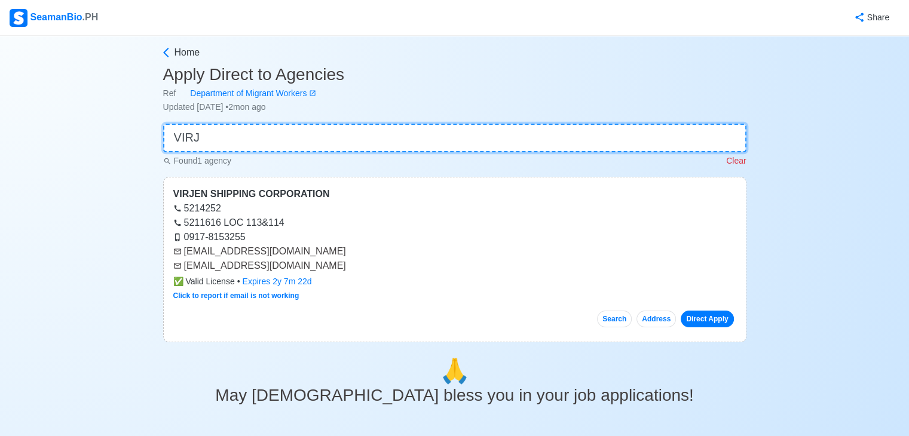
click at [268, 142] on input "VIRJ" at bounding box center [454, 138] width 583 height 29
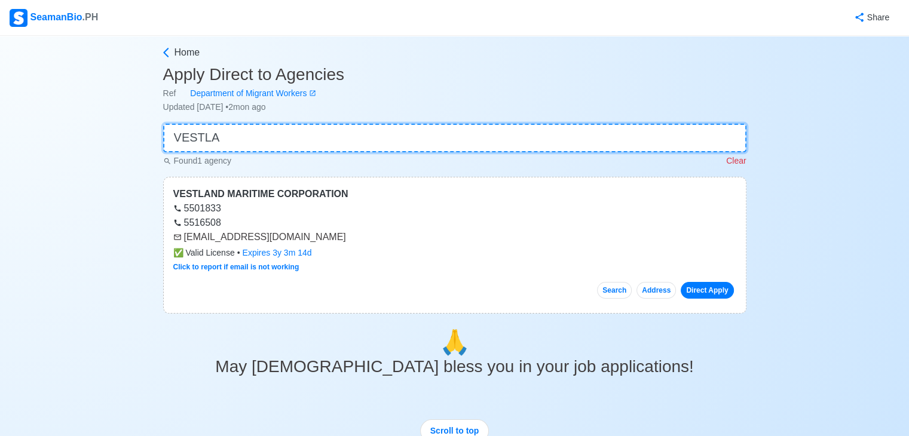
type input "VESTLA"
drag, startPoint x: 183, startPoint y: 240, endPoint x: 295, endPoint y: 236, distance: 111.8
click at [295, 236] on div "[EMAIL_ADDRESS][DOMAIN_NAME]" at bounding box center [454, 237] width 563 height 14
copy div "[EMAIL_ADDRESS][DOMAIN_NAME]"
click at [258, 128] on input "VESTLA" at bounding box center [454, 138] width 583 height 29
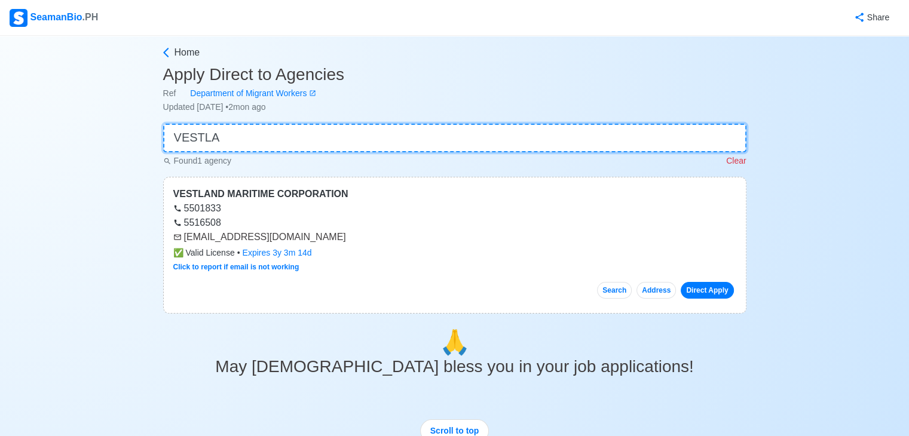
click at [258, 128] on input "VESTLA" at bounding box center [454, 138] width 583 height 29
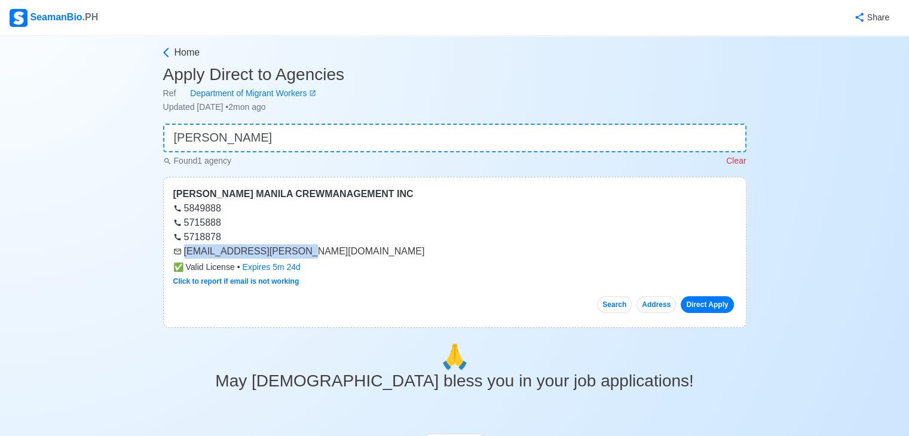
drag, startPoint x: 184, startPoint y: 252, endPoint x: 296, endPoint y: 254, distance: 111.7
click at [299, 256] on div "[EMAIL_ADDRESS][PERSON_NAME][DOMAIN_NAME]" at bounding box center [454, 251] width 563 height 14
drag, startPoint x: 186, startPoint y: 252, endPoint x: 325, endPoint y: 252, distance: 139.2
click at [325, 252] on div "[EMAIL_ADDRESS][PERSON_NAME][DOMAIN_NAME]" at bounding box center [454, 251] width 563 height 14
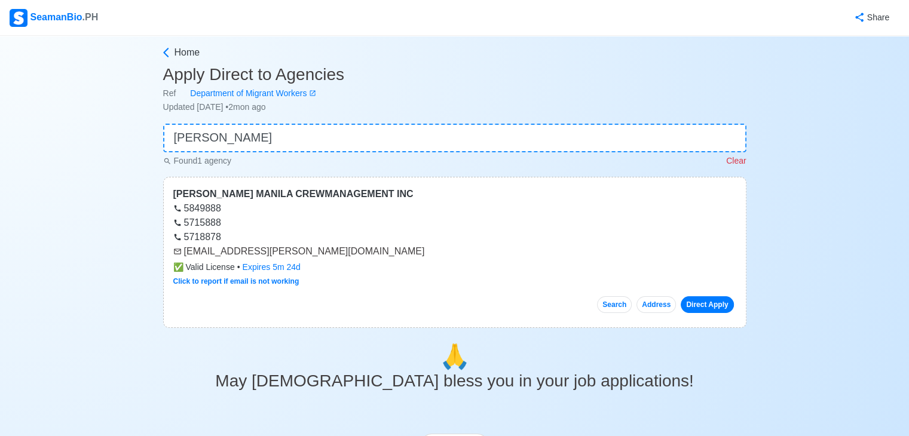
drag, startPoint x: 277, startPoint y: 217, endPoint x: 270, endPoint y: 220, distance: 7.2
click at [275, 218] on div "5715888" at bounding box center [454, 223] width 563 height 14
drag, startPoint x: 183, startPoint y: 254, endPoint x: 310, endPoint y: 253, distance: 126.7
click at [310, 253] on div "[EMAIL_ADDRESS][PERSON_NAME][DOMAIN_NAME]" at bounding box center [454, 251] width 563 height 14
copy div "[EMAIL_ADDRESS][PERSON_NAME][DOMAIN_NAME]"
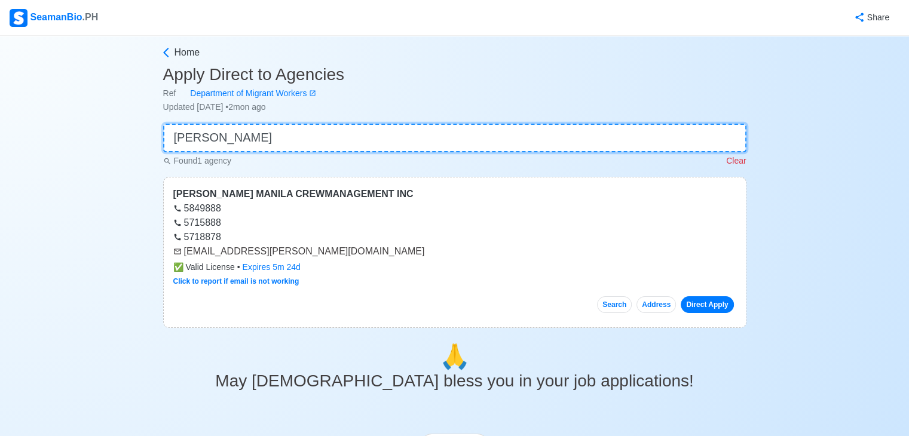
click at [310, 134] on input "[PERSON_NAME]" at bounding box center [454, 138] width 583 height 29
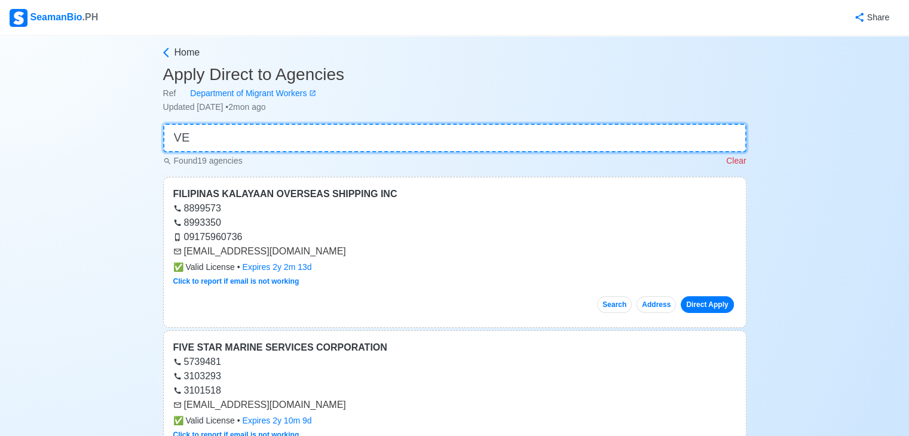
type input "V"
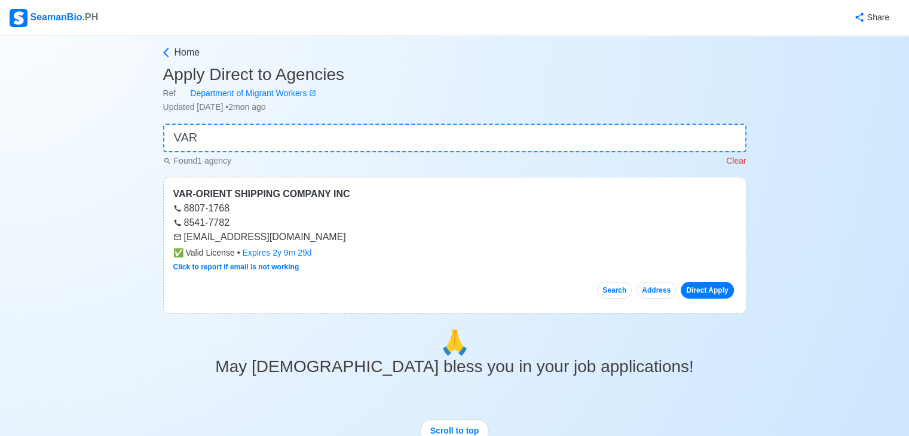
drag, startPoint x: 186, startPoint y: 237, endPoint x: 325, endPoint y: 242, distance: 139.3
click at [325, 242] on div "[EMAIL_ADDRESS][DOMAIN_NAME]" at bounding box center [454, 237] width 563 height 14
click at [258, 199] on div "VAR-ORIENT SHIPPING COMPANY INC" at bounding box center [454, 194] width 563 height 14
drag, startPoint x: 185, startPoint y: 236, endPoint x: 308, endPoint y: 244, distance: 123.9
click at [309, 243] on div "[EMAIL_ADDRESS][DOMAIN_NAME]" at bounding box center [454, 237] width 563 height 14
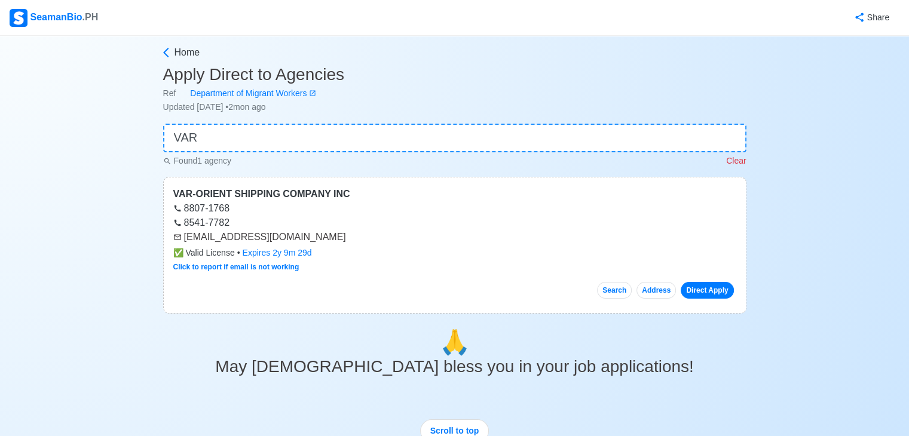
click at [334, 209] on div "8807-1768" at bounding box center [454, 208] width 563 height 14
drag, startPoint x: 185, startPoint y: 237, endPoint x: 323, endPoint y: 237, distance: 138.0
click at [323, 237] on div "[EMAIL_ADDRESS][DOMAIN_NAME]" at bounding box center [454, 237] width 563 height 14
copy div "[EMAIL_ADDRESS][DOMAIN_NAME]"
click at [222, 127] on input "VAR" at bounding box center [454, 138] width 583 height 29
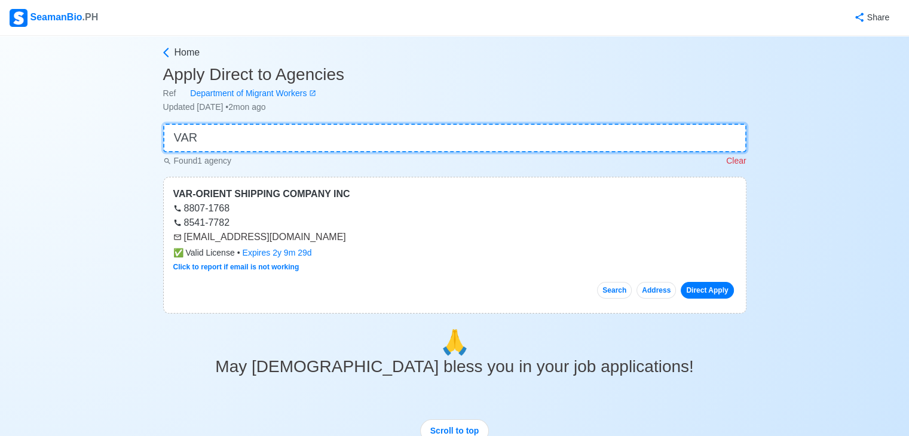
click at [218, 131] on input "VAR" at bounding box center [454, 138] width 583 height 29
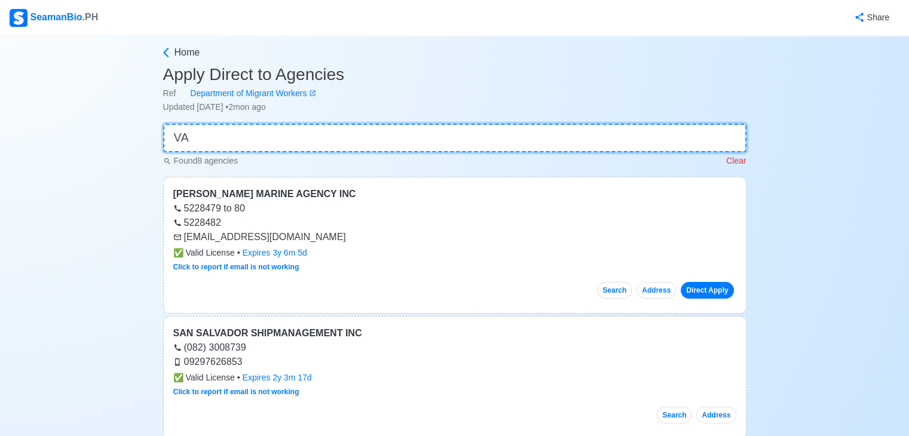
type input "V"
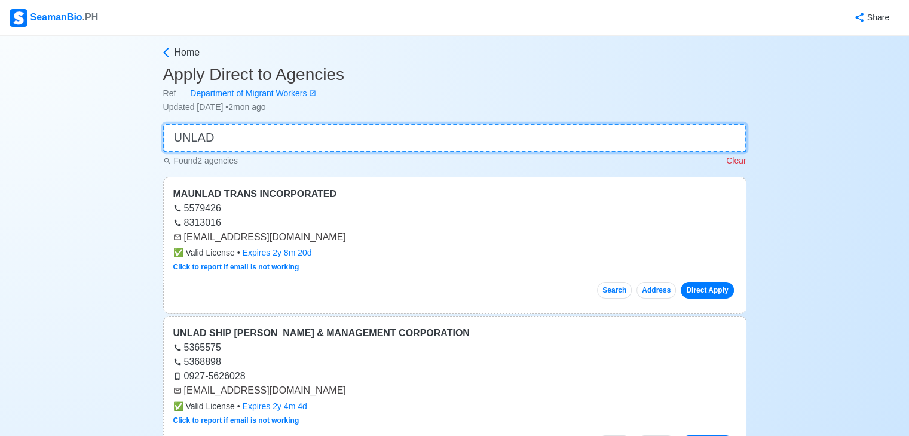
type input "UNLAD"
drag, startPoint x: 184, startPoint y: 390, endPoint x: 259, endPoint y: 391, distance: 75.3
click at [259, 391] on div "[EMAIL_ADDRESS][DOMAIN_NAME]" at bounding box center [454, 391] width 563 height 14
copy div "[EMAIL_ADDRESS][DOMAIN_NAME]"
click at [335, 146] on input "UNLAD" at bounding box center [454, 138] width 583 height 29
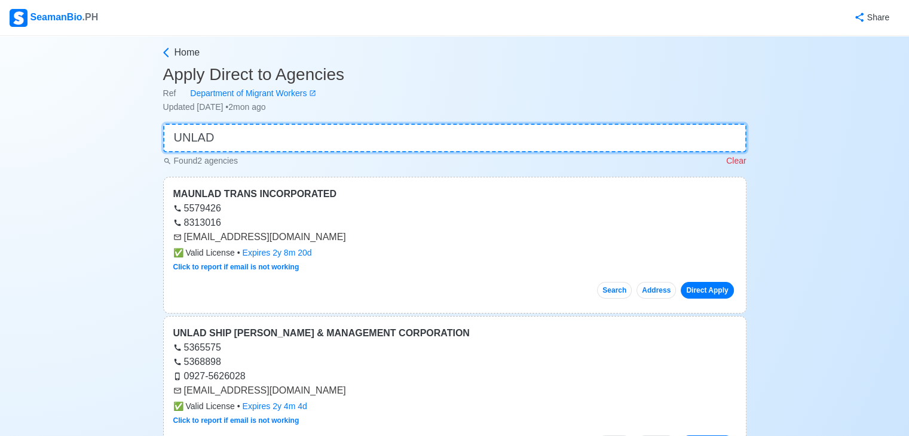
click at [334, 146] on input "UNLAD" at bounding box center [454, 138] width 583 height 29
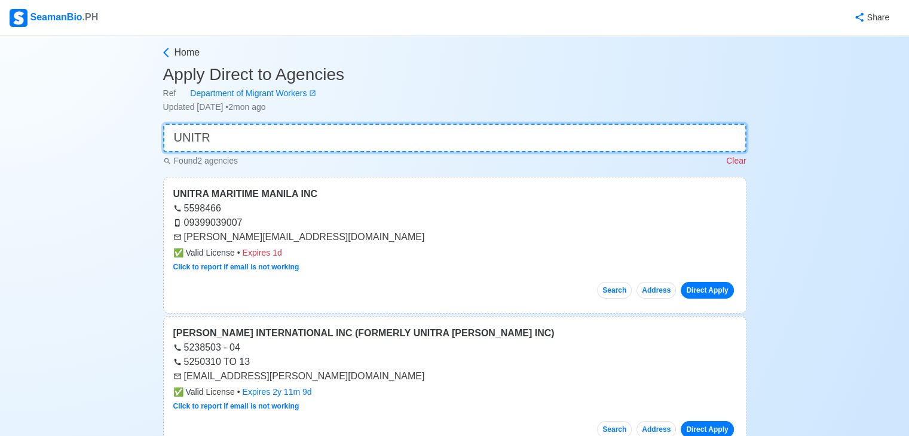
type input "UNITR"
drag, startPoint x: 185, startPoint y: 237, endPoint x: 286, endPoint y: 235, distance: 101.0
click at [286, 235] on div "[PERSON_NAME][EMAIL_ADDRESS][DOMAIN_NAME]" at bounding box center [454, 237] width 563 height 14
copy div "[PERSON_NAME][EMAIL_ADDRESS][DOMAIN_NAME]"
click at [281, 144] on input "UNITR" at bounding box center [454, 138] width 583 height 29
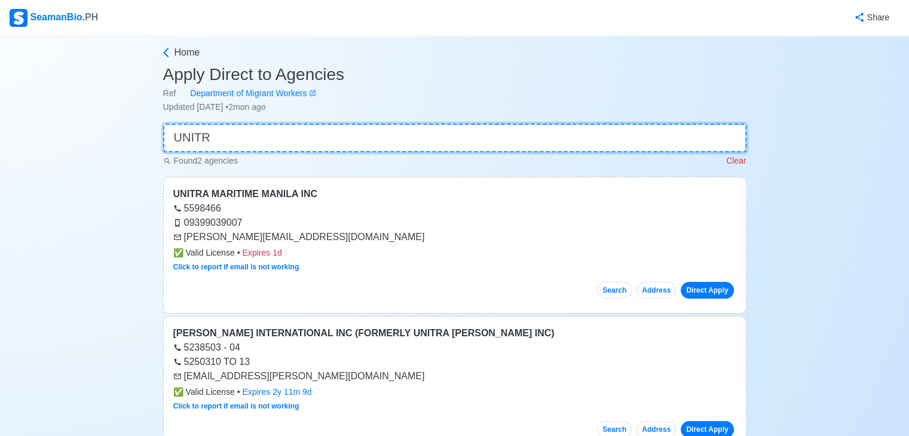
click at [281, 144] on input "UNITR" at bounding box center [454, 138] width 583 height 29
drag, startPoint x: 281, startPoint y: 144, endPoint x: 270, endPoint y: 145, distance: 11.4
click at [281, 144] on input "UNITR" at bounding box center [454, 138] width 583 height 29
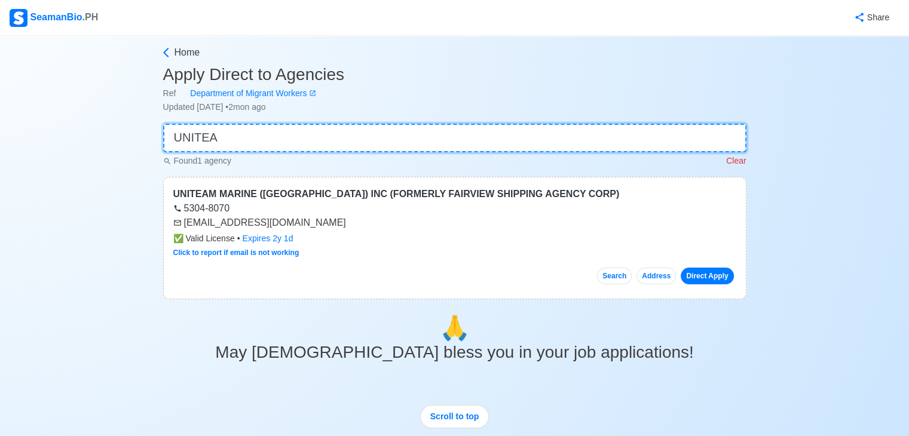
type input "UNITEA"
drag, startPoint x: 185, startPoint y: 224, endPoint x: 320, endPoint y: 223, distance: 135.0
click at [320, 223] on div "[EMAIL_ADDRESS][DOMAIN_NAME]" at bounding box center [454, 223] width 563 height 14
copy div "[EMAIL_ADDRESS][DOMAIN_NAME]"
click at [354, 140] on input "UNITEA" at bounding box center [454, 138] width 583 height 29
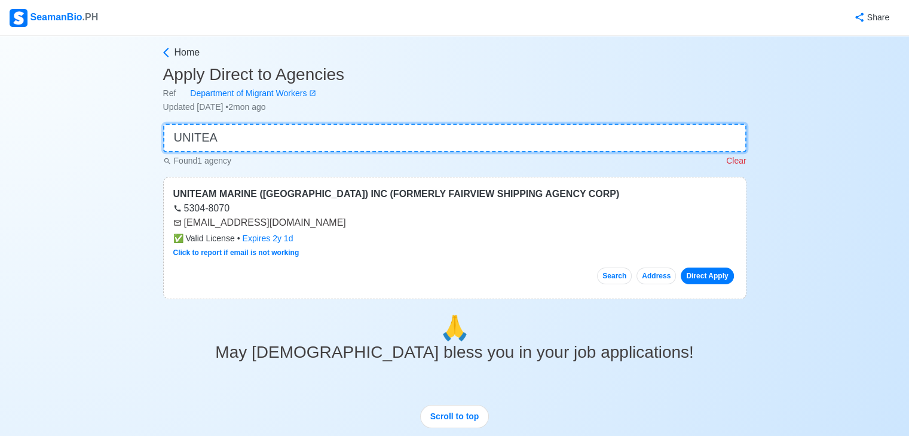
drag, startPoint x: 354, startPoint y: 140, endPoint x: 354, endPoint y: 151, distance: 10.2
click at [354, 143] on input "UNITEA" at bounding box center [454, 138] width 583 height 29
click at [354, 151] on input "UNITEA" at bounding box center [454, 138] width 583 height 29
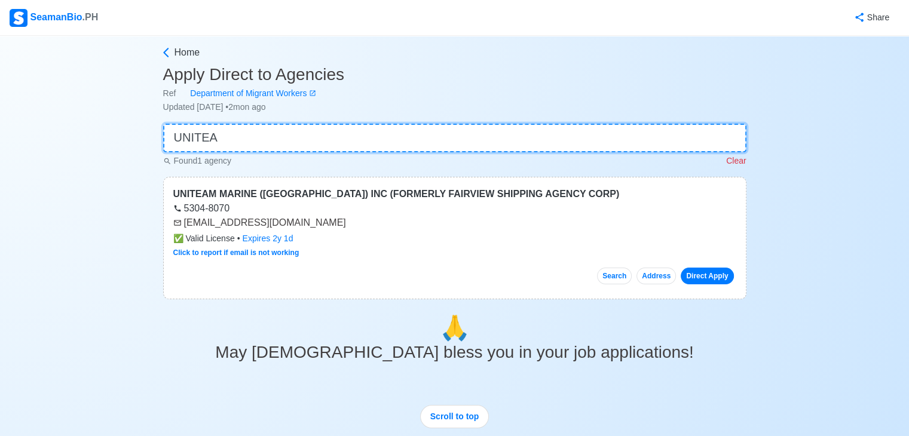
click at [354, 151] on input "UNITEA" at bounding box center [454, 138] width 583 height 29
